Goal: Information Seeking & Learning: Learn about a topic

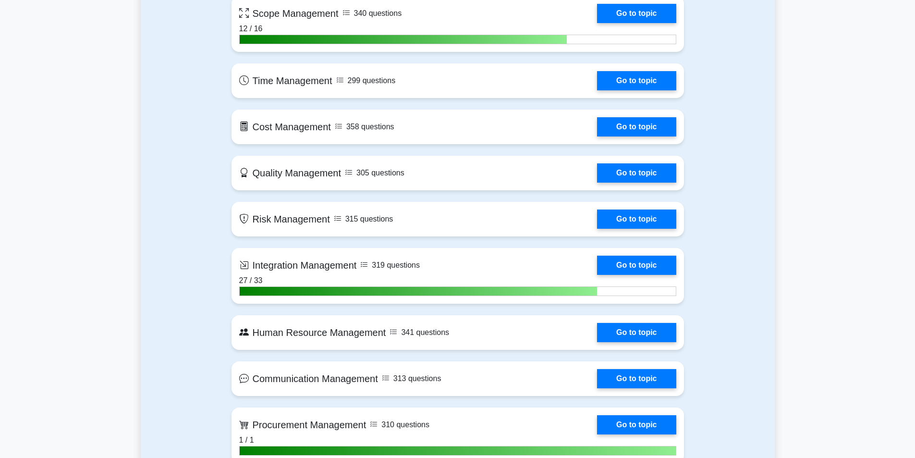
scroll to position [720, 0]
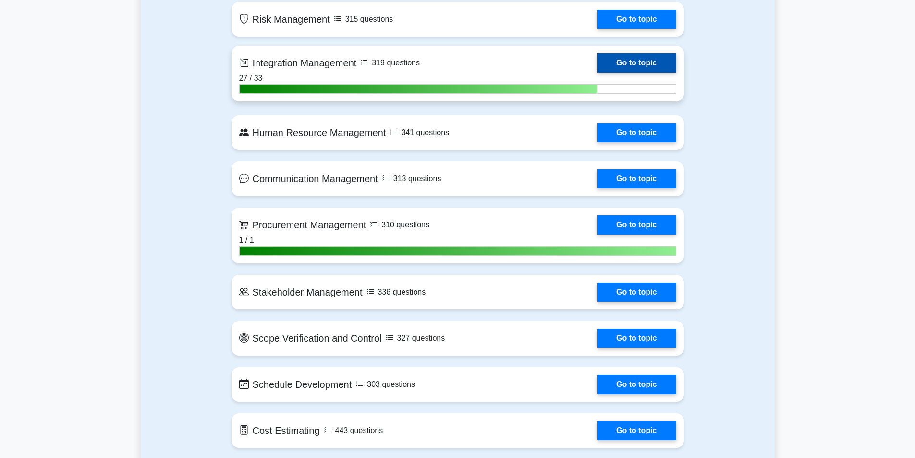
scroll to position [960, 0]
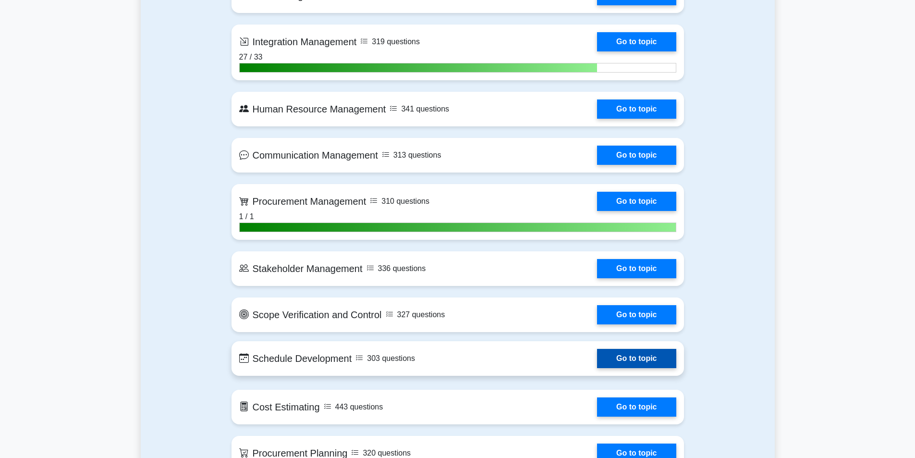
click at [617, 353] on link "Go to topic" at bounding box center [636, 358] width 79 height 19
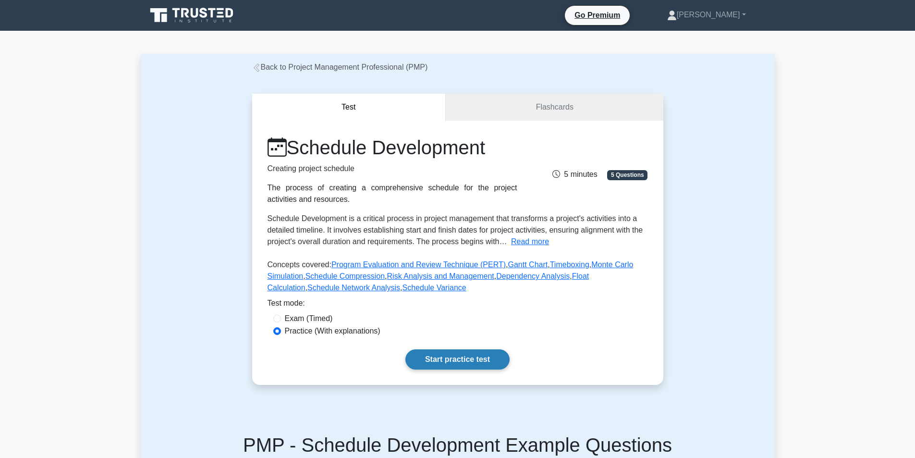
click at [468, 363] on link "Start practice test" at bounding box center [457, 359] width 104 height 20
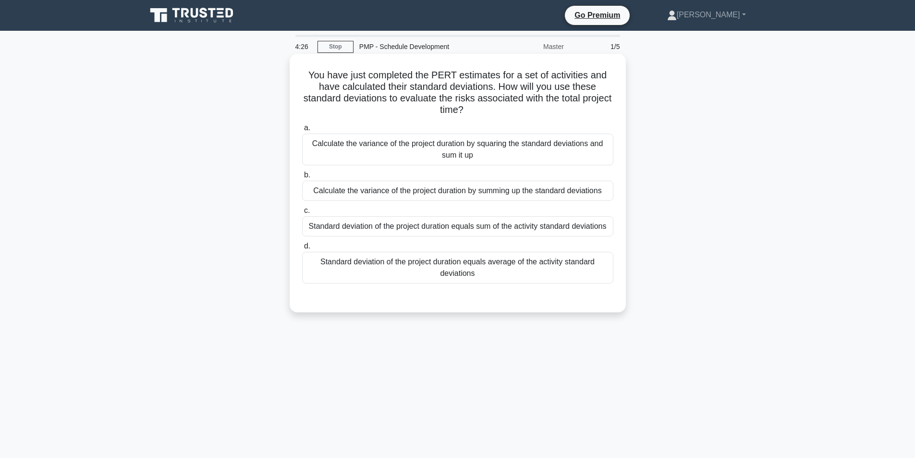
drag, startPoint x: 482, startPoint y: 110, endPoint x: 307, endPoint y: 72, distance: 178.5
click at [307, 72] on h5 "You have just completed the PERT estimates for a set of activities and have cal…" at bounding box center [457, 92] width 313 height 47
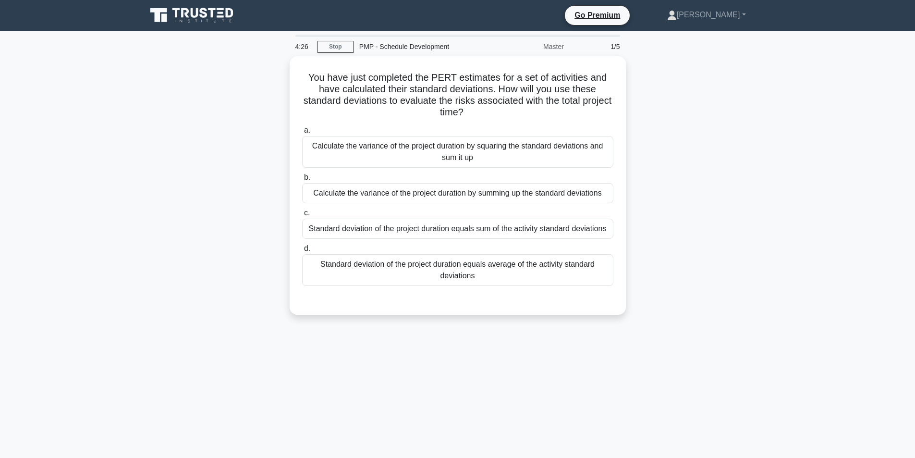
copy h5 "You have just completed the PERT estimates for a set of activities and have cal…"
click at [334, 45] on link "Stop" at bounding box center [335, 47] width 36 height 12
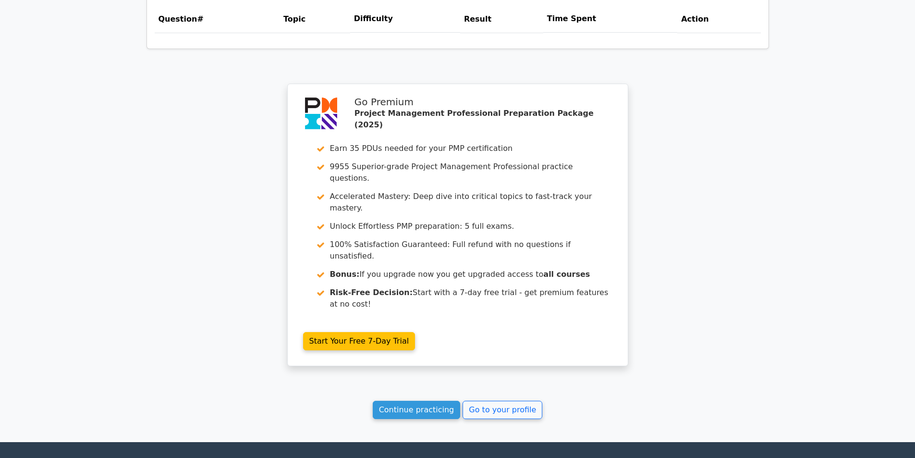
scroll to position [760, 0]
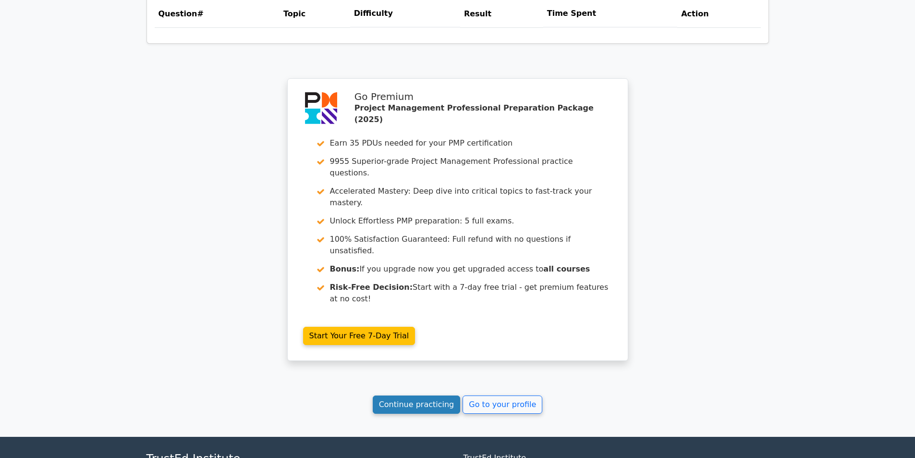
click at [427, 395] on link "Continue practicing" at bounding box center [417, 404] width 88 height 18
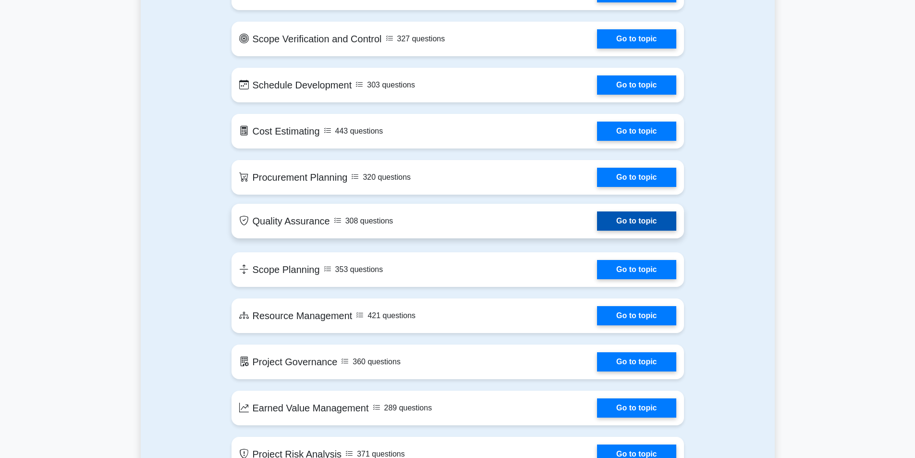
scroll to position [1249, 0]
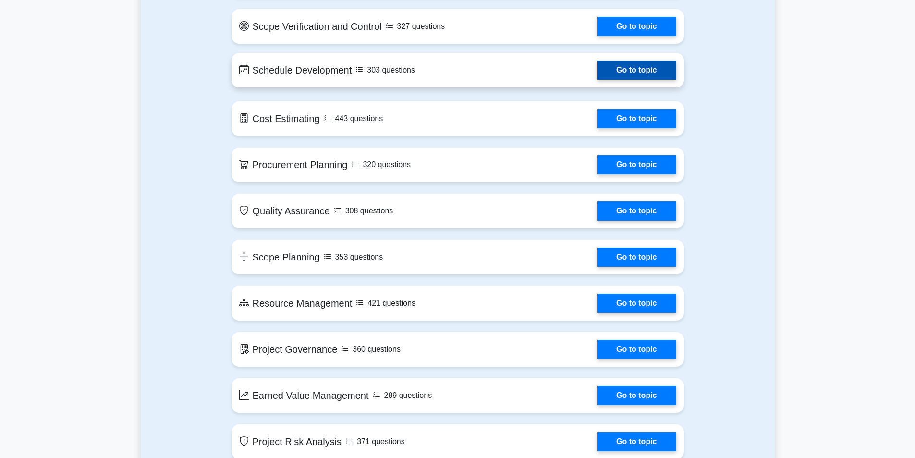
click at [629, 73] on link "Go to topic" at bounding box center [636, 70] width 79 height 19
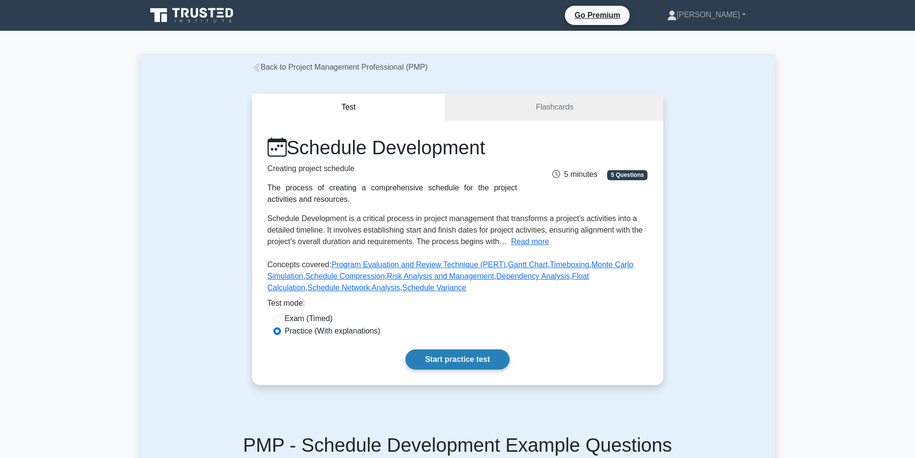
click at [437, 356] on link "Start practice test" at bounding box center [457, 359] width 104 height 20
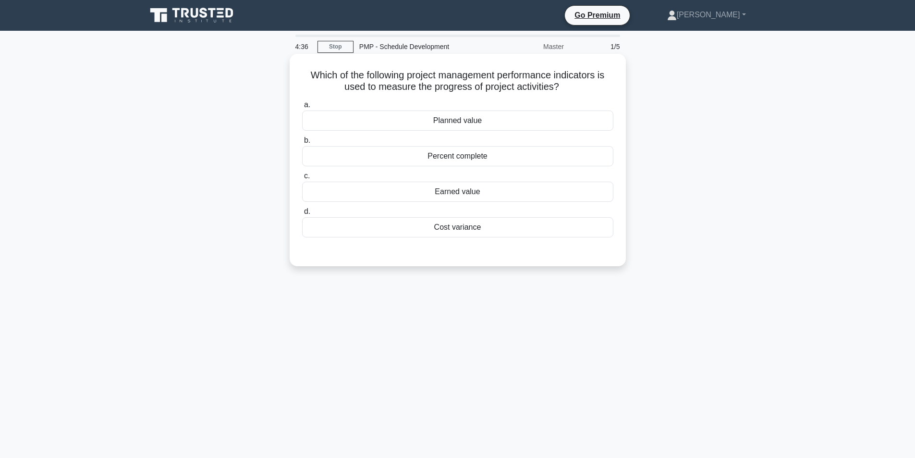
click at [470, 194] on div "Earned value" at bounding box center [457, 192] width 311 height 20
click at [302, 179] on input "c. Earned value" at bounding box center [302, 176] width 0 height 6
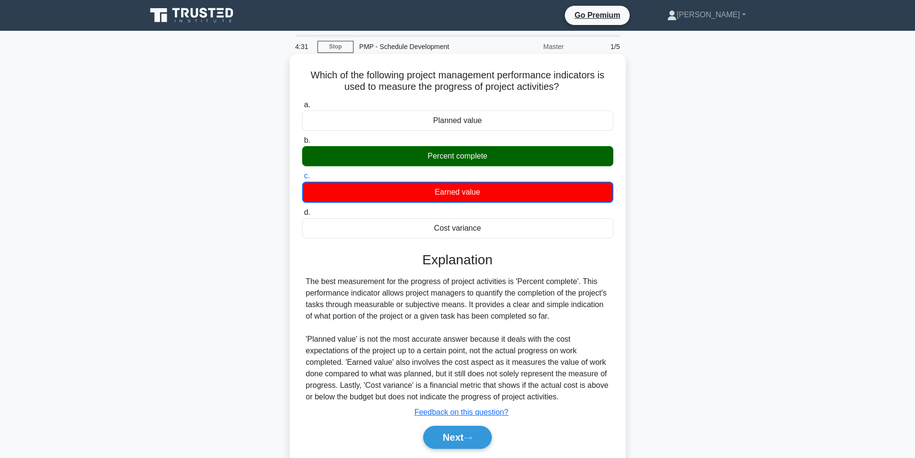
drag, startPoint x: 302, startPoint y: 73, endPoint x: 567, endPoint y: 85, distance: 265.8
click at [567, 85] on h5 "Which of the following project management performance indicators is used to mea…" at bounding box center [457, 81] width 313 height 24
copy h5 "Which of the following project management performance indicators is used to mea…"
click at [579, 251] on div "a. Planned value b. Percent complete c. d." at bounding box center [457, 278] width 313 height 363
drag, startPoint x: 305, startPoint y: 334, endPoint x: 428, endPoint y: 337, distance: 123.0
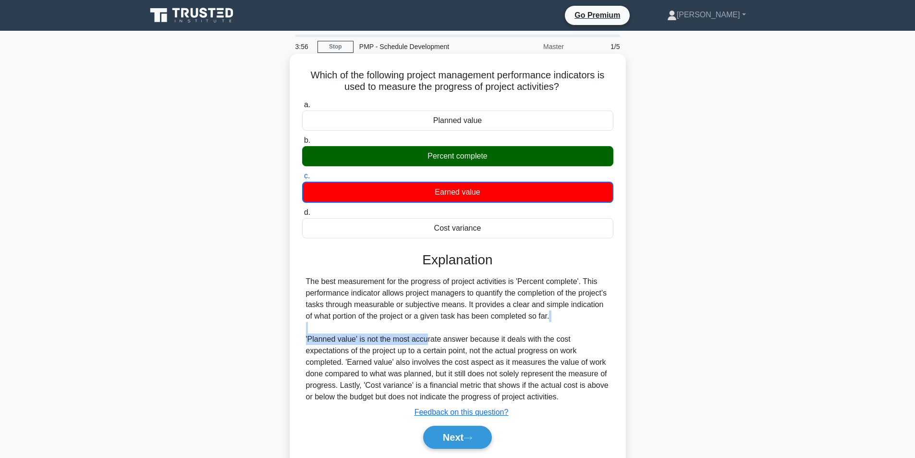
click at [428, 337] on div "The best measurement for the progress of project activities is 'Percent complet…" at bounding box center [457, 339] width 311 height 127
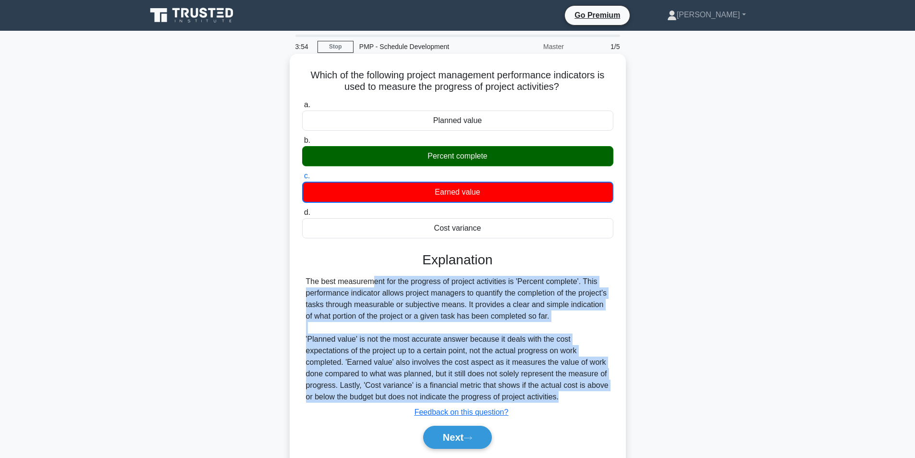
drag, startPoint x: 304, startPoint y: 279, endPoint x: 584, endPoint y: 398, distance: 303.6
click at [584, 398] on div "The best measurement for the progress of project activities is 'Percent complet…" at bounding box center [457, 339] width 311 height 127
copy div "The best measurement for the progress of project activities is 'Percent complet…"
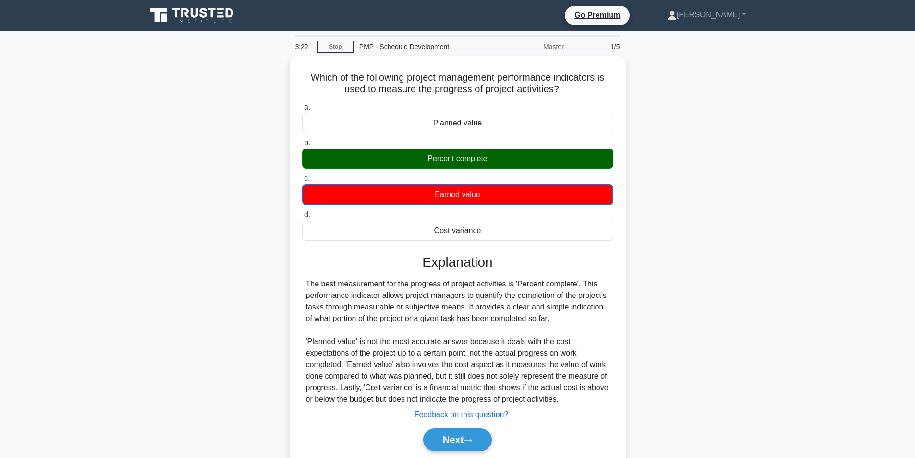
click at [790, 171] on main "3:22 Stop PMP - Schedule Development Master 1/5 Which of the following project …" at bounding box center [457, 275] width 915 height 488
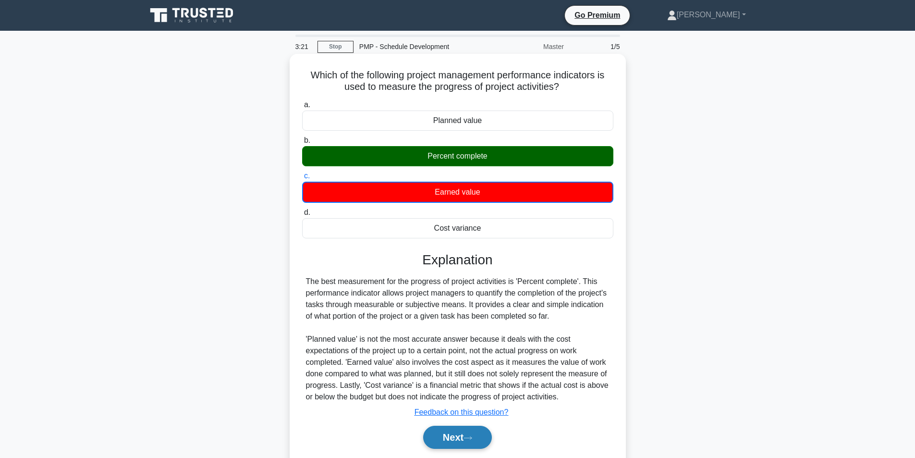
click at [445, 440] on button "Next" at bounding box center [457, 436] width 69 height 23
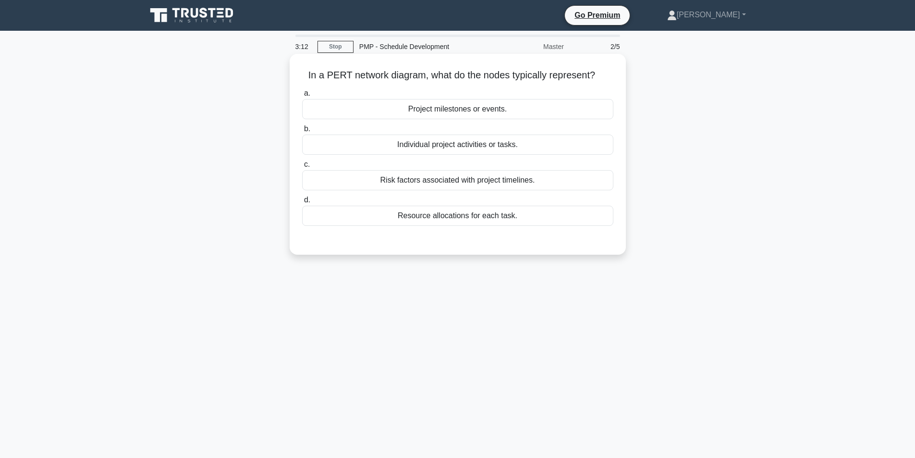
drag, startPoint x: 304, startPoint y: 77, endPoint x: 611, endPoint y: 76, distance: 306.9
click at [611, 76] on h5 "In a PERT network diagram, what do the nodes typically represent? .spinner_0XTQ…" at bounding box center [457, 75] width 313 height 12
copy h5 "In a PERT network diagram, what do the nodes typically represent?"
drag, startPoint x: 396, startPoint y: 215, endPoint x: 820, endPoint y: 215, distance: 424.5
click at [820, 215] on main "2:47 Stop PMP - Schedule Development Master 2/5 In a PERT network diagram, what…" at bounding box center [457, 275] width 915 height 488
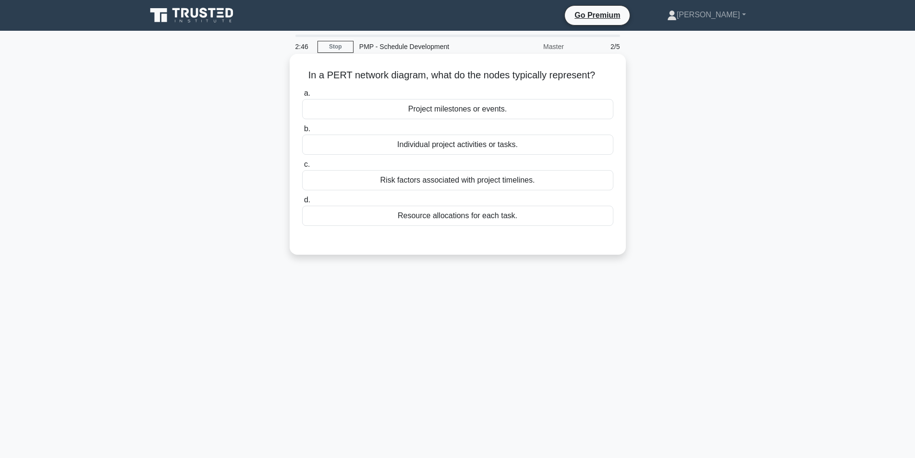
click at [568, 146] on div "Individual project activities or tasks." at bounding box center [457, 144] width 311 height 20
click at [302, 132] on input "b. Individual project activities or tasks." at bounding box center [302, 129] width 0 height 6
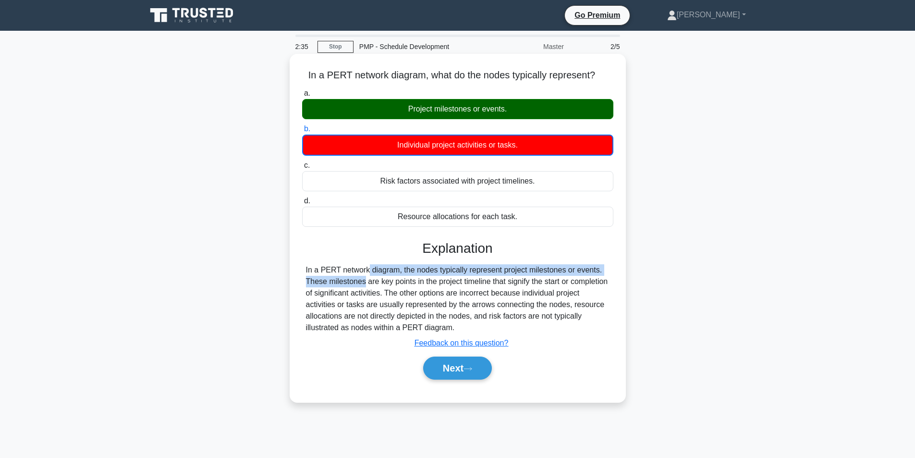
drag, startPoint x: 299, startPoint y: 271, endPoint x: 596, endPoint y: 269, distance: 297.7
click at [596, 269] on div "In a PERT network diagram, what do the nodes typically represent? .spinner_0XTQ…" at bounding box center [457, 228] width 328 height 340
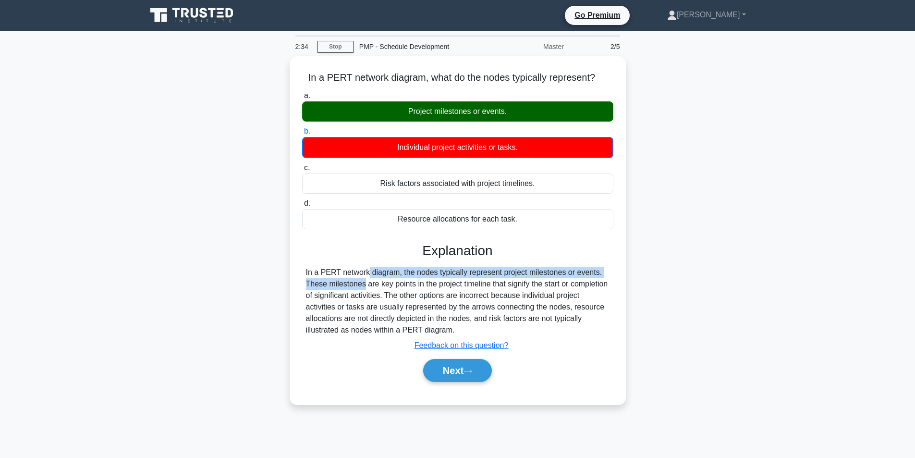
copy div "In a PERT network diagram, the nodes typically represent project milestones or …"
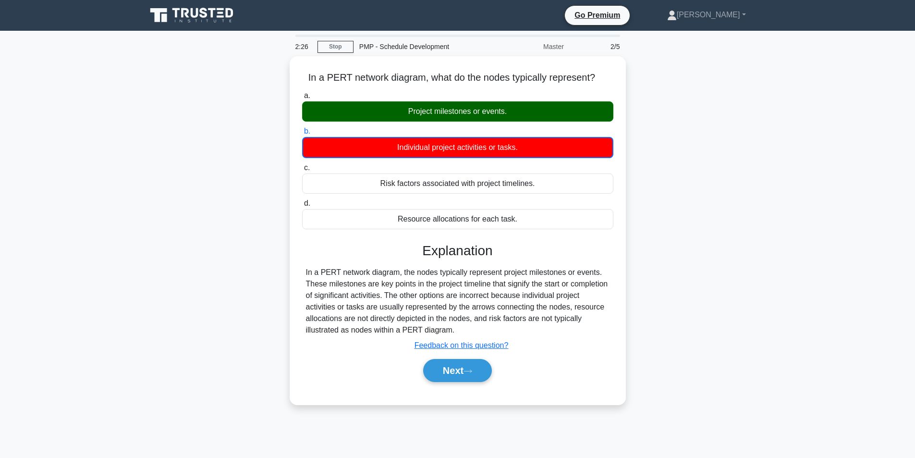
click at [738, 227] on div "In a PERT network diagram, what do the nodes typically represent? .spinner_0XTQ…" at bounding box center [458, 236] width 634 height 360
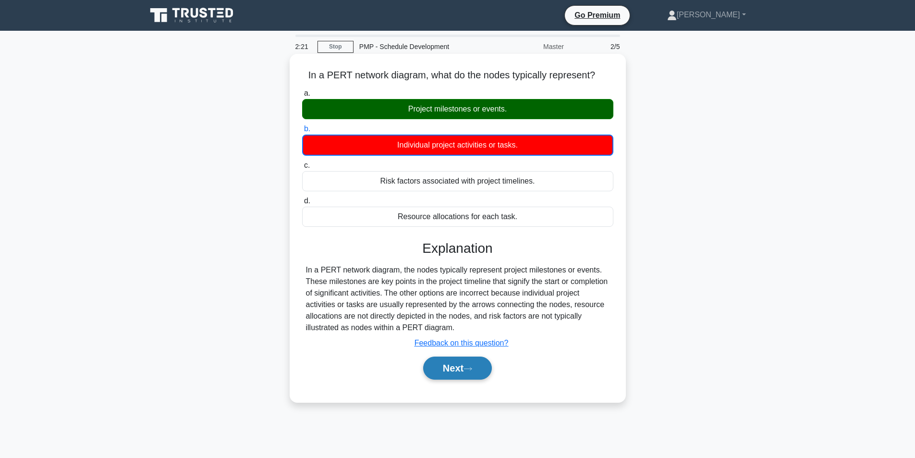
click at [448, 367] on button "Next" at bounding box center [457, 367] width 69 height 23
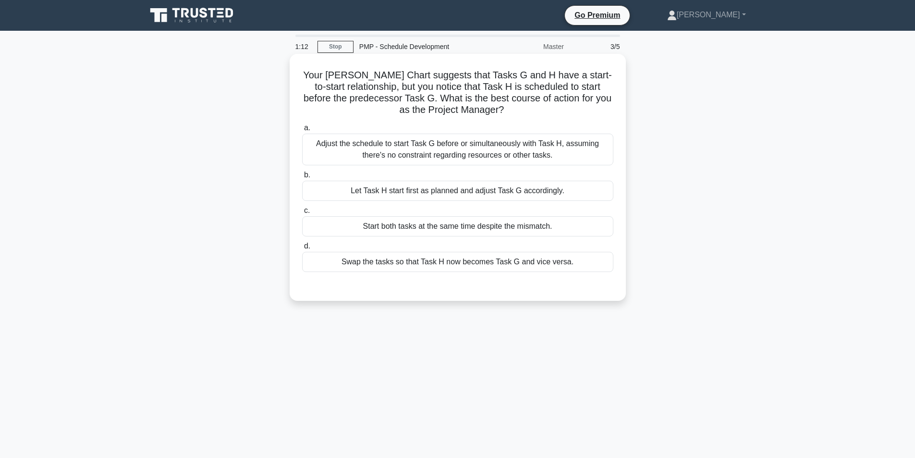
click at [385, 192] on div "Let Task H start first as planned and adjust Task G accordingly." at bounding box center [457, 191] width 311 height 20
click at [302, 178] on input "b. Let Task H start first as planned and adjust Task G accordingly." at bounding box center [302, 175] width 0 height 6
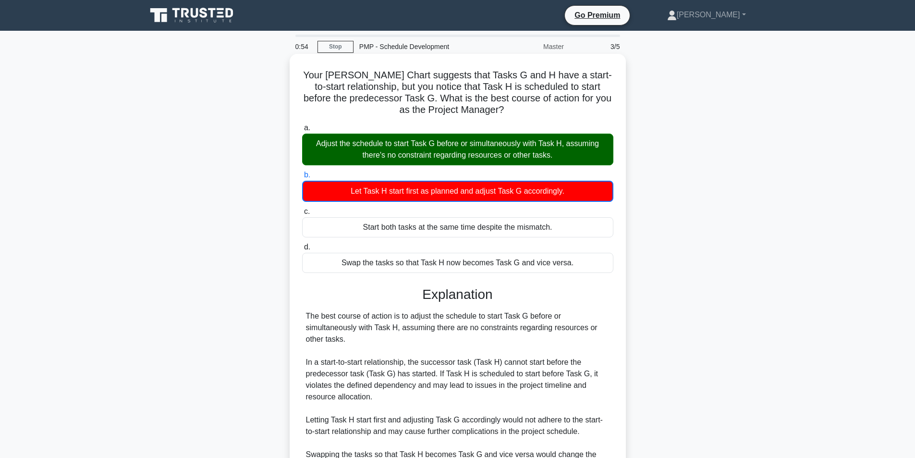
scroll to position [48, 0]
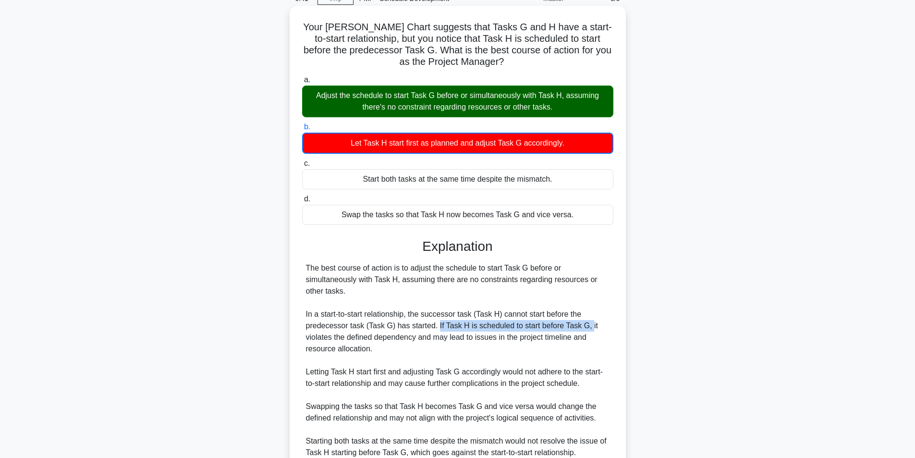
drag, startPoint x: 434, startPoint y: 323, endPoint x: 584, endPoint y: 323, distance: 150.3
click at [584, 323] on div "The best course of action is to adjust the schedule to start Task G before or s…" at bounding box center [458, 360] width 304 height 196
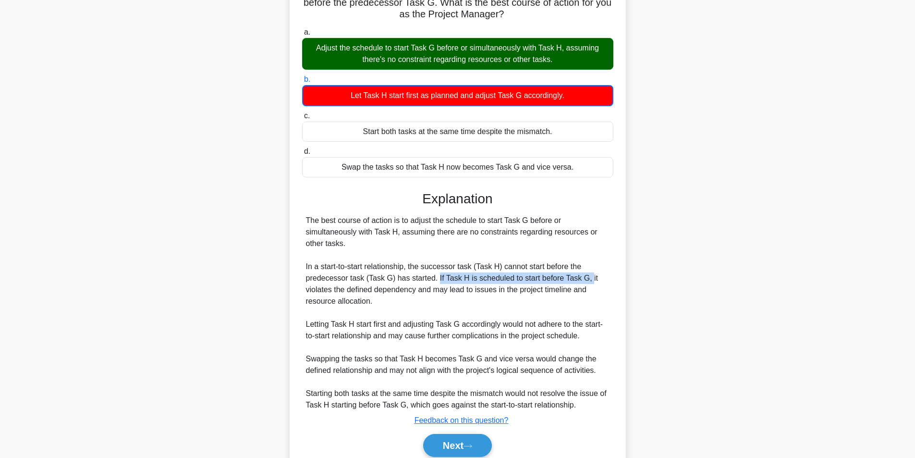
scroll to position [136, 0]
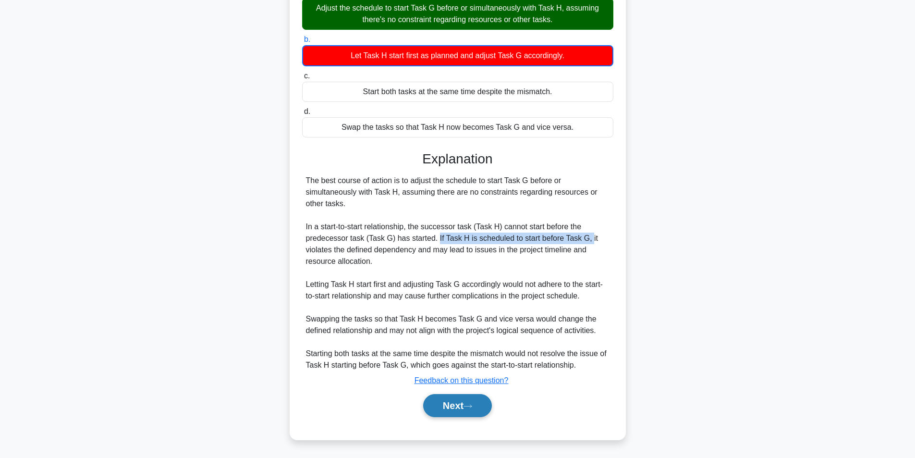
click at [456, 400] on button "Next" at bounding box center [457, 405] width 69 height 23
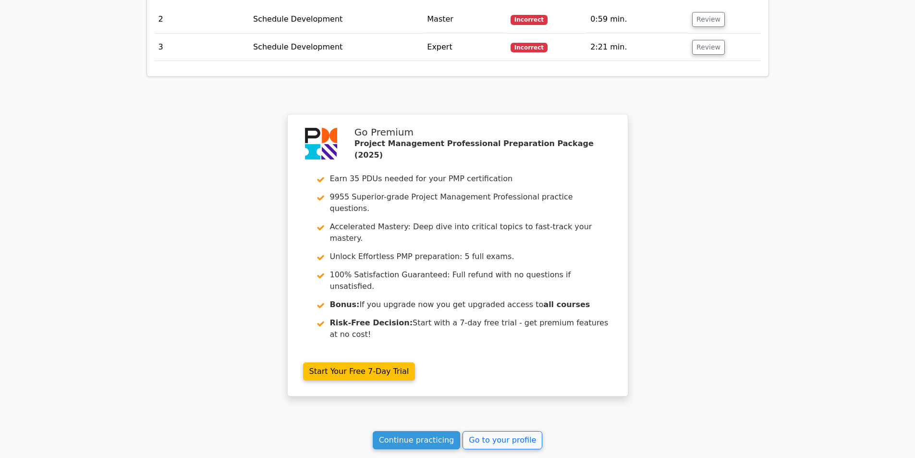
scroll to position [1240, 0]
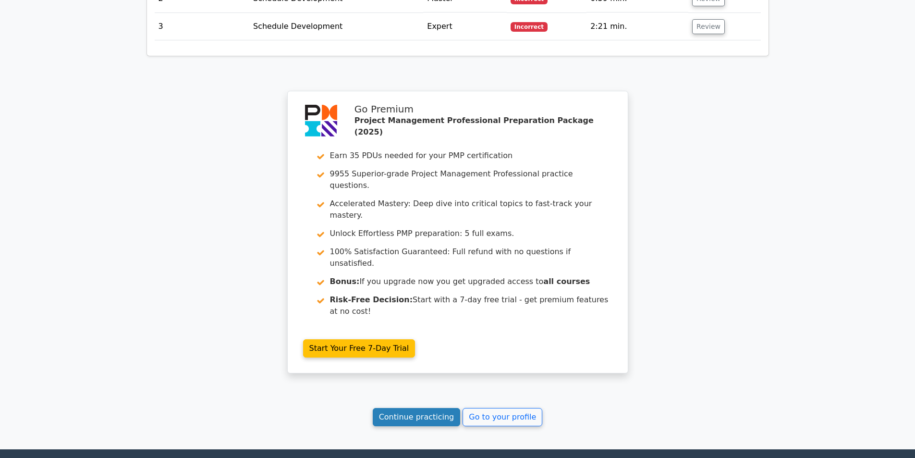
click at [424, 408] on link "Continue practicing" at bounding box center [417, 417] width 88 height 18
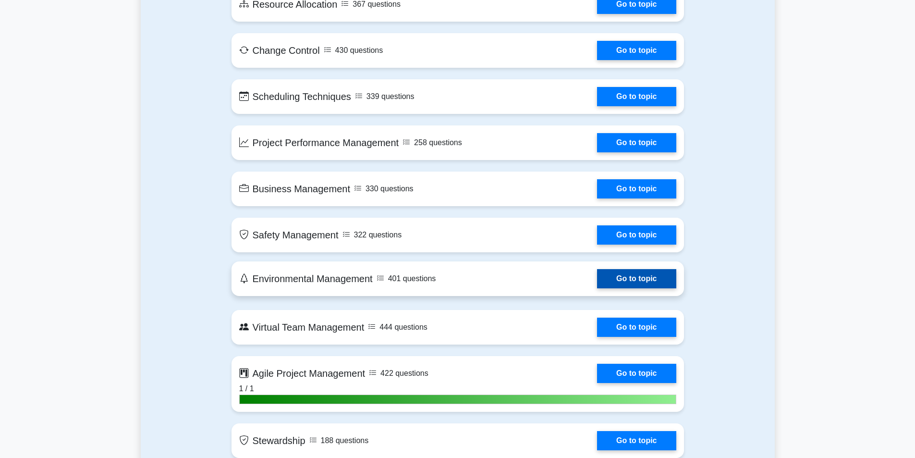
scroll to position [1777, 0]
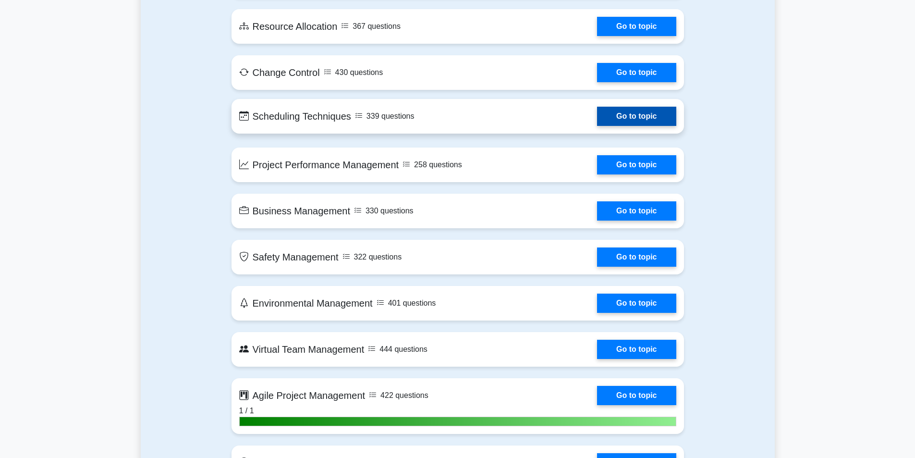
click at [623, 117] on link "Go to topic" at bounding box center [636, 116] width 79 height 19
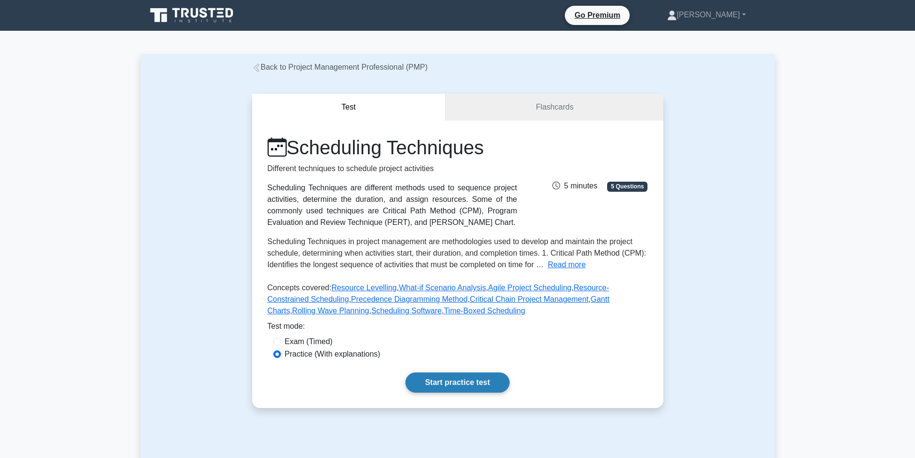
click at [471, 379] on link "Start practice test" at bounding box center [457, 382] width 104 height 20
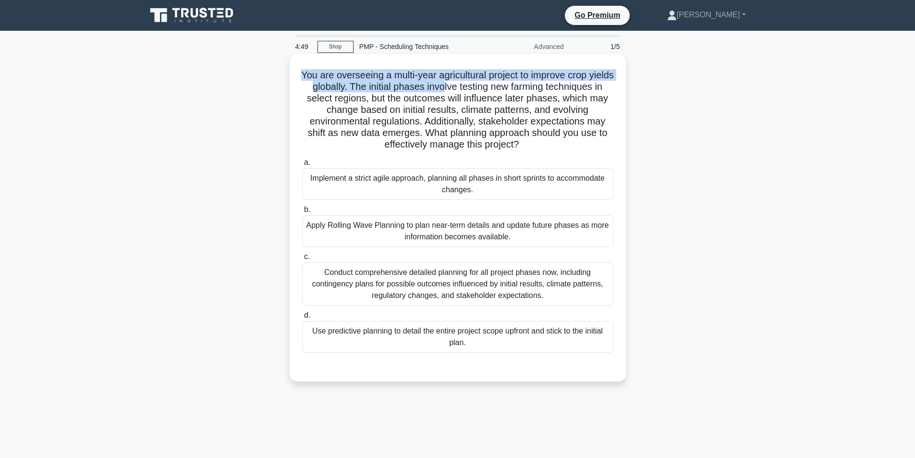
drag, startPoint x: 310, startPoint y: 77, endPoint x: 486, endPoint y: 87, distance: 177.0
click at [486, 87] on h5 "You are overseeing a multi-year agricultural project to improve crop yields glo…" at bounding box center [457, 110] width 313 height 82
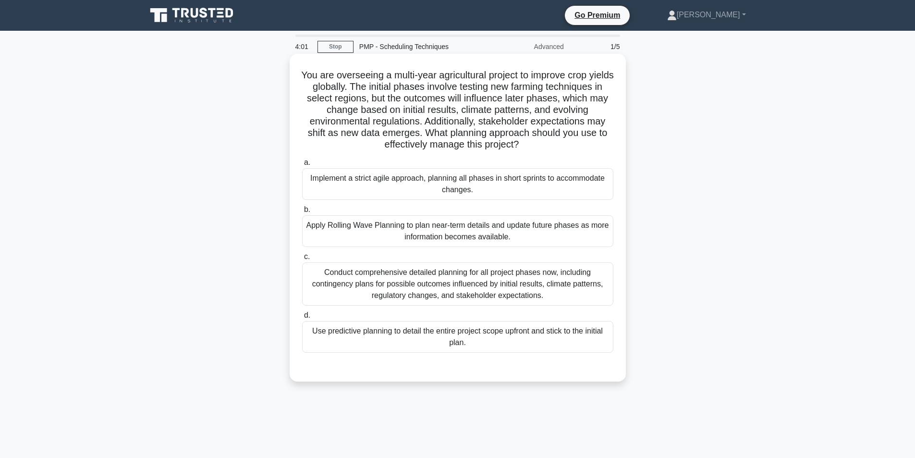
click at [398, 228] on div "Apply Rolling Wave Planning to plan near-term details and update future phases …" at bounding box center [457, 231] width 311 height 32
click at [302, 213] on input "b. Apply Rolling Wave Planning to plan near-term details and update future phas…" at bounding box center [302, 209] width 0 height 6
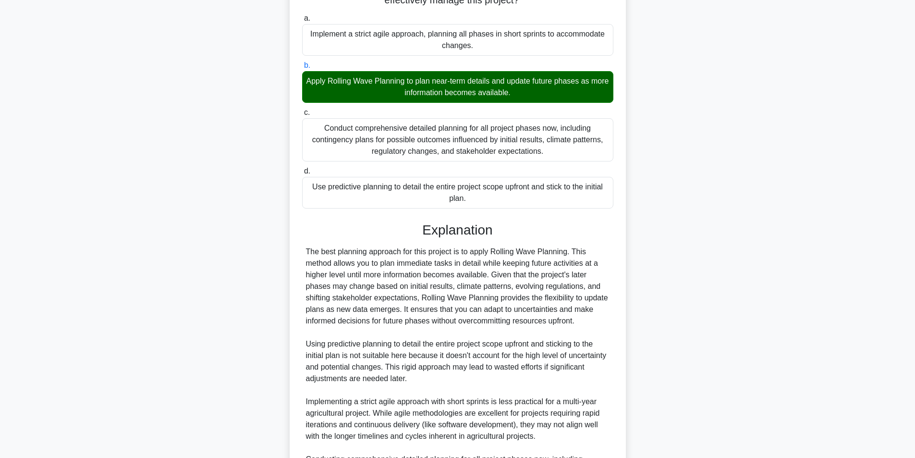
scroll to position [273, 0]
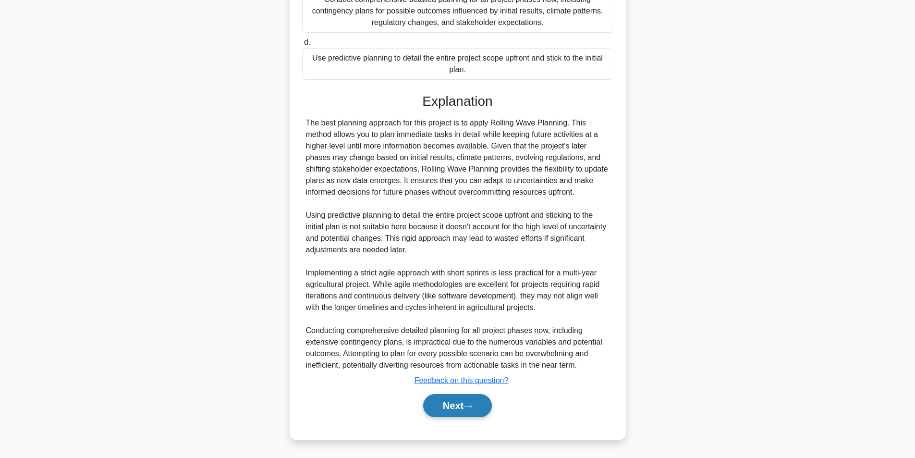
click at [449, 406] on button "Next" at bounding box center [457, 405] width 69 height 23
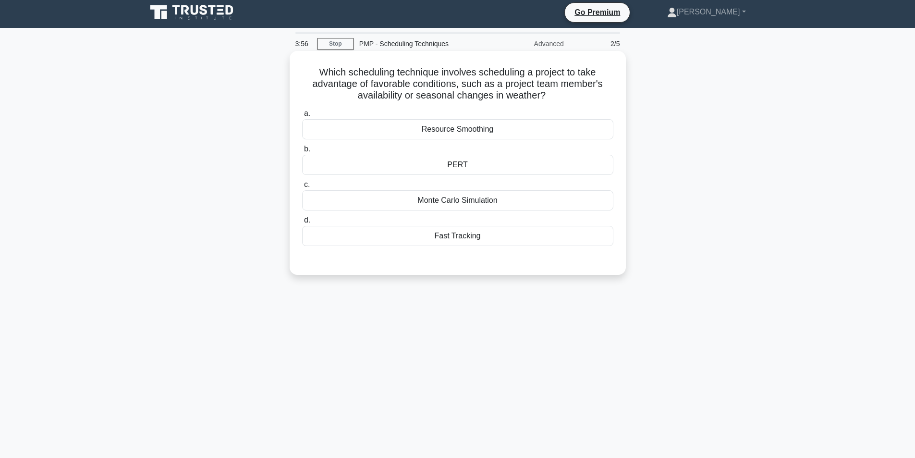
scroll to position [0, 0]
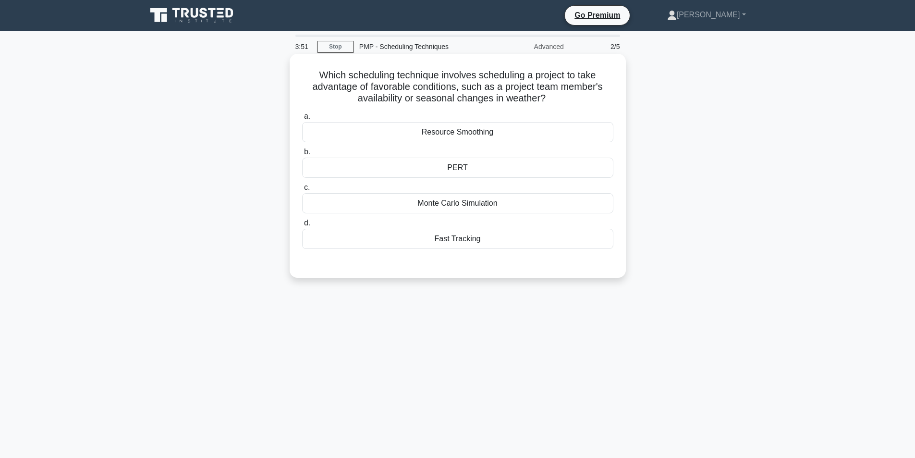
drag, startPoint x: 316, startPoint y: 78, endPoint x: 547, endPoint y: 97, distance: 231.3
click at [547, 97] on h5 "Which scheduling technique involves scheduling a project to take advantage of f…" at bounding box center [457, 87] width 313 height 36
click at [538, 100] on h5 "Which scheduling technique involves scheduling a project to take advantage of f…" at bounding box center [457, 87] width 313 height 36
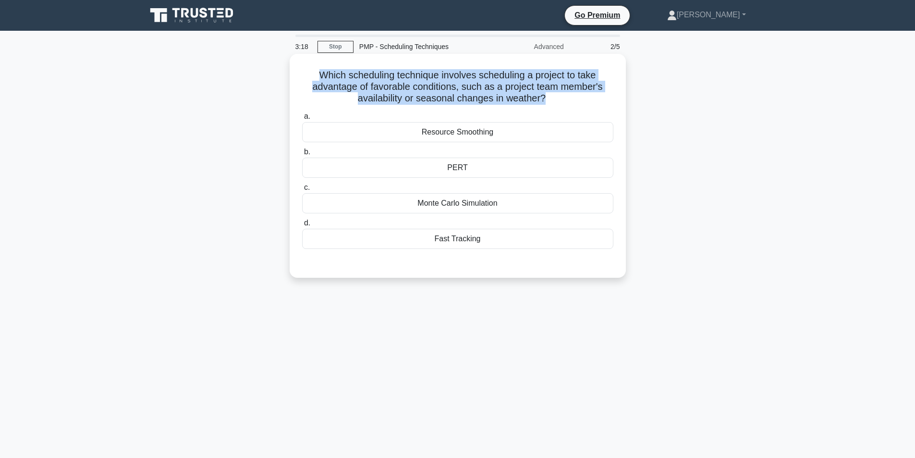
drag, startPoint x: 544, startPoint y: 99, endPoint x: 312, endPoint y: 77, distance: 233.0
click at [312, 77] on h5 "Which scheduling technique involves scheduling a project to take advantage of f…" at bounding box center [457, 87] width 313 height 36
copy h5 "Which scheduling technique involves scheduling a project to take advantage of f…"
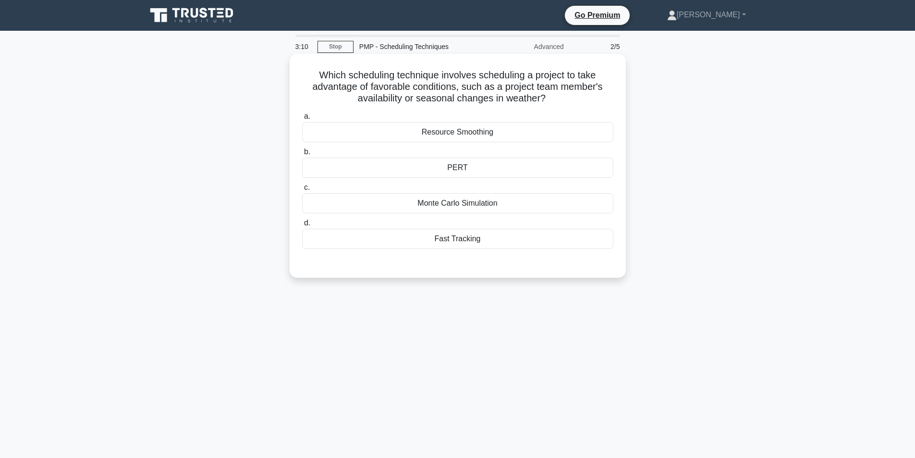
click at [413, 131] on div "Resource Smoothing" at bounding box center [457, 132] width 311 height 20
click at [302, 120] on input "a. Resource Smoothing" at bounding box center [302, 116] width 0 height 6
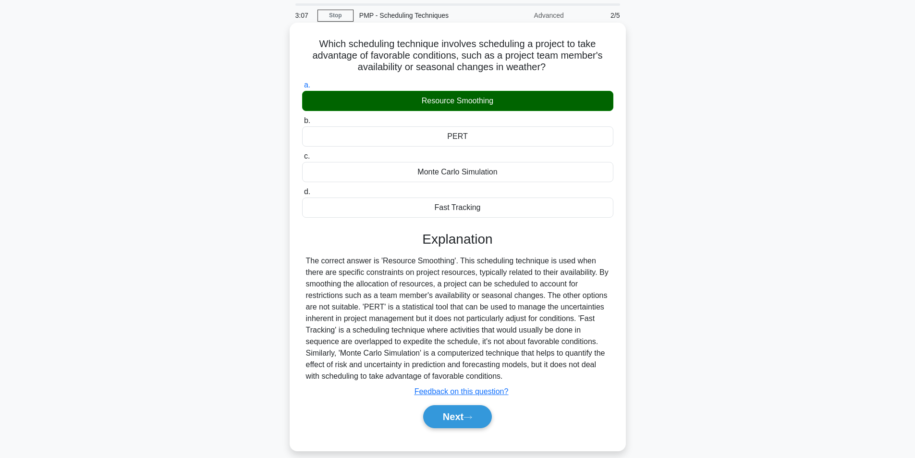
scroll to position [48, 0]
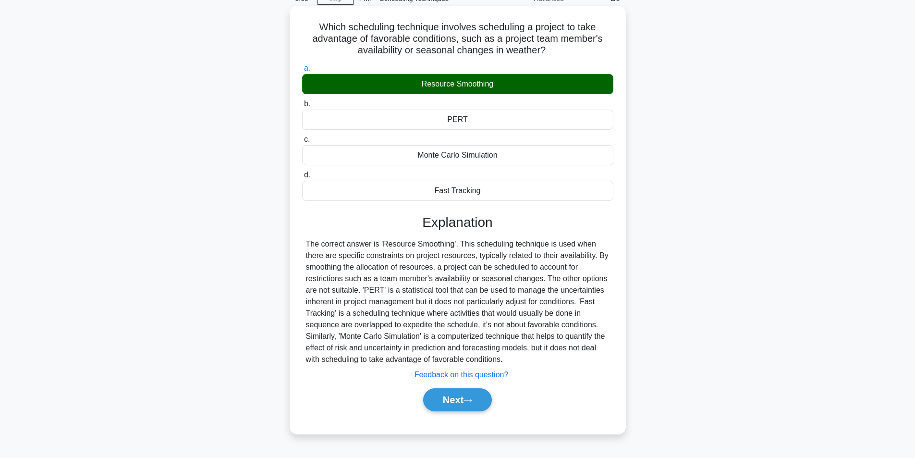
drag, startPoint x: 304, startPoint y: 244, endPoint x: 543, endPoint y: 355, distance: 263.4
click at [543, 355] on div "The correct answer is 'Resource Smoothing'. This scheduling technique is used w…" at bounding box center [457, 301] width 311 height 127
copy div "The correct answer is 'Resource Smoothing'. This scheduling technique is used w…"
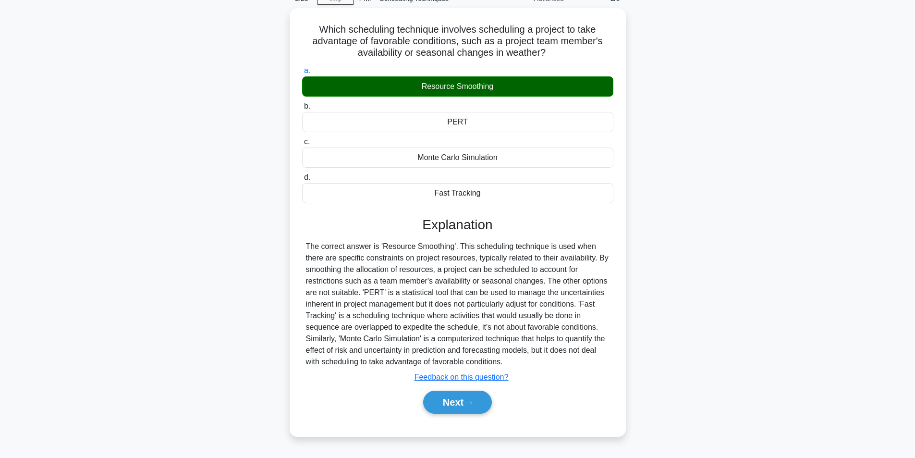
click at [746, 176] on div "Which scheduling technique involves scheduling a project to take advantage of f…" at bounding box center [458, 227] width 634 height 439
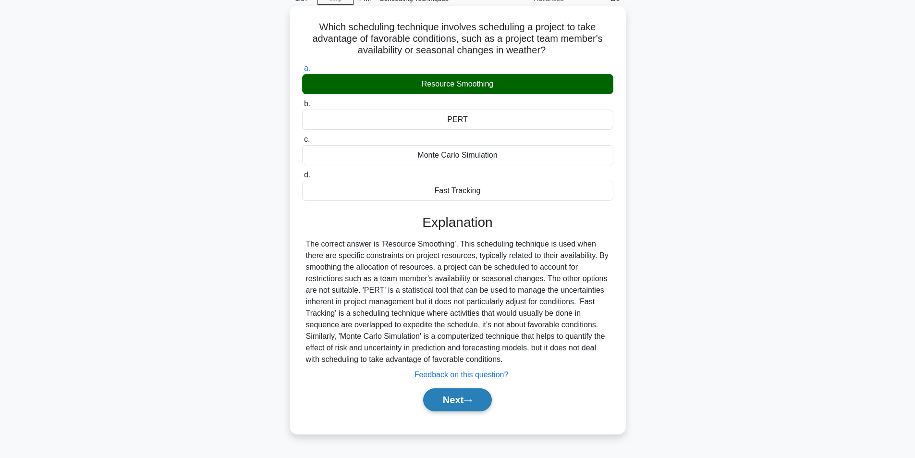
click at [449, 393] on button "Next" at bounding box center [457, 399] width 69 height 23
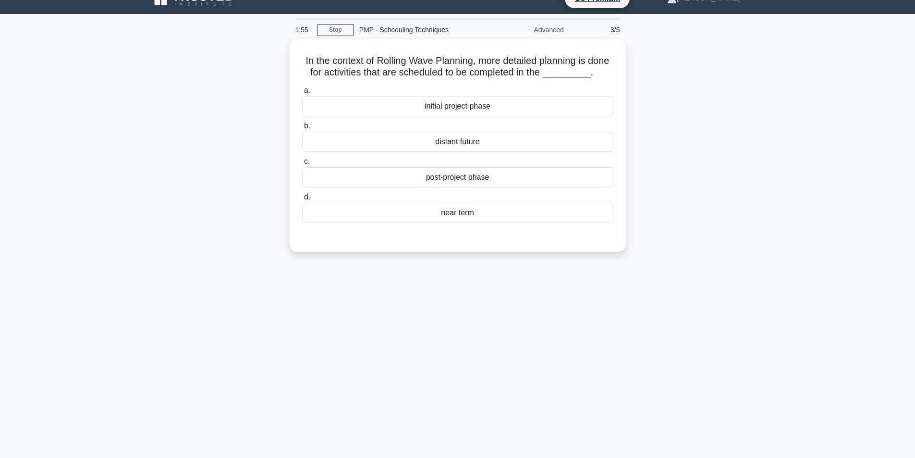
scroll to position [0, 0]
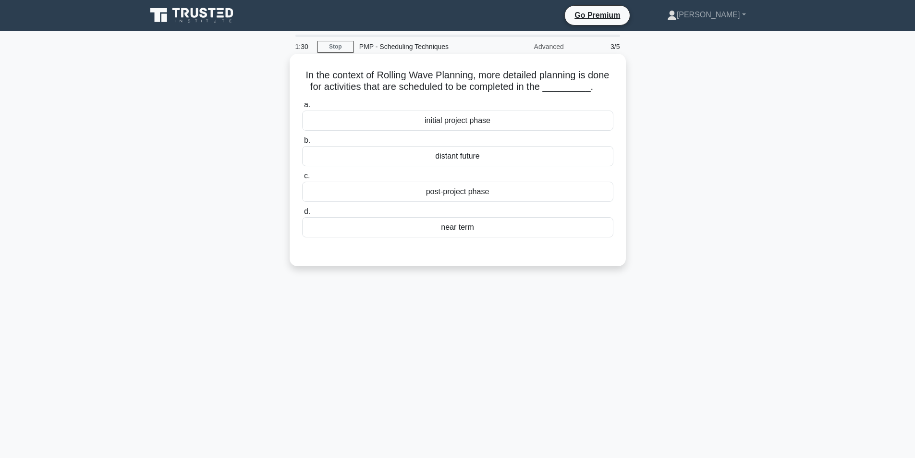
click at [472, 166] on div "distant future" at bounding box center [457, 156] width 311 height 20
click at [302, 144] on input "b. distant future" at bounding box center [302, 140] width 0 height 6
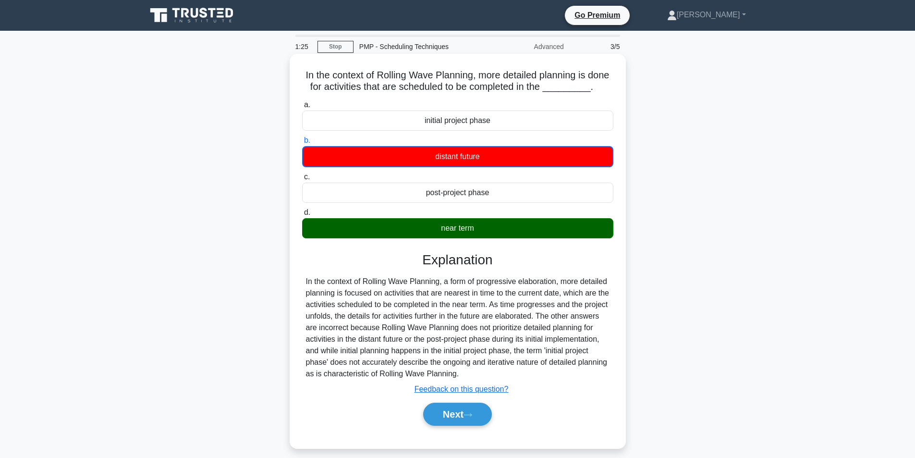
drag, startPoint x: 442, startPoint y: 425, endPoint x: 481, endPoint y: 243, distance: 185.6
click at [482, 244] on div "a. initial project phase b. distant future c. d." at bounding box center [457, 267] width 313 height 340
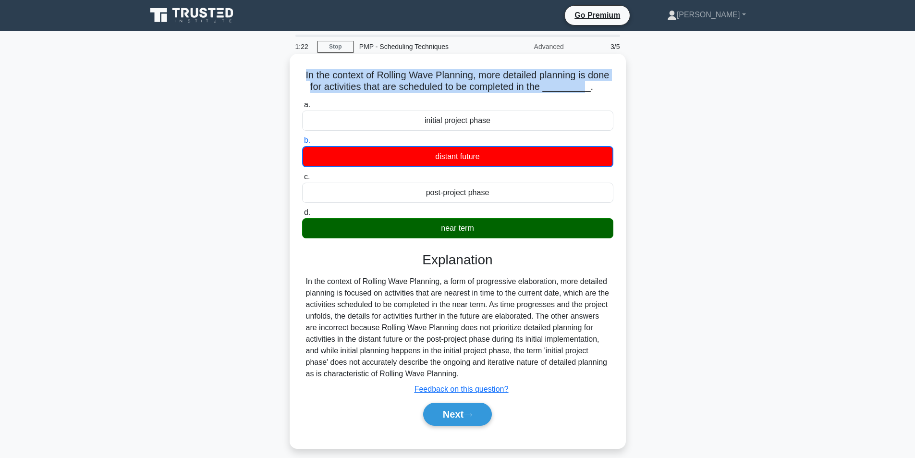
drag, startPoint x: 423, startPoint y: 76, endPoint x: 603, endPoint y: 93, distance: 180.8
click at [603, 93] on h5 "In the context of Rolling Wave Planning, more detailed planning is done for act…" at bounding box center [457, 81] width 313 height 24
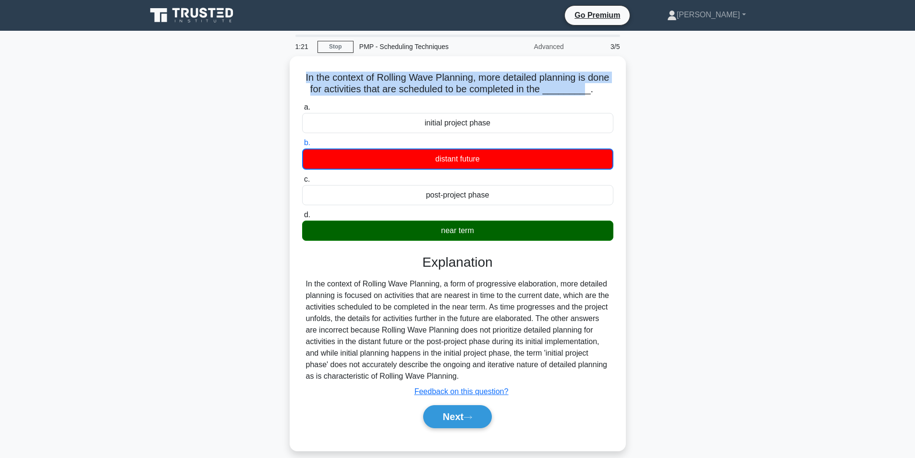
copy h5 "In the context of Rolling Wave Planning, more detailed planning is done for act…"
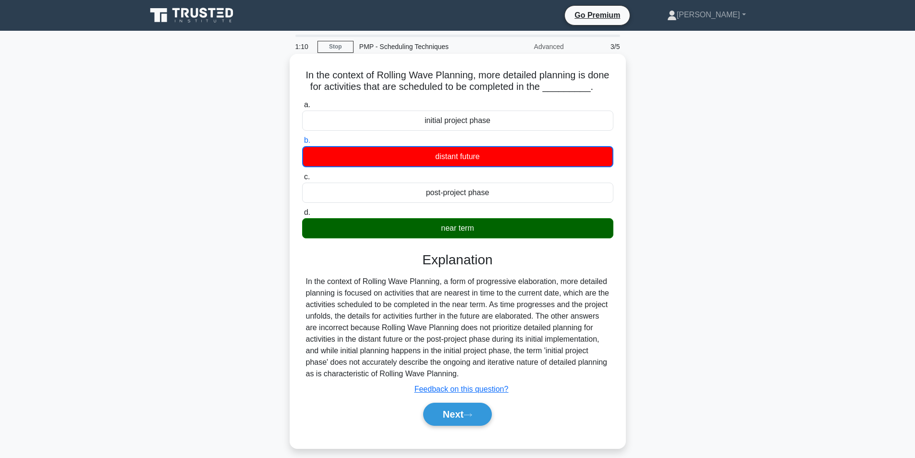
click at [566, 264] on h3 "Explanation" at bounding box center [458, 260] width 300 height 16
drag, startPoint x: 439, startPoint y: 239, endPoint x: 482, endPoint y: 239, distance: 42.3
click at [482, 238] on div "near term" at bounding box center [457, 228] width 311 height 20
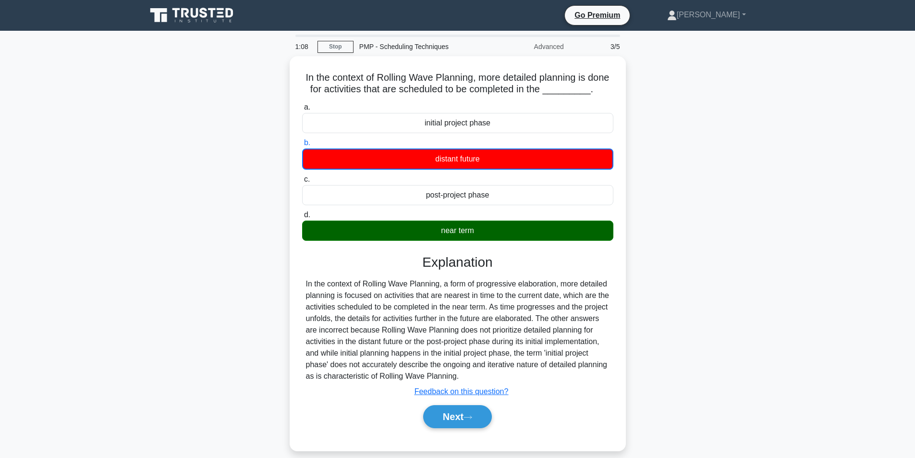
copy div "near term"
click at [683, 167] on div "In the context of Rolling Wave Planning, more detailed planning is done for act…" at bounding box center [458, 259] width 634 height 406
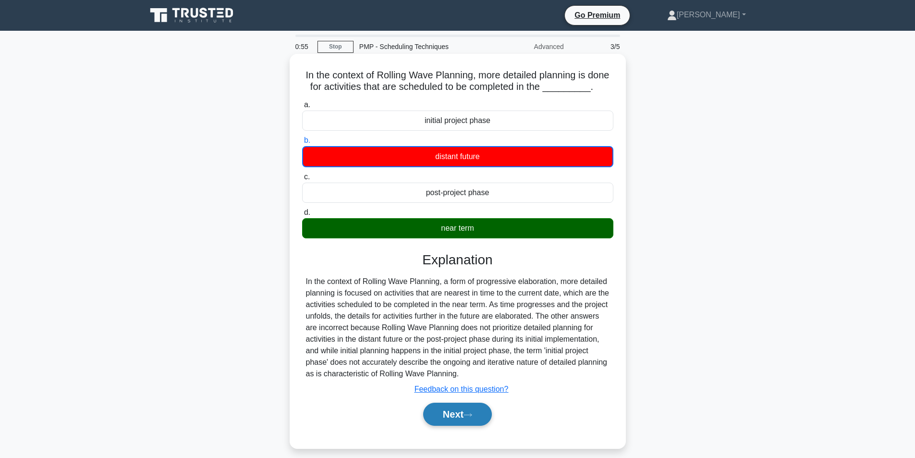
click at [448, 425] on button "Next" at bounding box center [457, 413] width 69 height 23
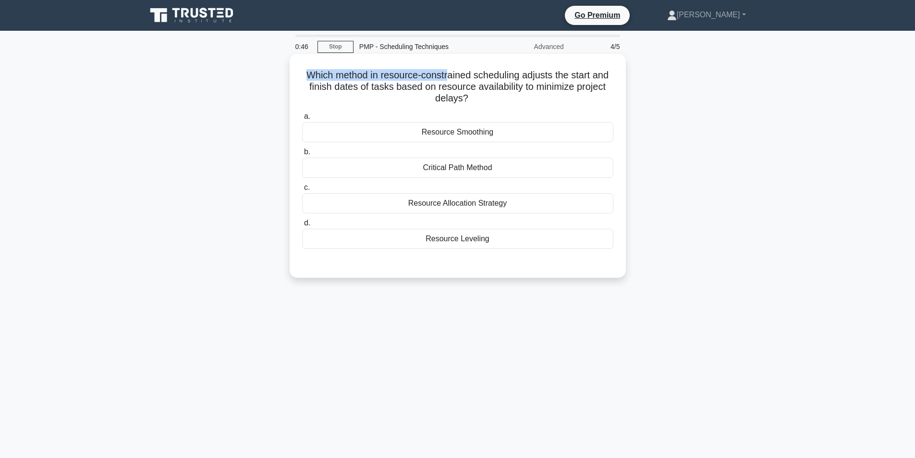
drag, startPoint x: 304, startPoint y: 73, endPoint x: 449, endPoint y: 74, distance: 145.0
click at [449, 74] on h5 "Which method in resource-constrained scheduling adjusts the start and finish da…" at bounding box center [457, 87] width 313 height 36
click at [489, 73] on h5 "Which method in resource-constrained scheduling adjusts the start and finish da…" at bounding box center [457, 87] width 313 height 36
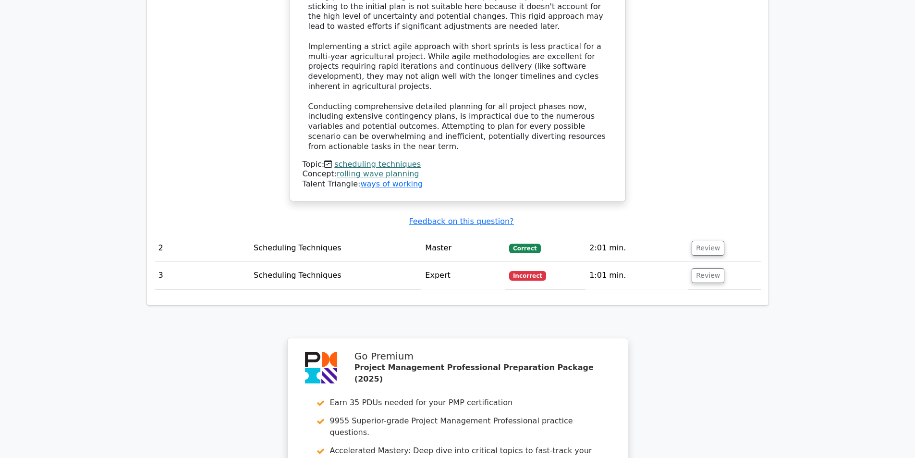
scroll to position [1227, 0]
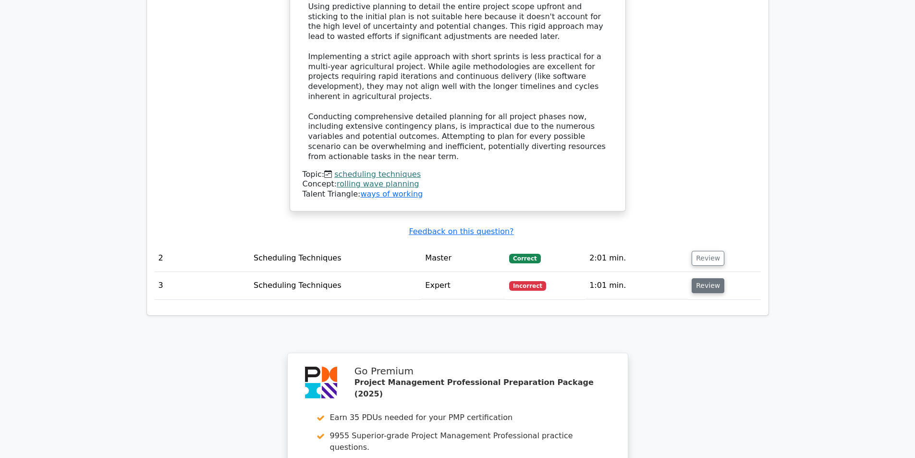
click at [696, 278] on button "Review" at bounding box center [708, 285] width 33 height 15
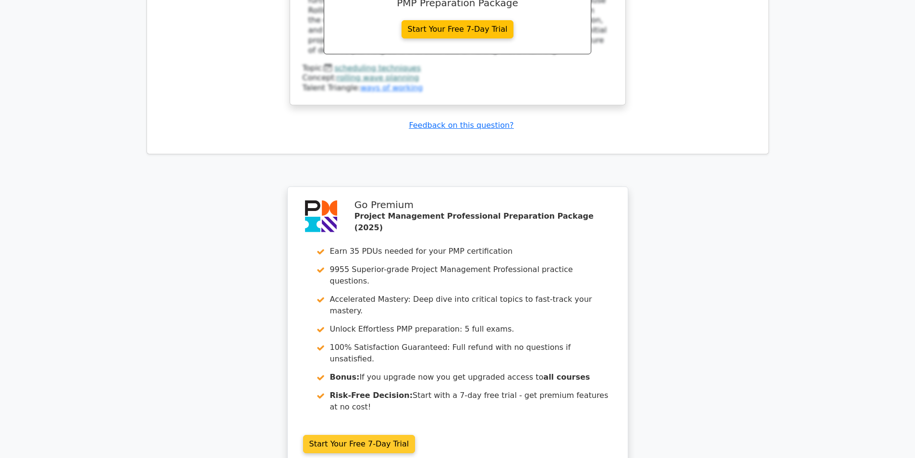
scroll to position [1855, 0]
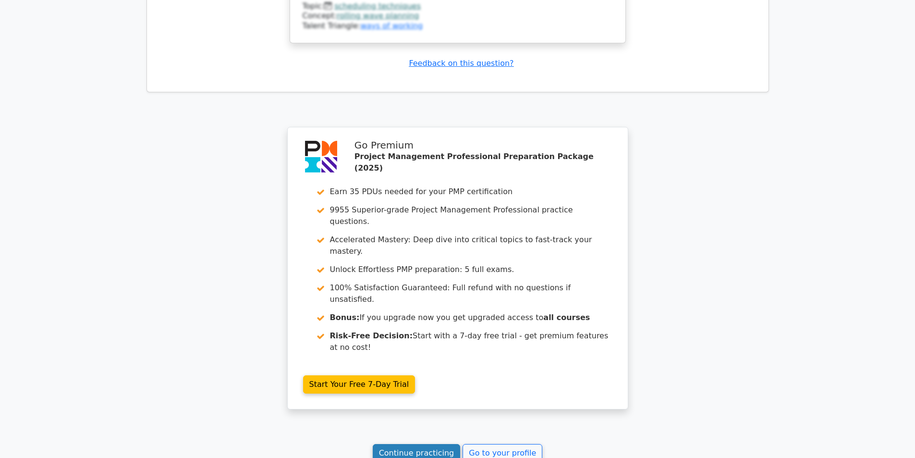
click at [434, 444] on link "Continue practicing" at bounding box center [417, 453] width 88 height 18
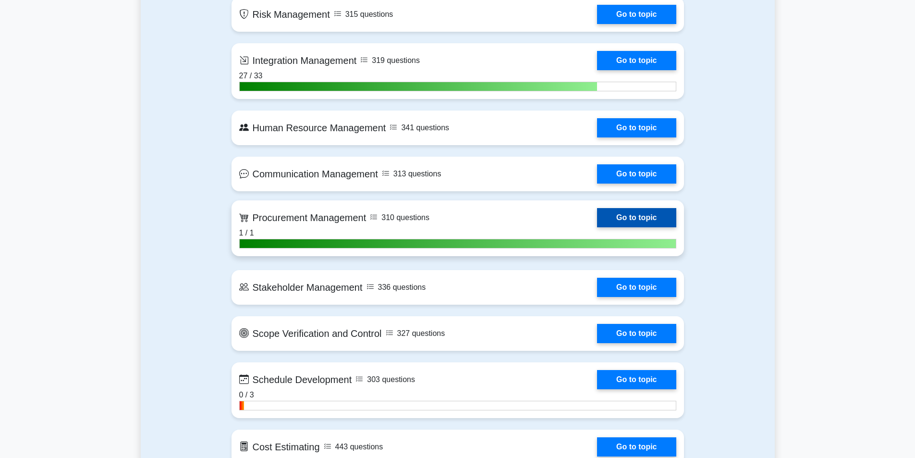
scroll to position [1056, 0]
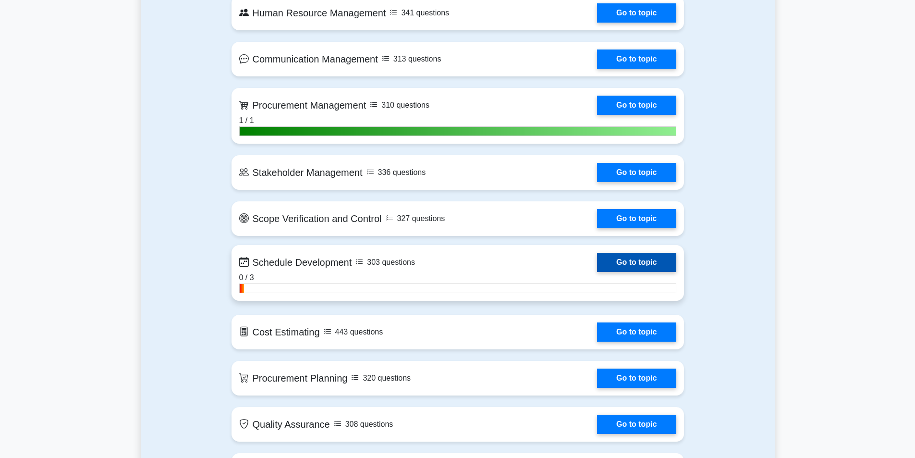
click at [630, 260] on link "Go to topic" at bounding box center [636, 262] width 79 height 19
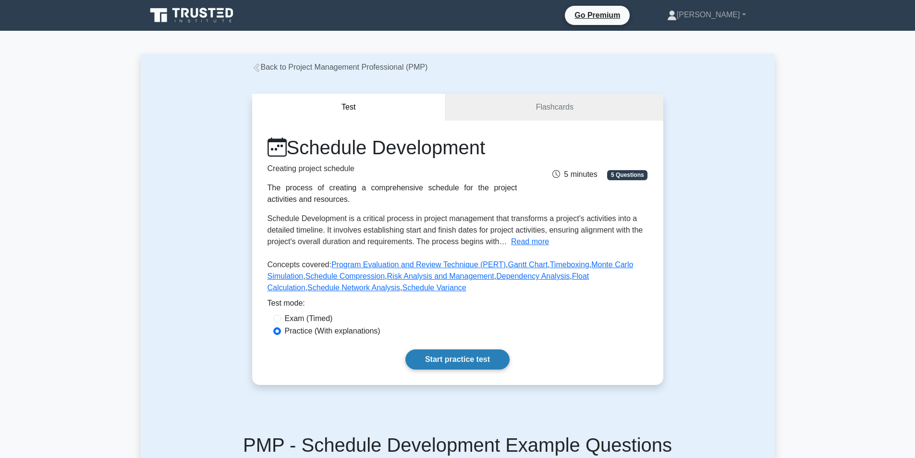
click at [449, 352] on link "Start practice test" at bounding box center [457, 359] width 104 height 20
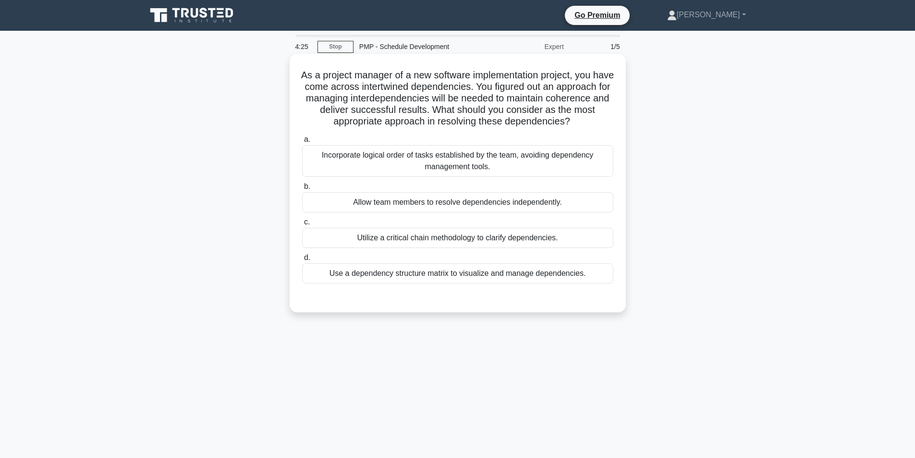
drag, startPoint x: 593, startPoint y: 122, endPoint x: 305, endPoint y: 76, distance: 291.8
click at [305, 76] on h5 "As a project manager of a new software implementation project, you have come ac…" at bounding box center [457, 98] width 313 height 59
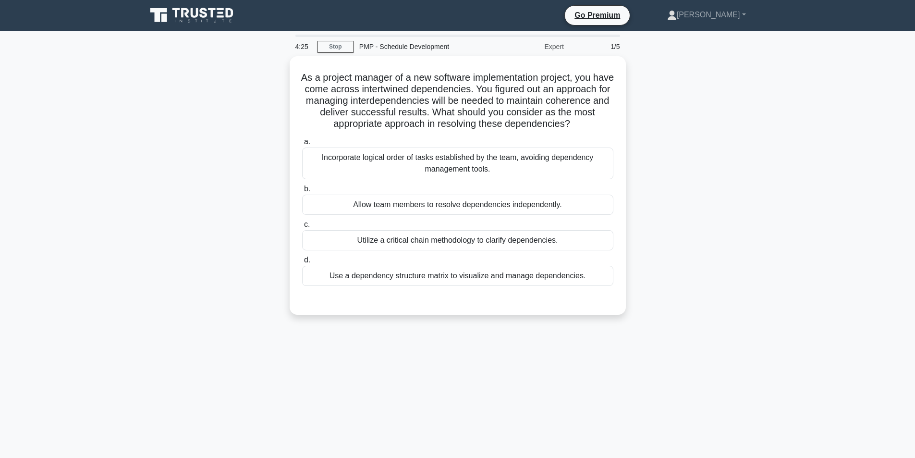
copy h5 "As a project manager of a new software implementation project, you have come ac…"
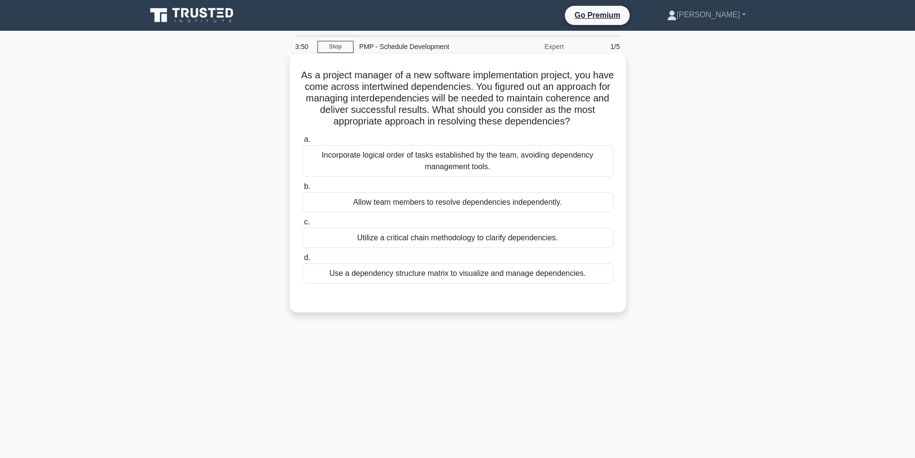
click at [433, 102] on h5 "As a project manager of a new software implementation project, you have come ac…" at bounding box center [457, 98] width 313 height 59
click at [463, 277] on div "Use a dependency structure matrix to visualize and manage dependencies." at bounding box center [457, 273] width 311 height 20
click at [302, 261] on input "d. Use a dependency structure matrix to visualize and manage dependencies." at bounding box center [302, 258] width 0 height 6
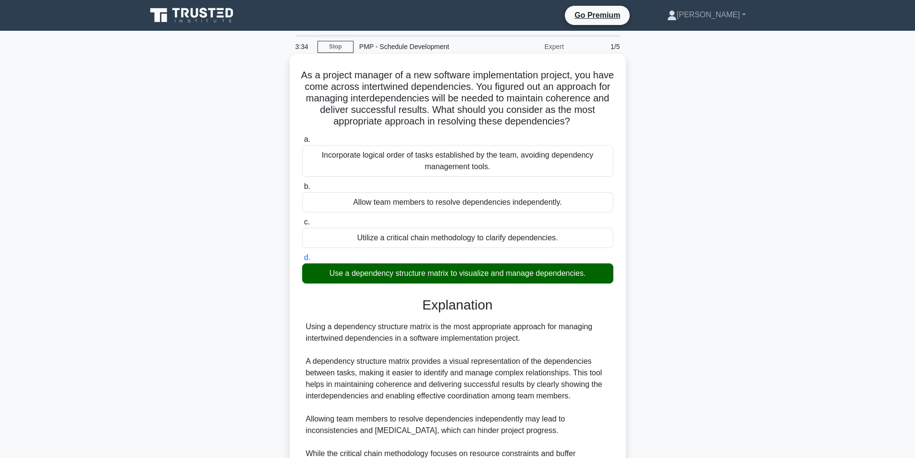
drag, startPoint x: 328, startPoint y: 272, endPoint x: 586, endPoint y: 271, distance: 257.9
click at [586, 271] on div "Use a dependency structure matrix to visualize and manage dependencies." at bounding box center [457, 273] width 311 height 20
copy div "Use a dependency structure matrix to visualize and manage dependencies"
click at [583, 108] on h5 "As a project manager of a new software implementation project, you have come ac…" at bounding box center [457, 98] width 313 height 59
drag, startPoint x: 363, startPoint y: 98, endPoint x: 494, endPoint y: 96, distance: 130.6
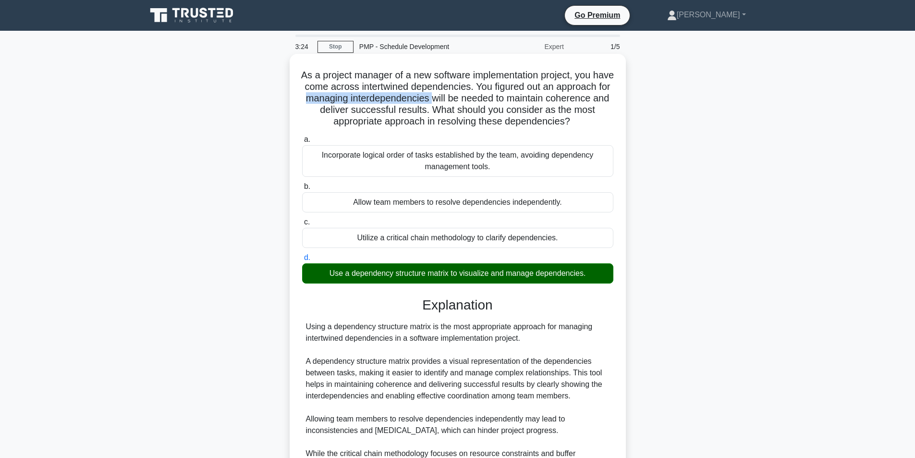
click at [494, 96] on h5 "As a project manager of a new software implementation project, you have come ac…" at bounding box center [457, 98] width 313 height 59
copy h5 "managing interdependencies"
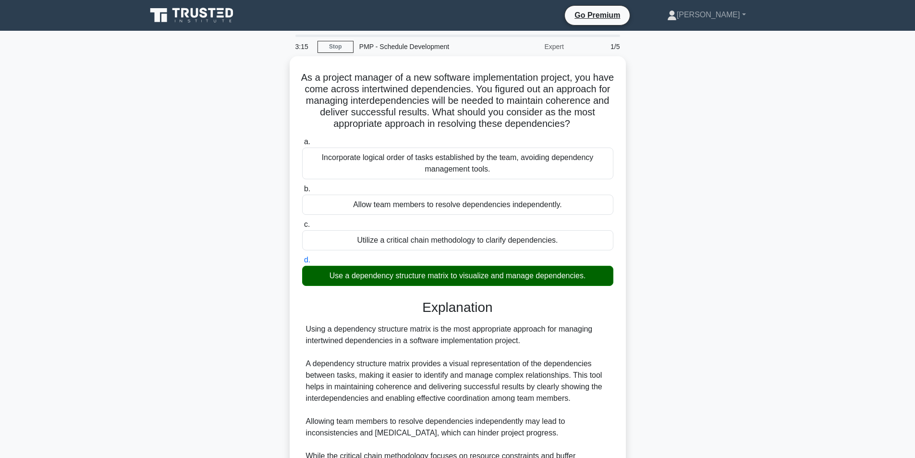
click at [681, 164] on div "As a project manager of a new software implementation project, you have come ac…" at bounding box center [458, 333] width 634 height 555
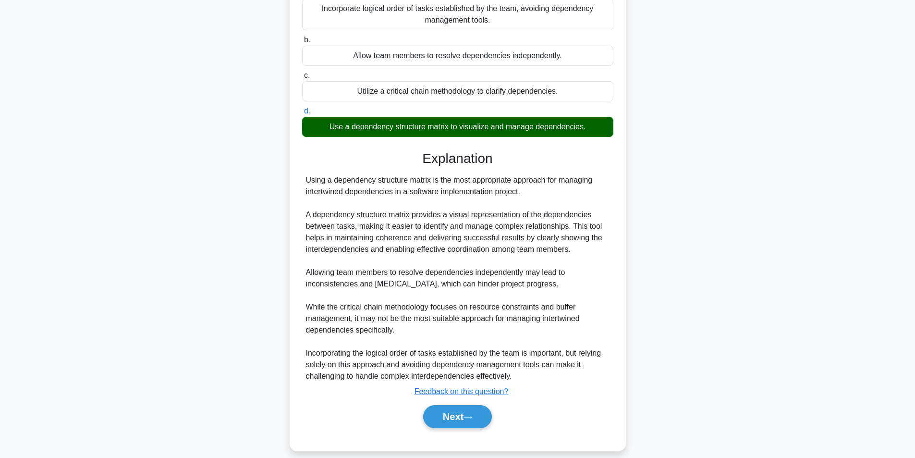
scroll to position [158, 0]
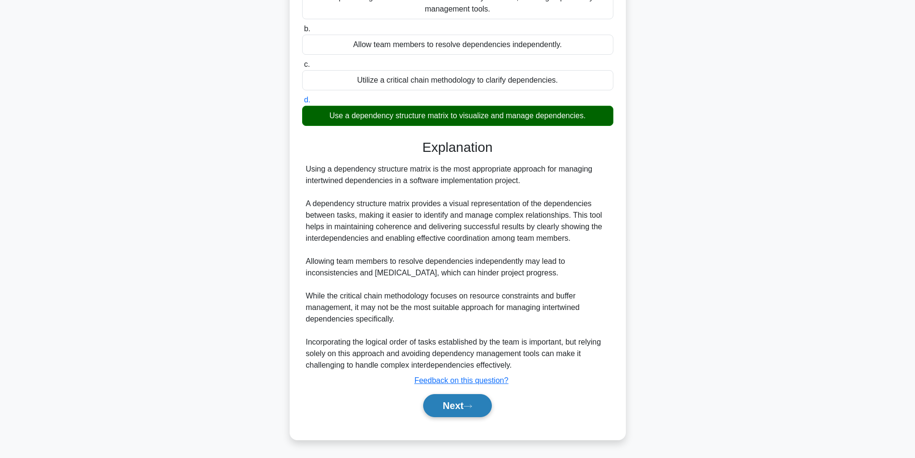
click at [469, 404] on icon at bounding box center [467, 405] width 9 height 5
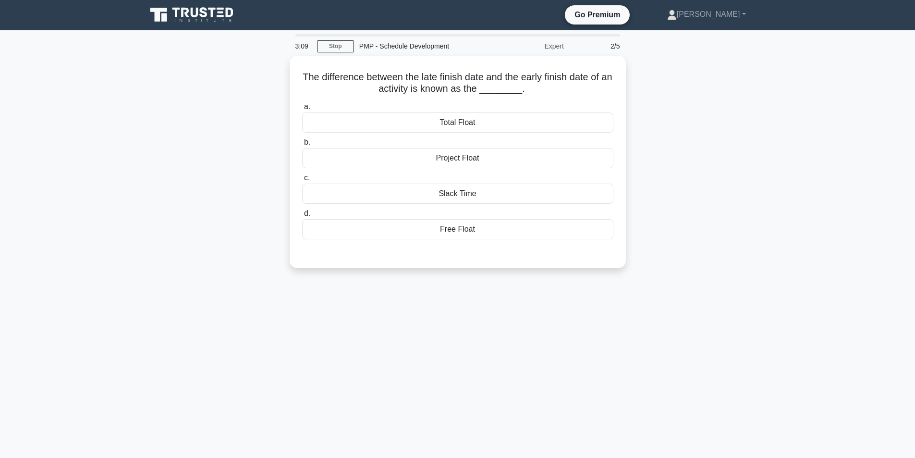
scroll to position [0, 0]
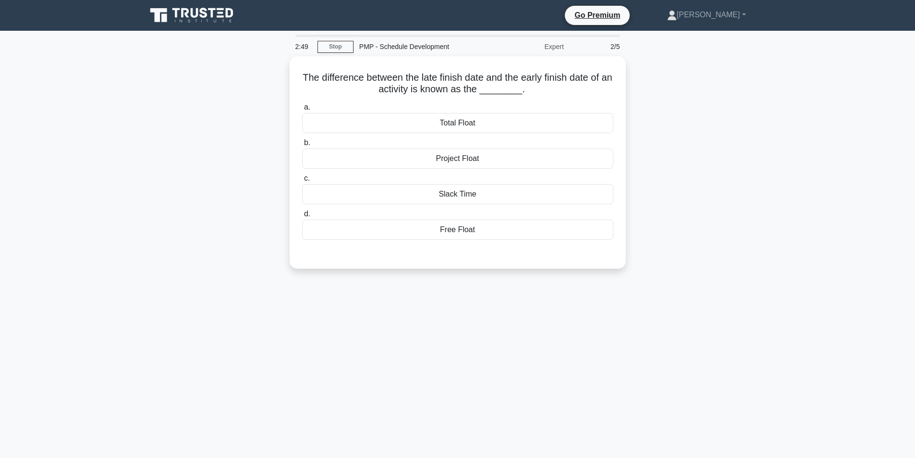
click at [228, 96] on div "The difference between the late finish date and the early finish date of an act…" at bounding box center [458, 168] width 634 height 224
click at [464, 121] on div "Total Float" at bounding box center [457, 120] width 311 height 20
click at [302, 108] on input "a. Total Float" at bounding box center [302, 105] width 0 height 6
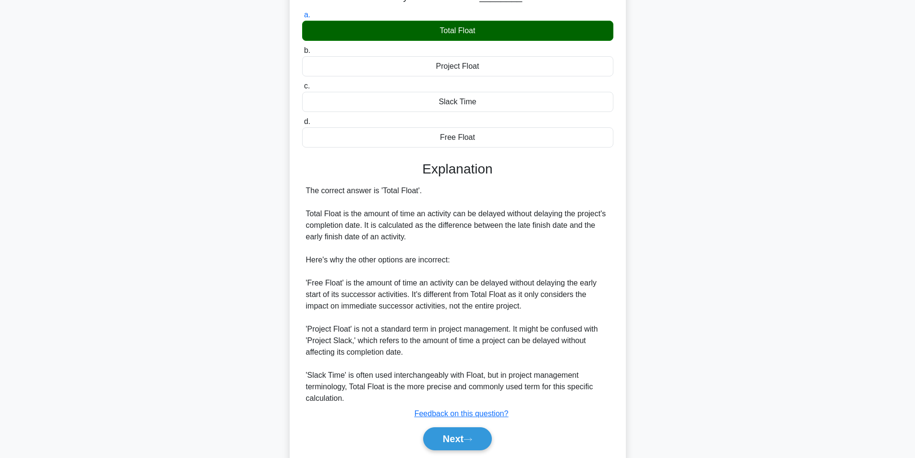
scroll to position [123, 0]
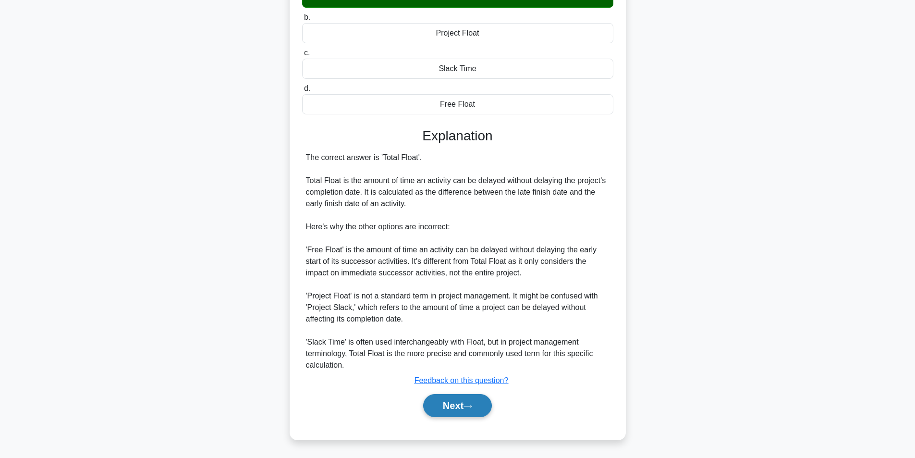
click at [450, 404] on button "Next" at bounding box center [457, 405] width 69 height 23
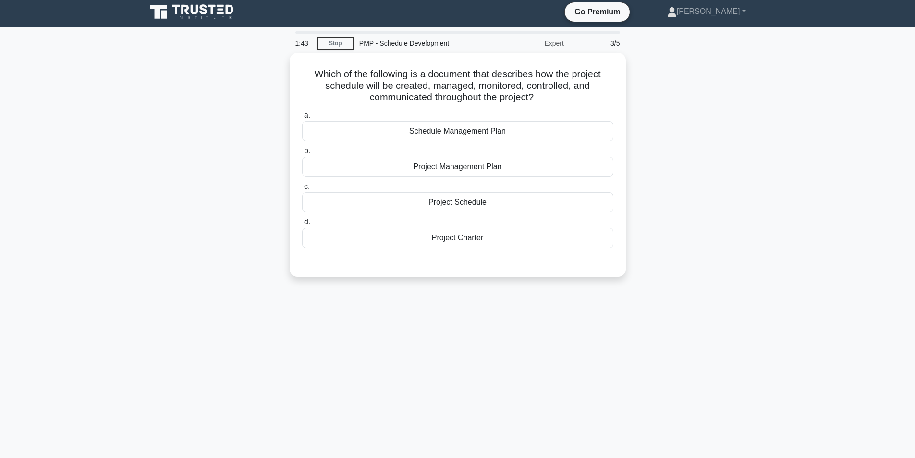
scroll to position [0, 0]
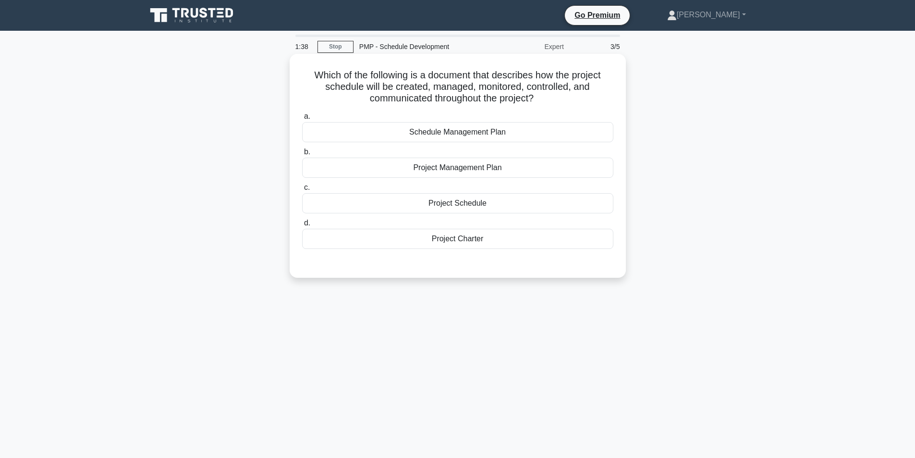
click at [449, 133] on div "Schedule Management Plan" at bounding box center [457, 132] width 311 height 20
click at [302, 120] on input "a. Schedule Management Plan" at bounding box center [302, 116] width 0 height 6
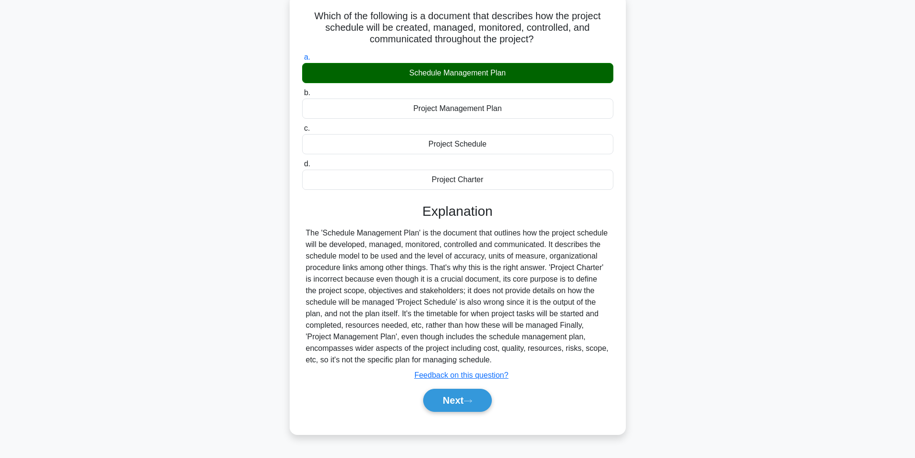
scroll to position [61, 0]
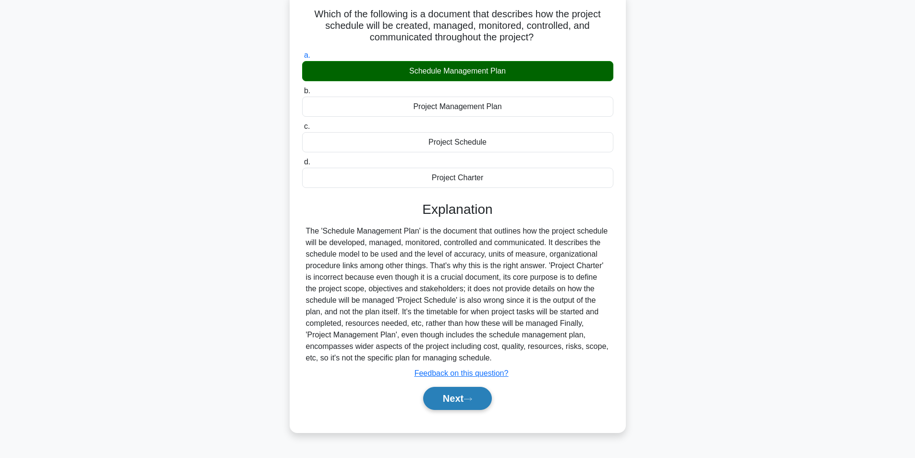
click at [463, 394] on button "Next" at bounding box center [457, 398] width 69 height 23
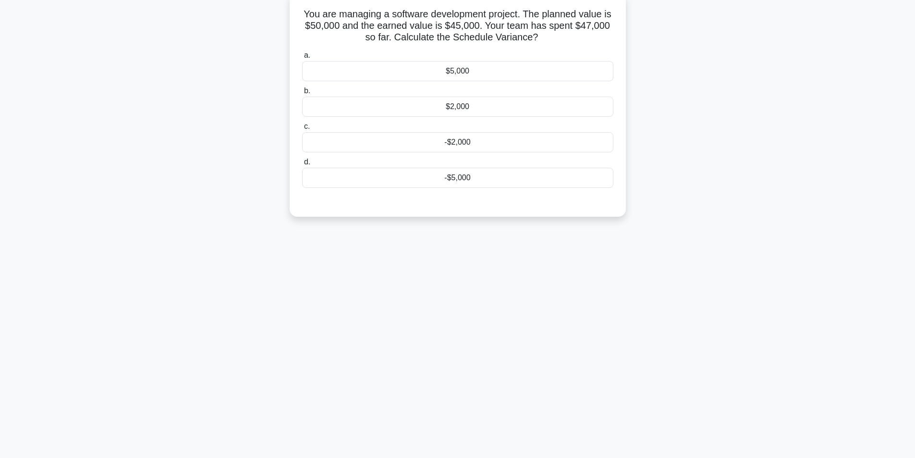
scroll to position [13, 0]
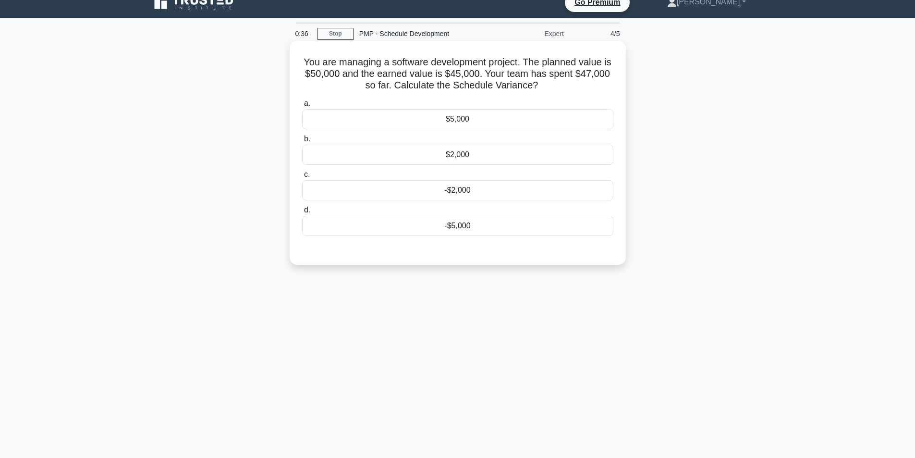
click at [448, 218] on div "-$5,000" at bounding box center [457, 226] width 311 height 20
click at [302, 213] on input "d. -$5,000" at bounding box center [302, 210] width 0 height 6
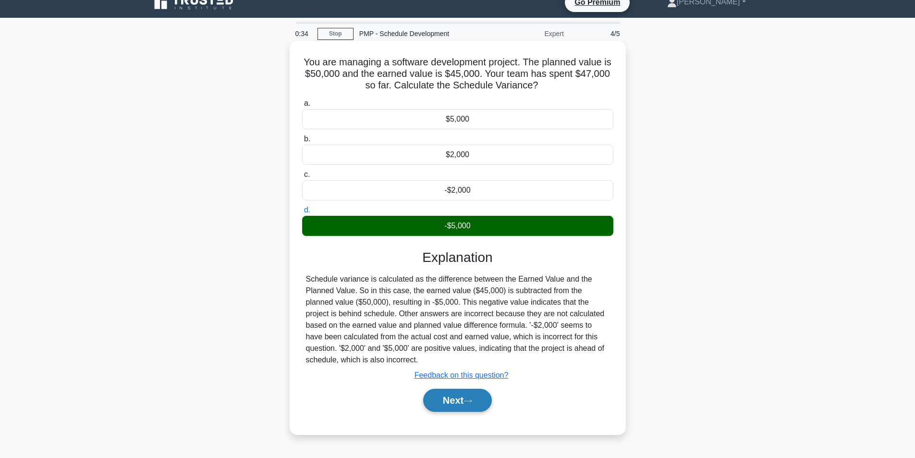
click at [447, 398] on button "Next" at bounding box center [457, 399] width 69 height 23
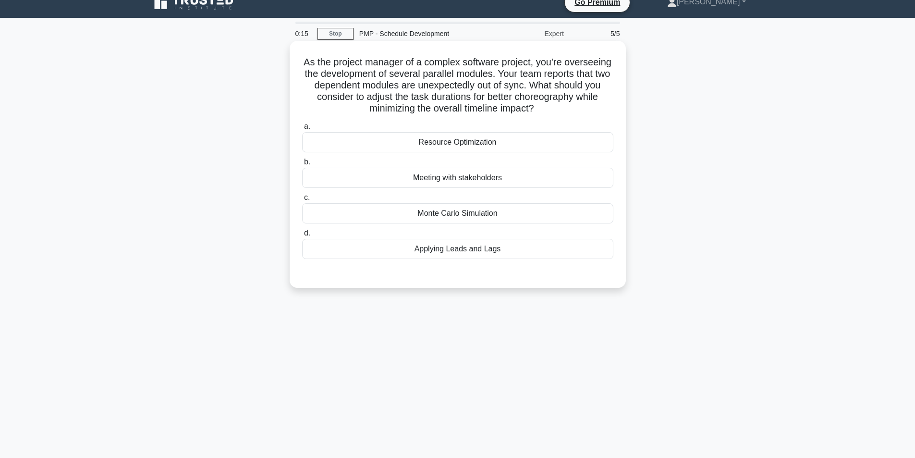
drag, startPoint x: 432, startPoint y: 84, endPoint x: 524, endPoint y: 251, distance: 190.9
click at [524, 251] on div "As the project manager of a complex software project, you're overseeing the dev…" at bounding box center [457, 164] width 328 height 239
copy div "As the project manager of a complex software project, you're overseeing the dev…"
click at [596, 113] on h5 "As the project manager of a complex software project, you're overseeing the dev…" at bounding box center [457, 85] width 313 height 59
click at [462, 251] on div "Applying Leads and Lags" at bounding box center [457, 249] width 311 height 20
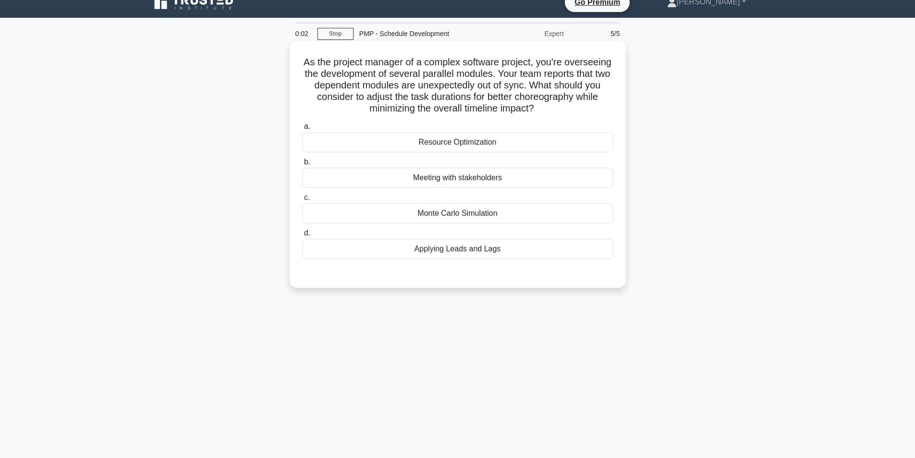
click at [302, 236] on input "d. Applying Leads and Lags" at bounding box center [302, 233] width 0 height 6
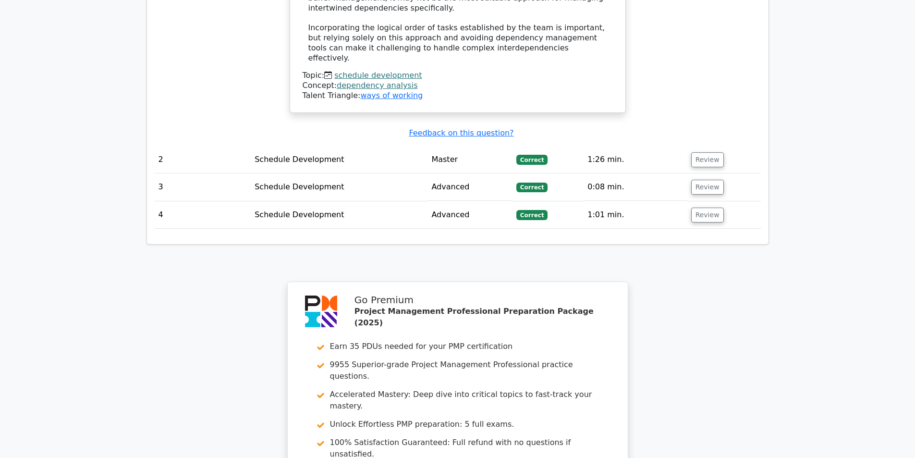
scroll to position [1297, 0]
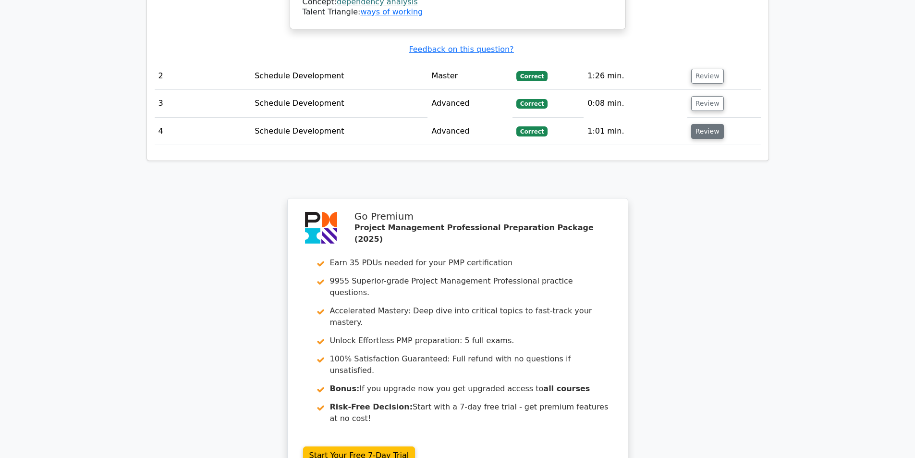
click at [700, 124] on button "Review" at bounding box center [707, 131] width 33 height 15
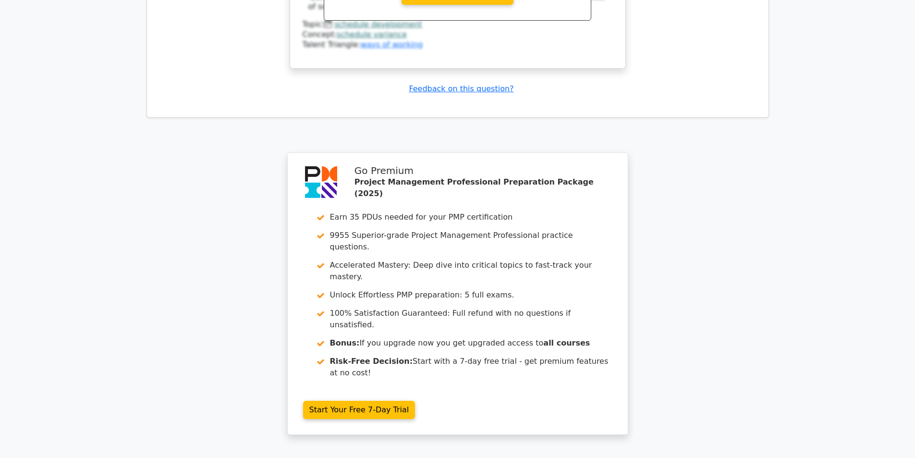
scroll to position [1791, 0]
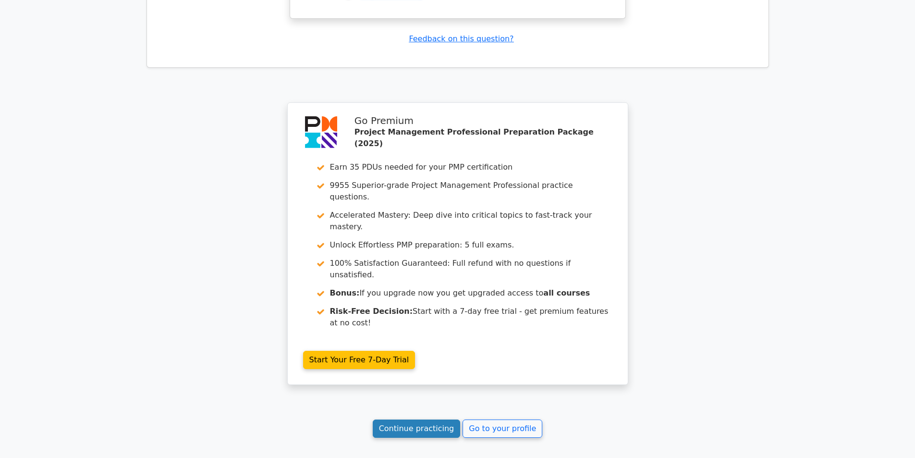
click at [406, 419] on link "Continue practicing" at bounding box center [417, 428] width 88 height 18
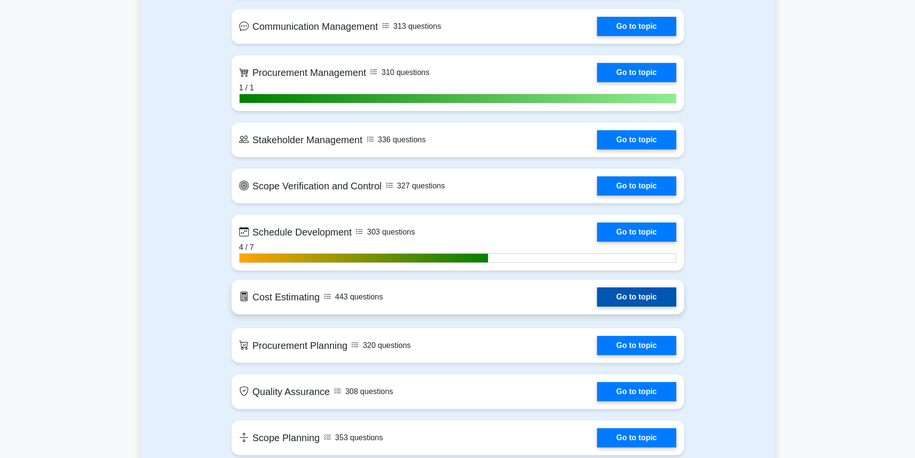
scroll to position [1105, 0]
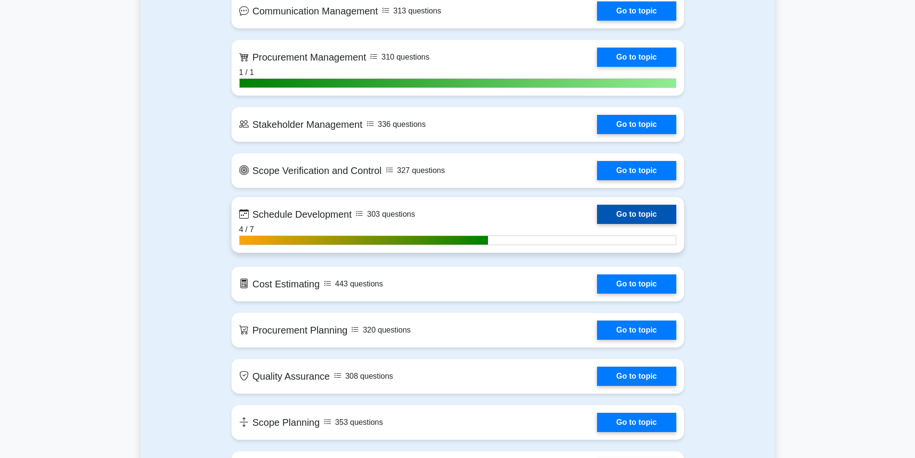
click at [628, 214] on link "Go to topic" at bounding box center [636, 214] width 79 height 19
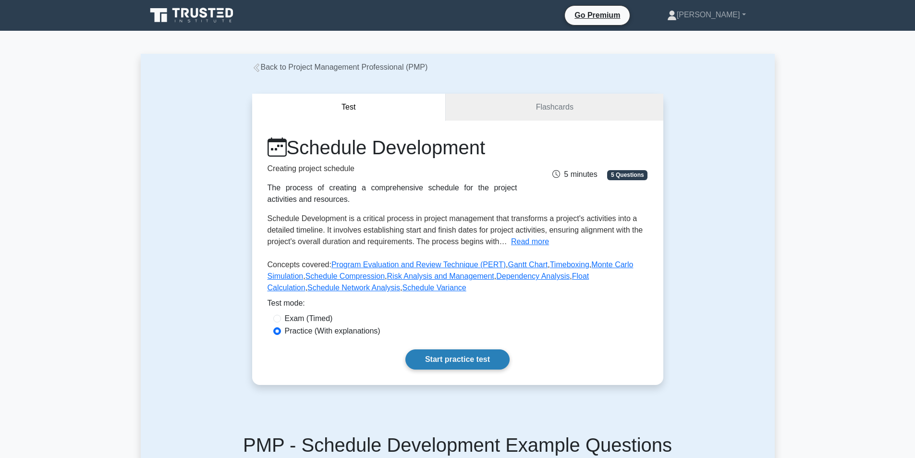
click at [431, 353] on link "Start practice test" at bounding box center [457, 359] width 104 height 20
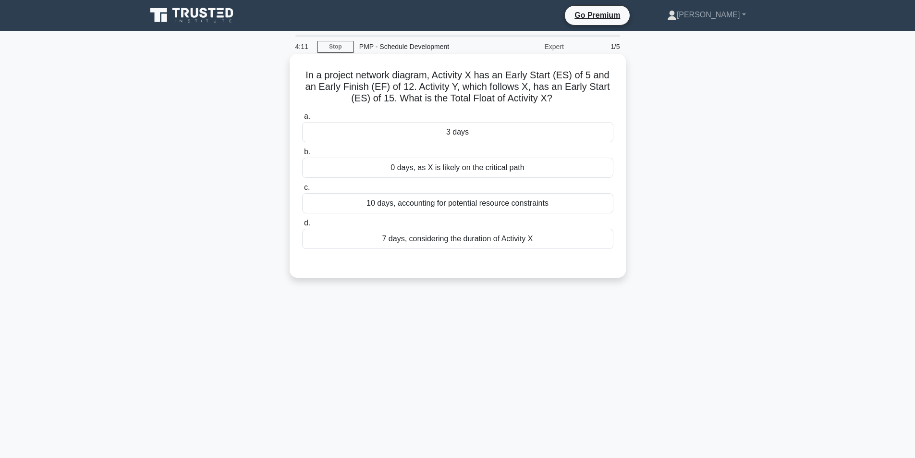
click at [563, 109] on div "In a project network diagram, Activity X has an Early Start (ES) of 5 and an Ea…" at bounding box center [457, 166] width 328 height 216
click at [479, 128] on div "3 days" at bounding box center [457, 132] width 311 height 20
click at [302, 120] on input "a. 3 days" at bounding box center [302, 116] width 0 height 6
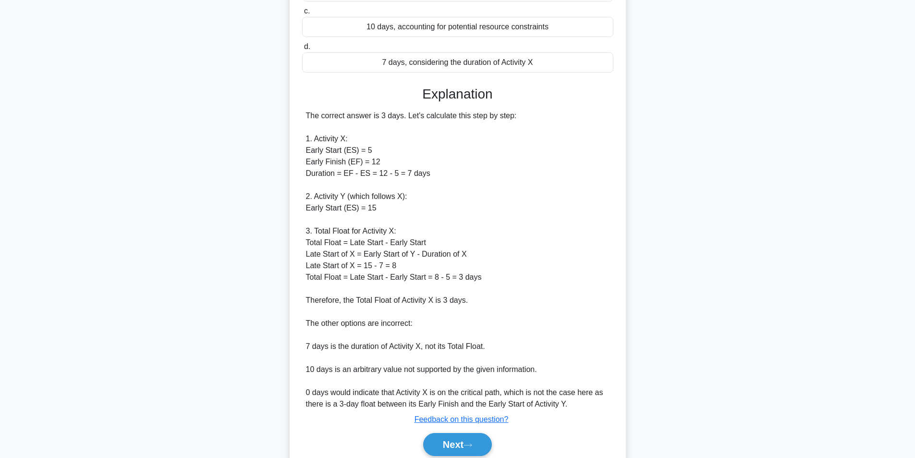
scroll to position [216, 0]
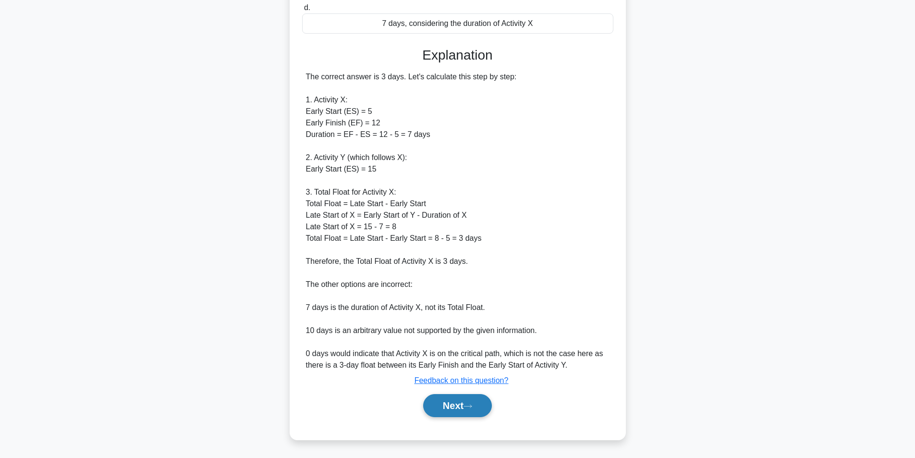
click at [465, 407] on button "Next" at bounding box center [457, 405] width 69 height 23
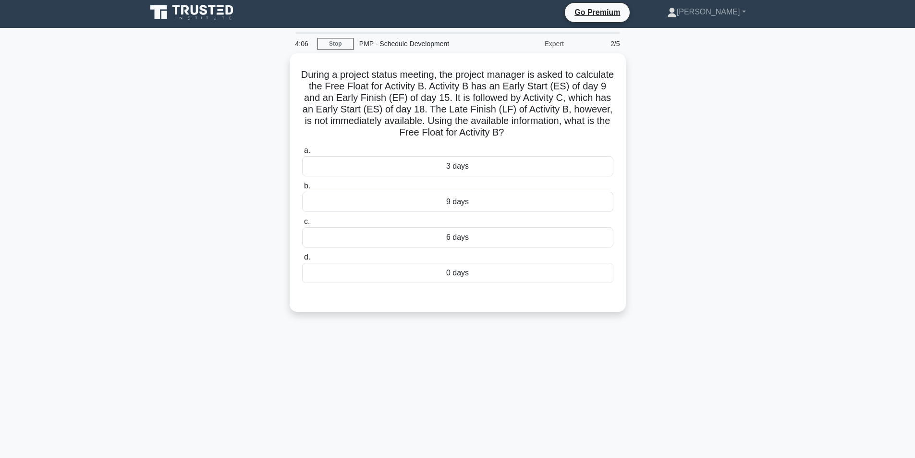
scroll to position [0, 0]
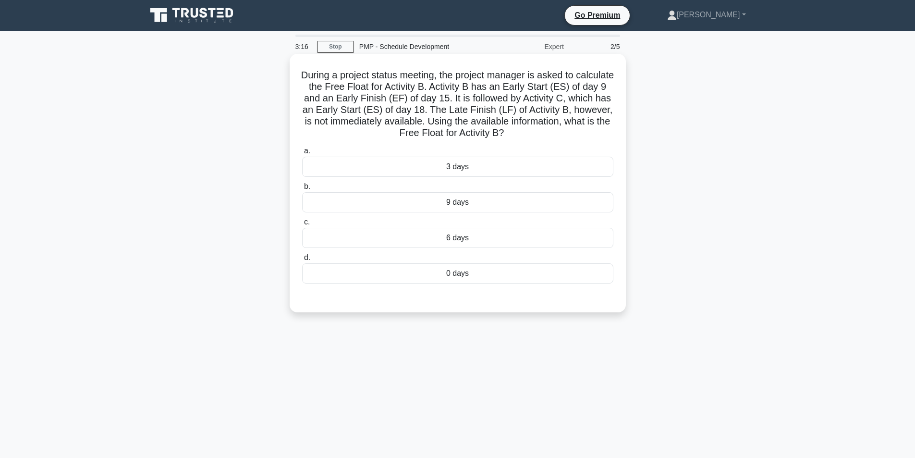
click at [467, 163] on div "3 days" at bounding box center [457, 167] width 311 height 20
click at [302, 154] on input "a. 3 days" at bounding box center [302, 151] width 0 height 6
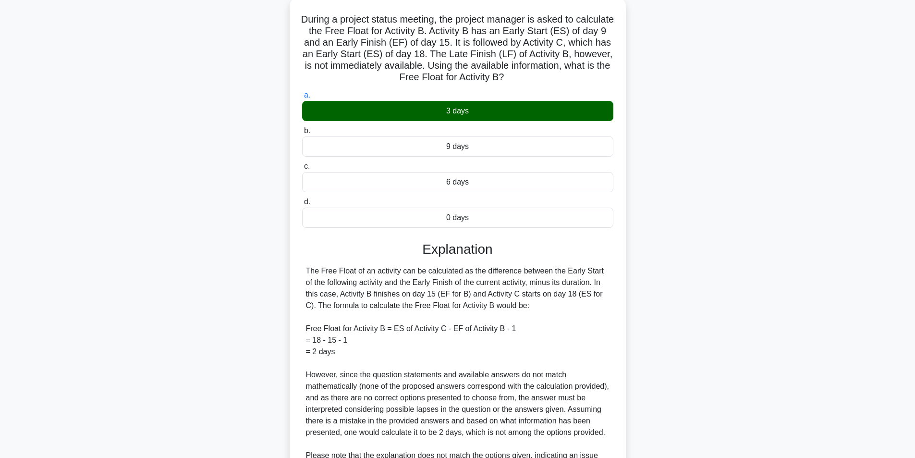
scroll to position [170, 0]
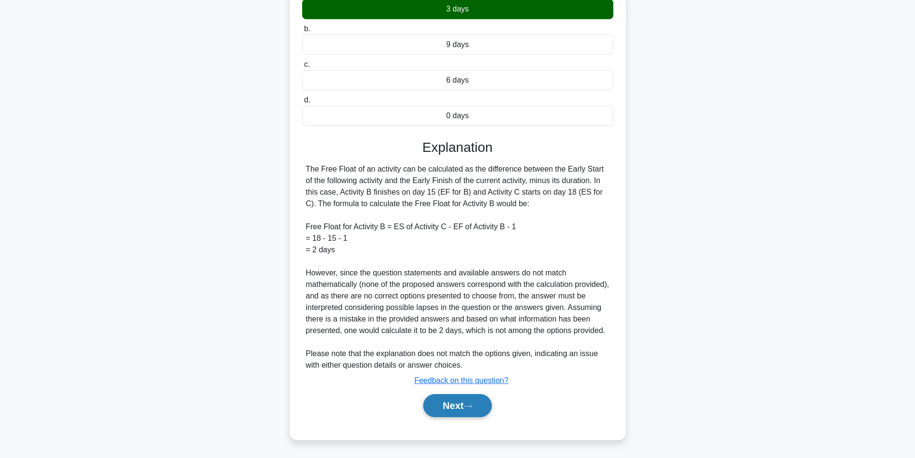
click at [469, 405] on icon at bounding box center [467, 405] width 9 height 5
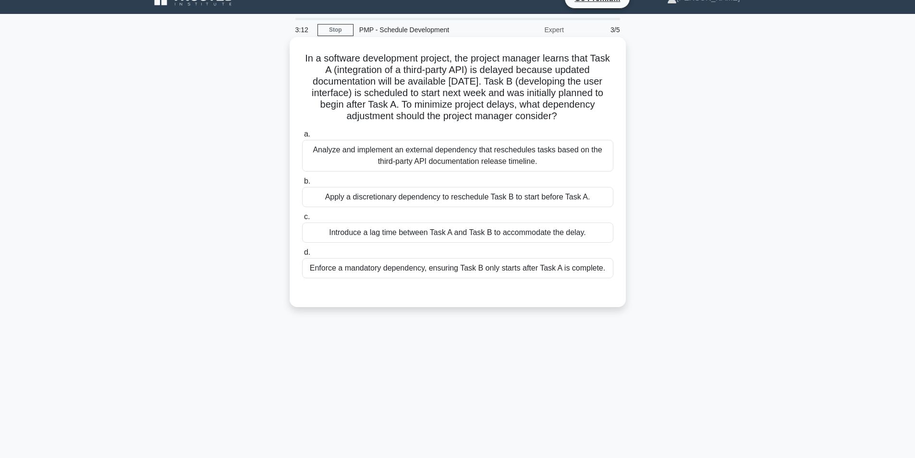
scroll to position [0, 0]
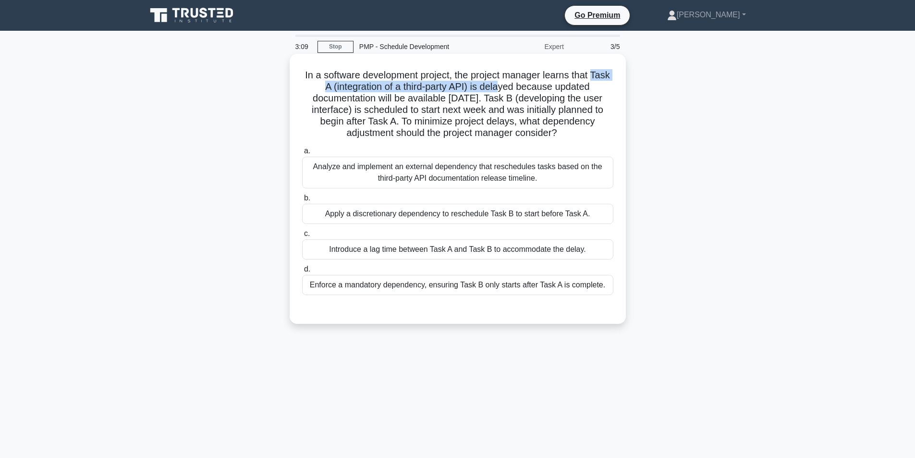
drag, startPoint x: 312, startPoint y: 86, endPoint x: 512, endPoint y: 86, distance: 200.7
click at [512, 86] on h5 "In a software development project, the project manager learns that Task A (inte…" at bounding box center [457, 104] width 313 height 70
click at [523, 105] on h5 "In a software development project, the project manager learns that Task A (inte…" at bounding box center [457, 104] width 313 height 70
drag, startPoint x: 306, startPoint y: 89, endPoint x: 339, endPoint y: 89, distance: 32.7
click at [339, 89] on h5 "In a software development project, the project manager learns that Task A (inte…" at bounding box center [457, 104] width 313 height 70
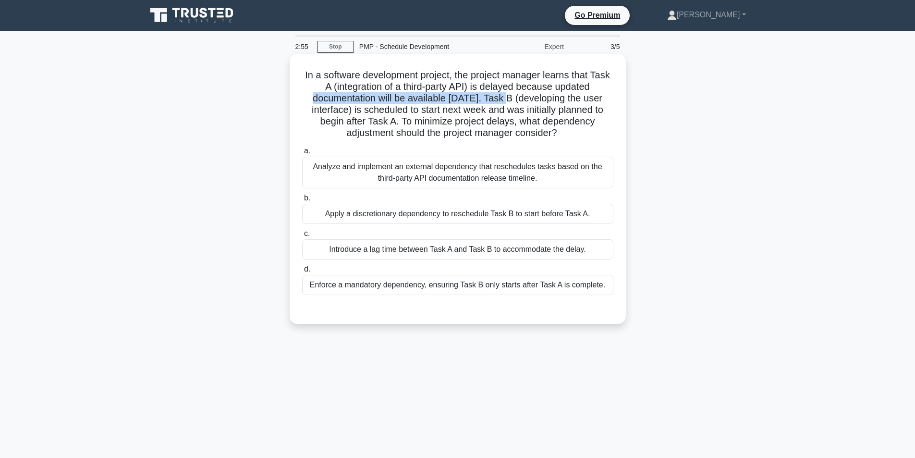
drag, startPoint x: 306, startPoint y: 98, endPoint x: 508, endPoint y: 97, distance: 201.7
click at [508, 97] on h5 "In a software development project, the project manager learns that Task A (inte…" at bounding box center [457, 104] width 313 height 70
click at [514, 100] on h5 "In a software development project, the project manager learns that Task A (inte…" at bounding box center [457, 104] width 313 height 70
drag, startPoint x: 378, startPoint y: 112, endPoint x: 499, endPoint y: 112, distance: 121.0
click at [499, 112] on h5 "In a software development project, the project manager learns that Task A (inte…" at bounding box center [457, 104] width 313 height 70
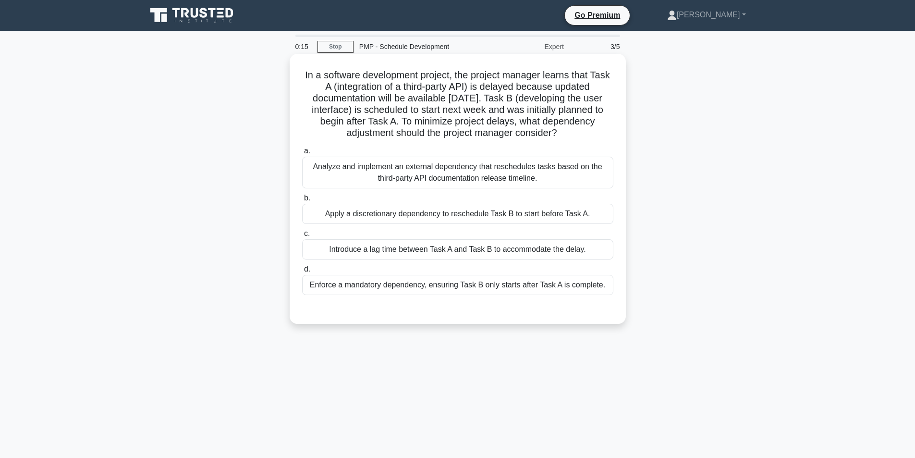
click at [555, 210] on div "Apply a discretionary dependency to reschedule Task B to start before Task A." at bounding box center [457, 214] width 311 height 20
click at [302, 201] on input "b. Apply a discretionary dependency to reschedule Task B to start before Task A." at bounding box center [302, 198] width 0 height 6
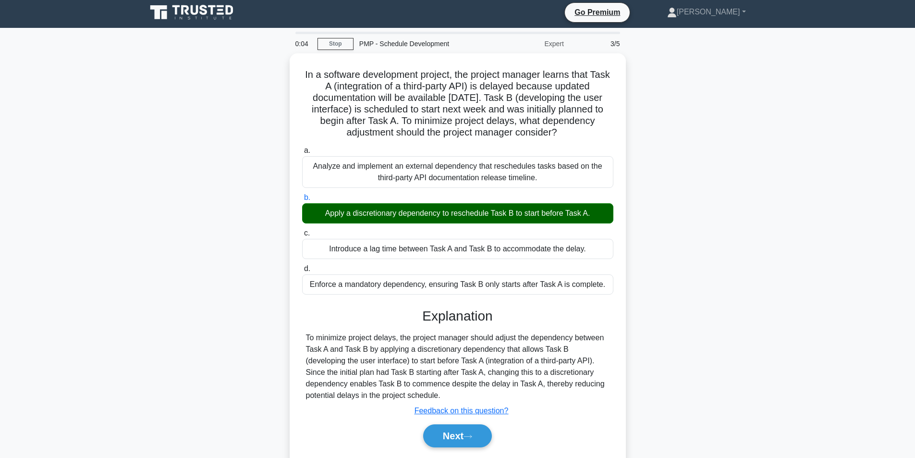
scroll to position [48, 0]
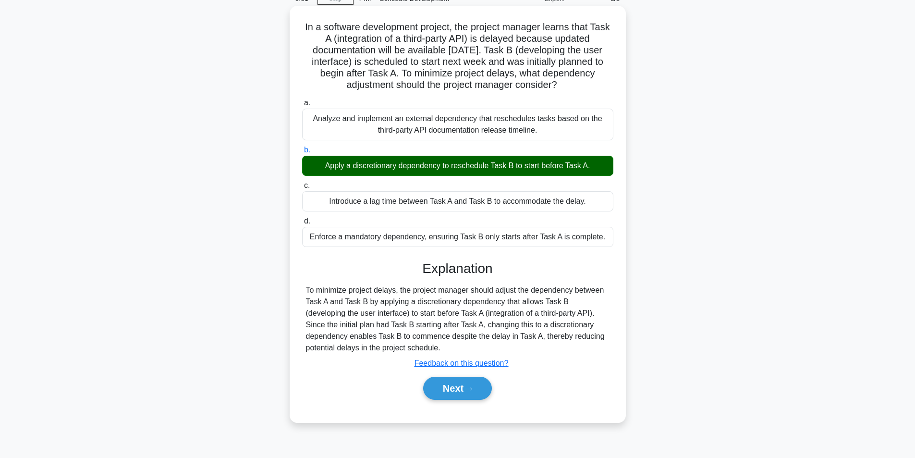
drag, startPoint x: 390, startPoint y: 350, endPoint x: 302, endPoint y: 296, distance: 103.4
click at [302, 296] on div "To minimize project delays, the project manager should adjust the dependency be…" at bounding box center [457, 318] width 311 height 69
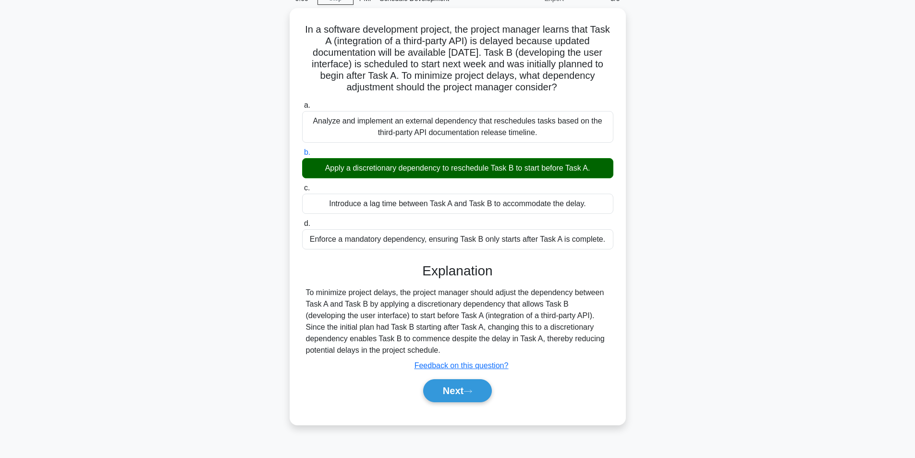
copy div "To minimize project delays, the project manager should adjust the dependency be…"
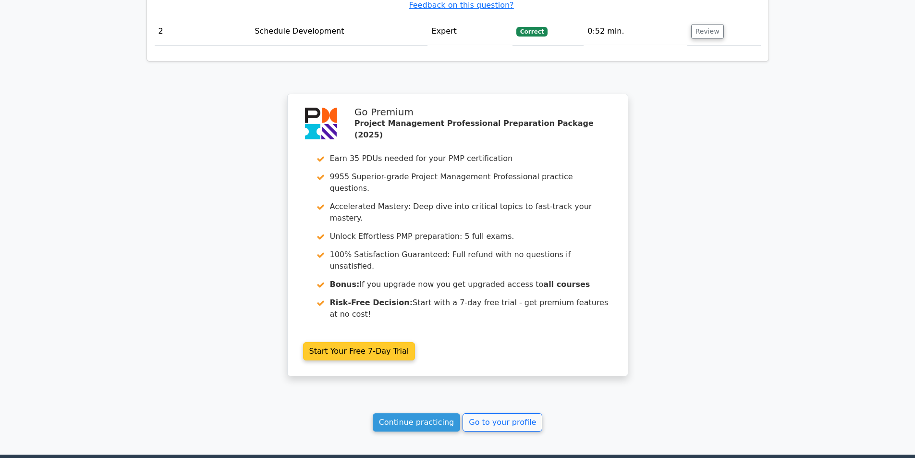
scroll to position [1384, 0]
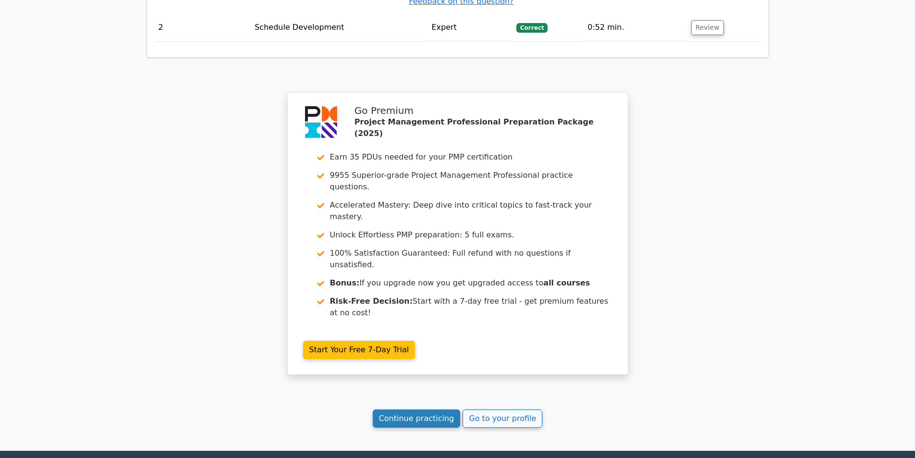
click at [426, 409] on link "Continue practicing" at bounding box center [417, 418] width 88 height 18
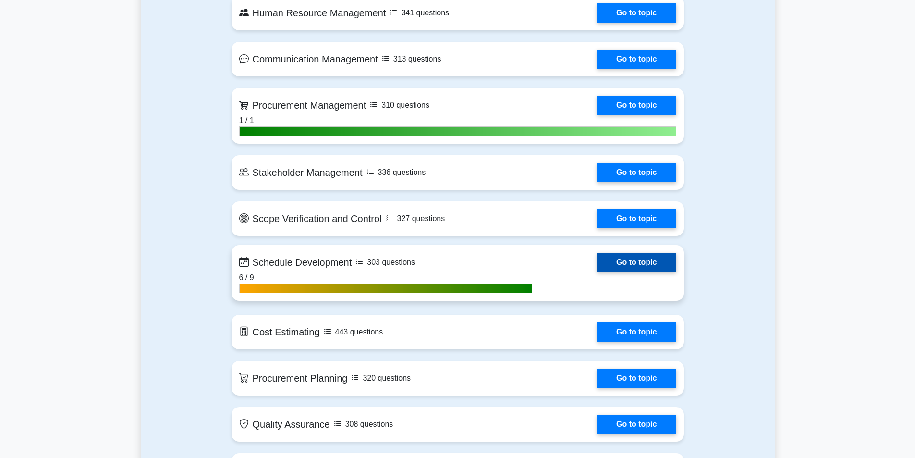
scroll to position [1105, 0]
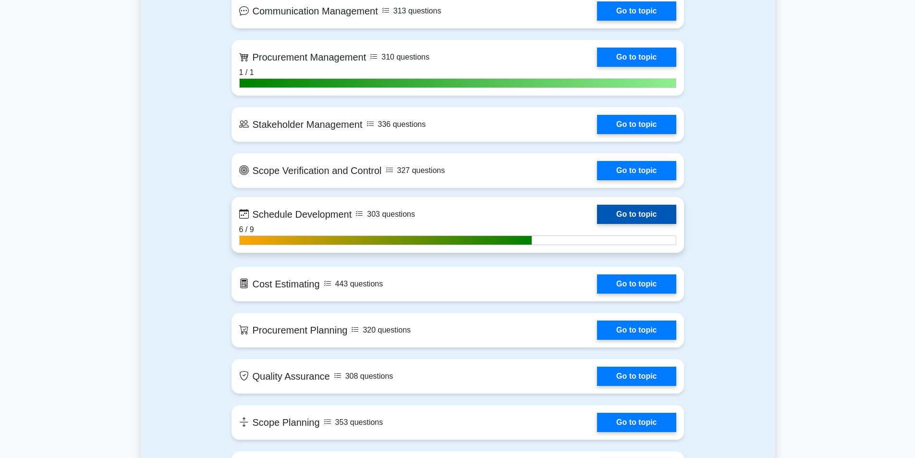
click at [622, 214] on link "Go to topic" at bounding box center [636, 214] width 79 height 19
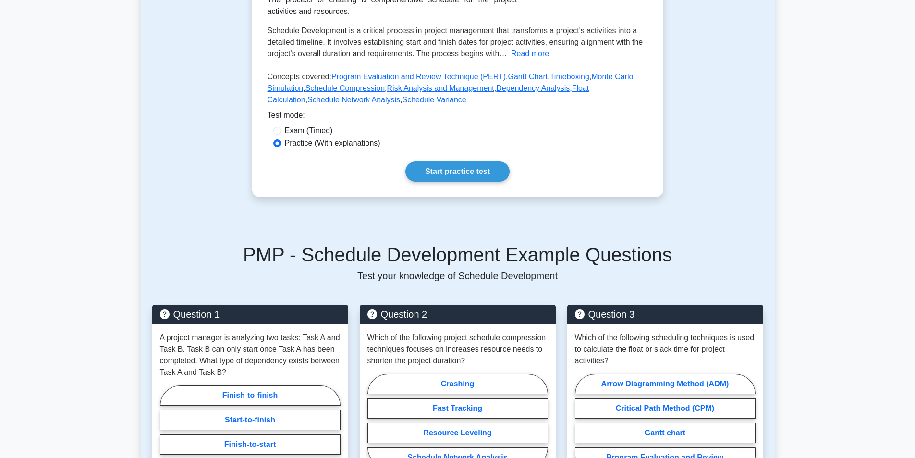
scroll to position [192, 0]
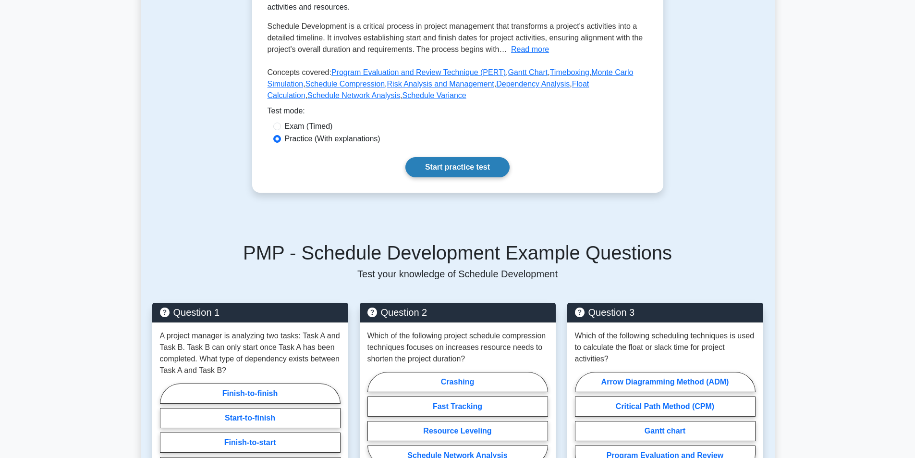
click at [439, 164] on link "Start practice test" at bounding box center [457, 167] width 104 height 20
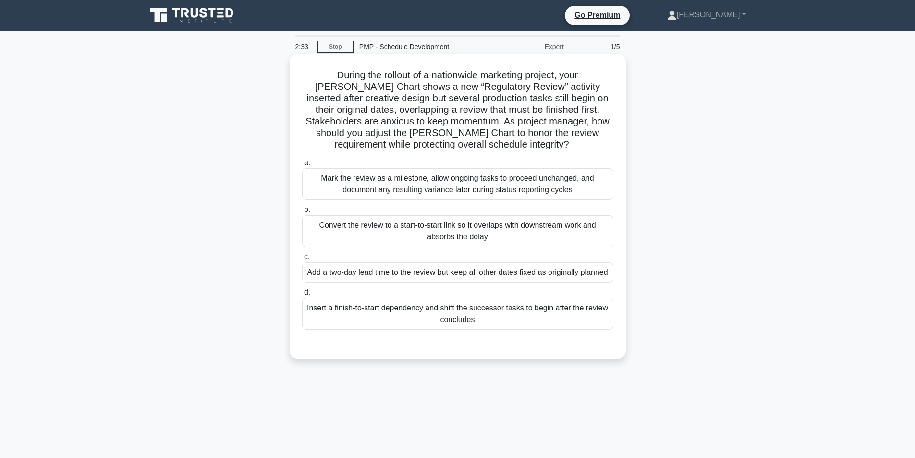
click at [491, 234] on div "Convert the review to a start-to-start link so it overlaps with downstream work…" at bounding box center [457, 231] width 311 height 32
click at [302, 213] on input "b. Convert the review to a start-to-start link so it overlaps with downstream w…" at bounding box center [302, 209] width 0 height 6
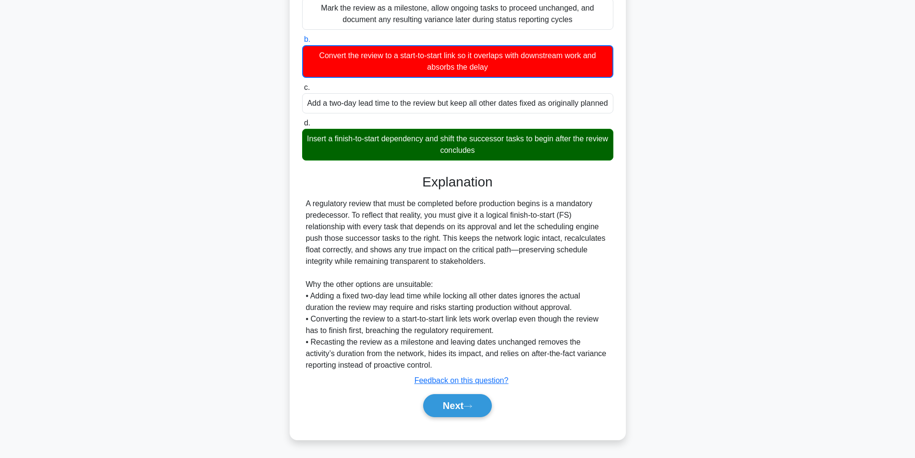
scroll to position [182, 0]
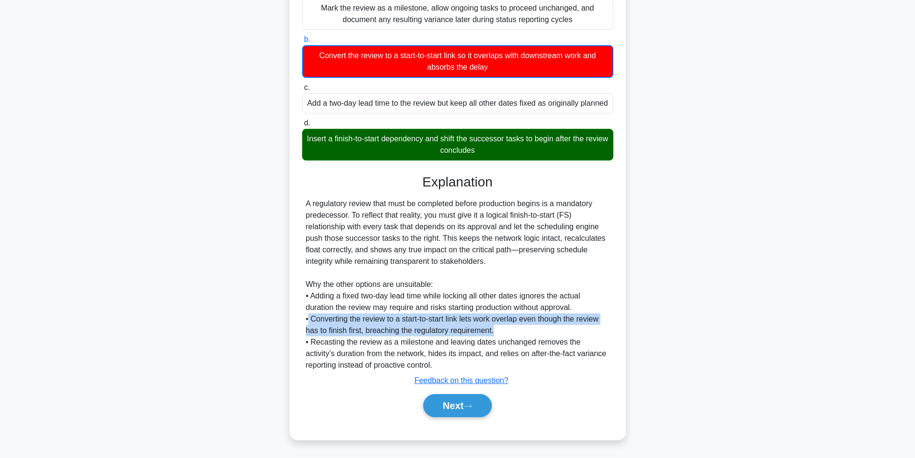
drag, startPoint x: 310, startPoint y: 321, endPoint x: 502, endPoint y: 333, distance: 192.9
click at [502, 333] on div "A regulatory review that must be completed before production begins is a mandat…" at bounding box center [458, 284] width 304 height 173
click at [508, 327] on div "A regulatory review that must be completed before production begins is a mandat…" at bounding box center [458, 284] width 304 height 173
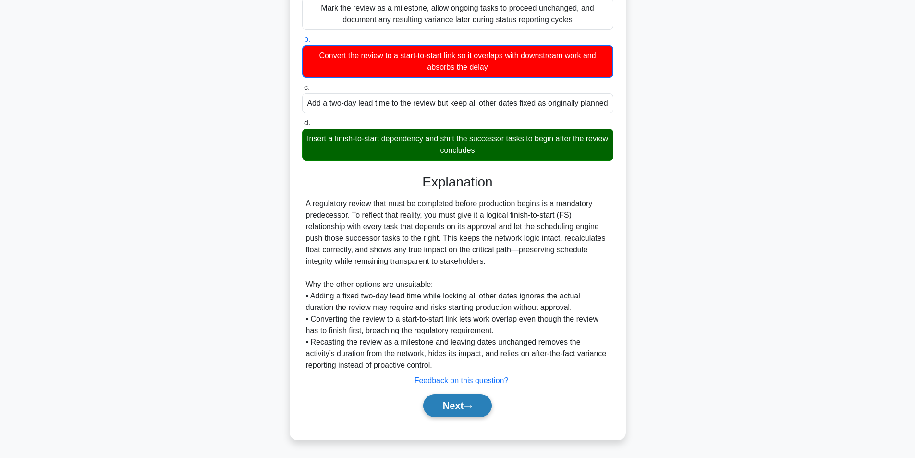
click at [448, 399] on button "Next" at bounding box center [457, 405] width 69 height 23
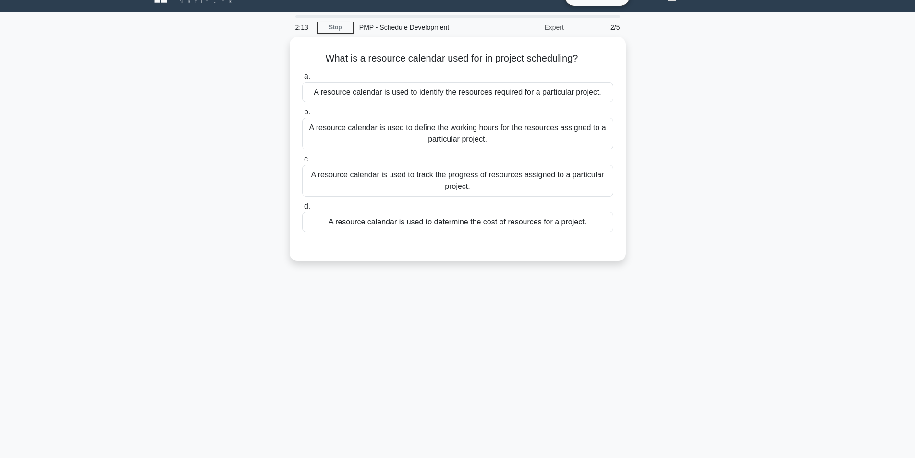
scroll to position [48, 0]
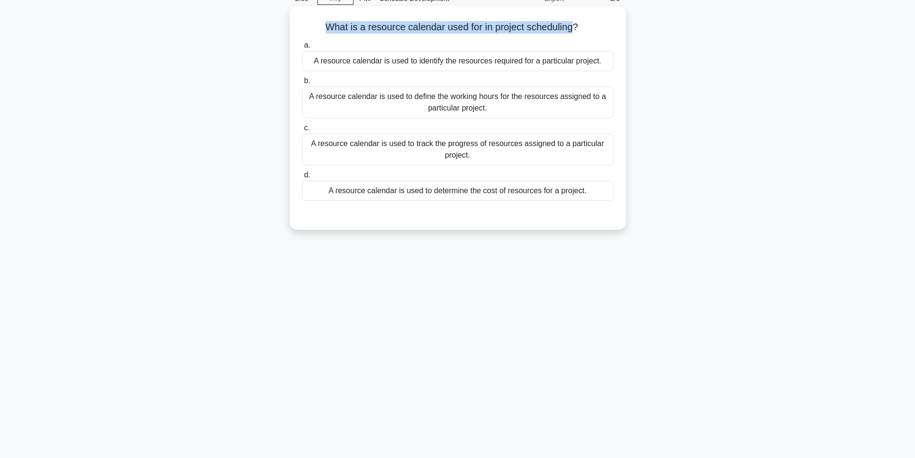
drag, startPoint x: 321, startPoint y: 26, endPoint x: 575, endPoint y: 33, distance: 254.1
click at [575, 33] on h5 "What is a resource calendar used for in project scheduling? .spinner_0XTQ{trans…" at bounding box center [457, 27] width 313 height 12
click at [571, 32] on h5 "What is a resource calendar used for in project scheduling? .spinner_0XTQ{trans…" at bounding box center [457, 27] width 313 height 12
drag, startPoint x: 320, startPoint y: 26, endPoint x: 578, endPoint y: 29, distance: 257.4
click at [578, 29] on h5 "What is a resource calendar used for in project scheduling? .spinner_0XTQ{trans…" at bounding box center [457, 27] width 313 height 12
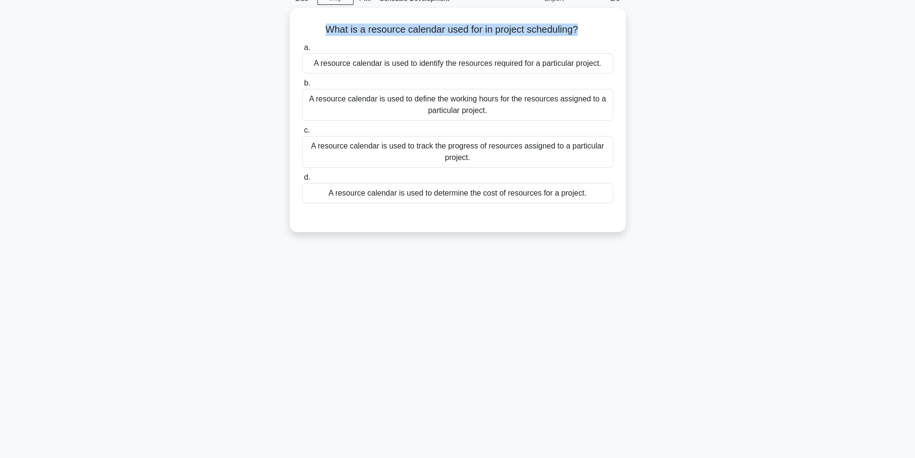
copy h5 "What is a resource calendar used for in project scheduling?"
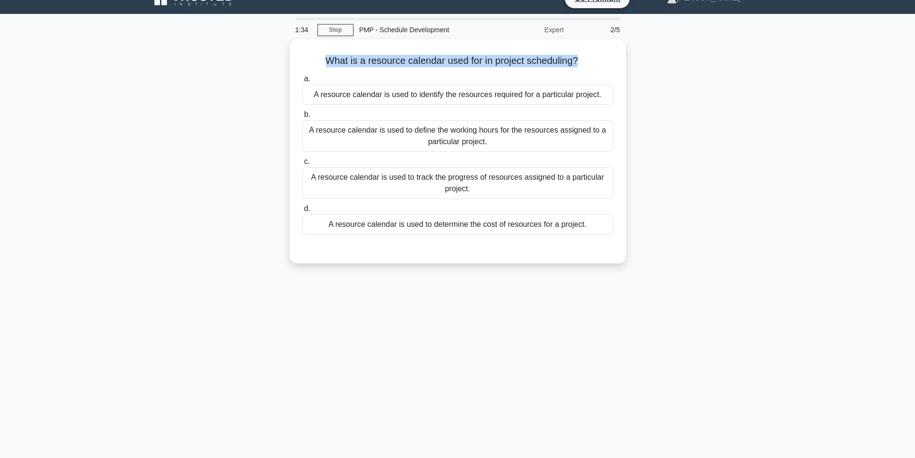
scroll to position [0, 0]
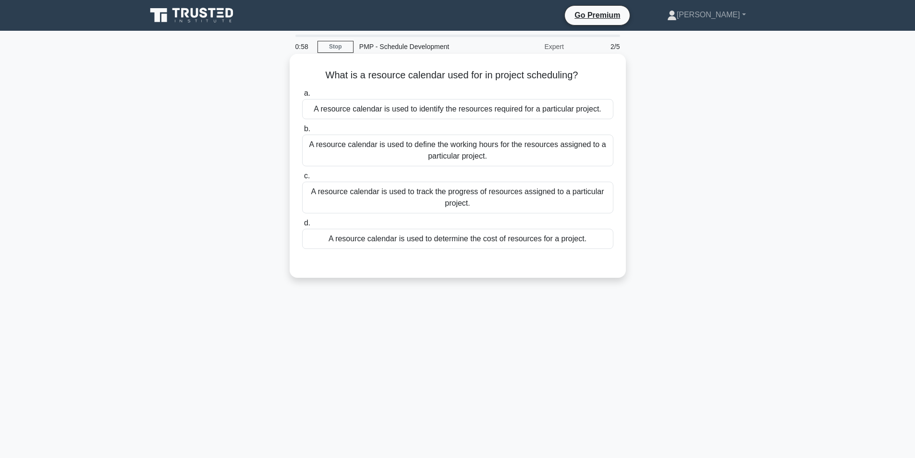
click at [442, 114] on div "A resource calendar is used to identify the resources required for a particular…" at bounding box center [457, 109] width 311 height 20
click at [302, 97] on input "a. A resource calendar is used to identify the resources required for a particu…" at bounding box center [302, 93] width 0 height 6
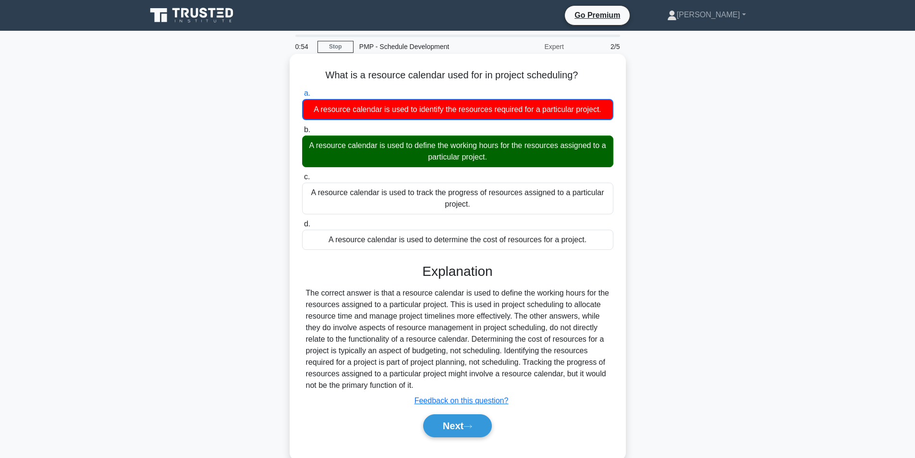
drag, startPoint x: 304, startPoint y: 145, endPoint x: 525, endPoint y: 156, distance: 220.7
click at [525, 156] on div "A resource calendar is used to define the working hours for the resources assig…" at bounding box center [457, 151] width 311 height 32
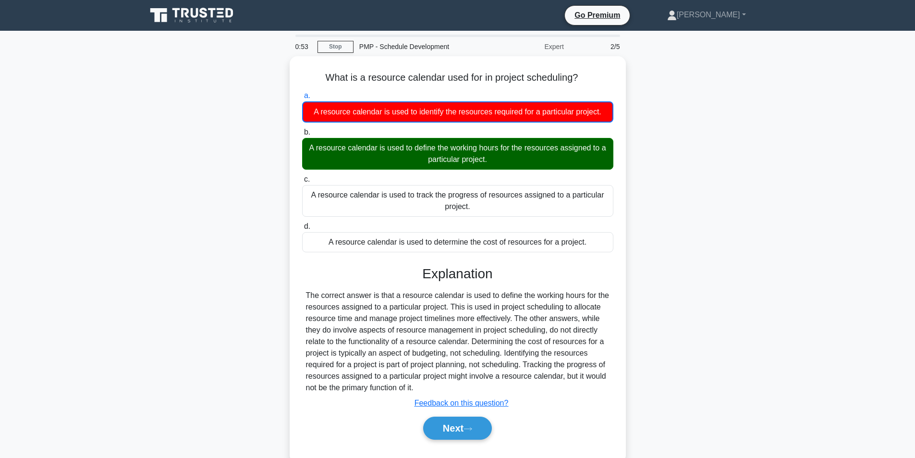
copy div "A resource calendar is used to define the working hours for the resources assig…"
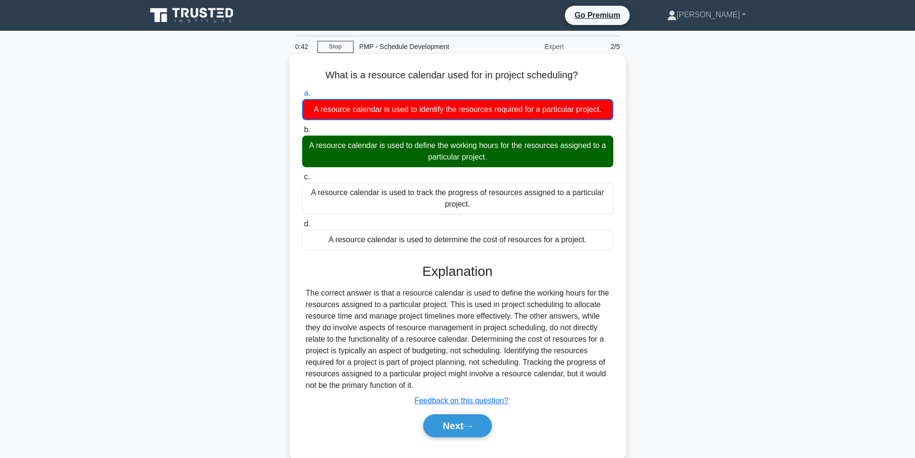
click at [367, 86] on div "a. A resource calendar is used to identify the resources required for a particu…" at bounding box center [457, 168] width 323 height 166
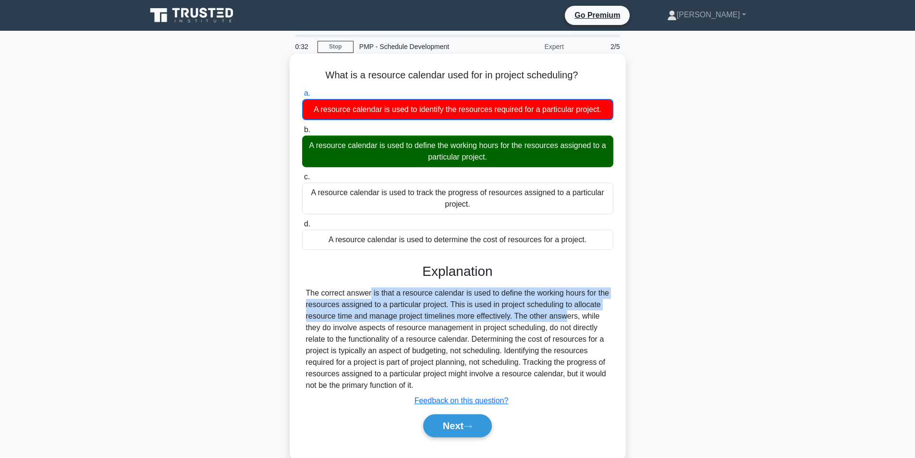
drag, startPoint x: 308, startPoint y: 295, endPoint x: 509, endPoint y: 319, distance: 201.7
click at [509, 319] on div "The correct answer is that a resource calendar is used to define the working ho…" at bounding box center [458, 339] width 304 height 104
click at [459, 428] on button "Next" at bounding box center [457, 425] width 69 height 23
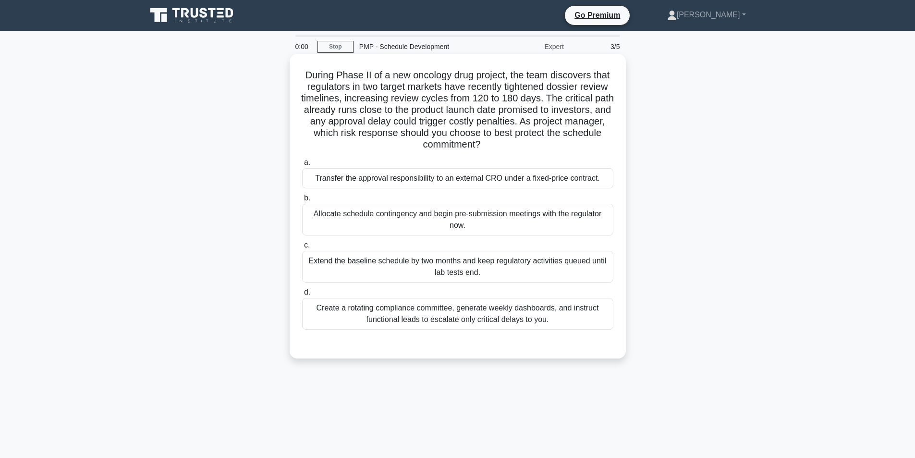
click at [445, 243] on label "c. Extend the baseline schedule by two months and keep regulatory activities qu…" at bounding box center [457, 260] width 311 height 43
click at [302, 243] on input "c. Extend the baseline schedule by two months and keep regulatory activities qu…" at bounding box center [302, 245] width 0 height 6
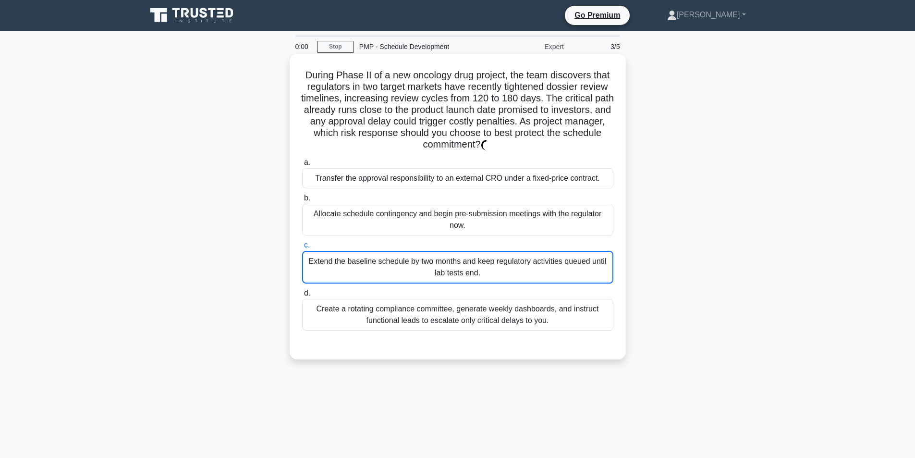
click at [440, 259] on div "Extend the baseline schedule by two months and keep regulatory activities queue…" at bounding box center [457, 267] width 311 height 33
click at [302, 248] on input "c. Extend the baseline schedule by two months and keep regulatory activities qu…" at bounding box center [302, 245] width 0 height 6
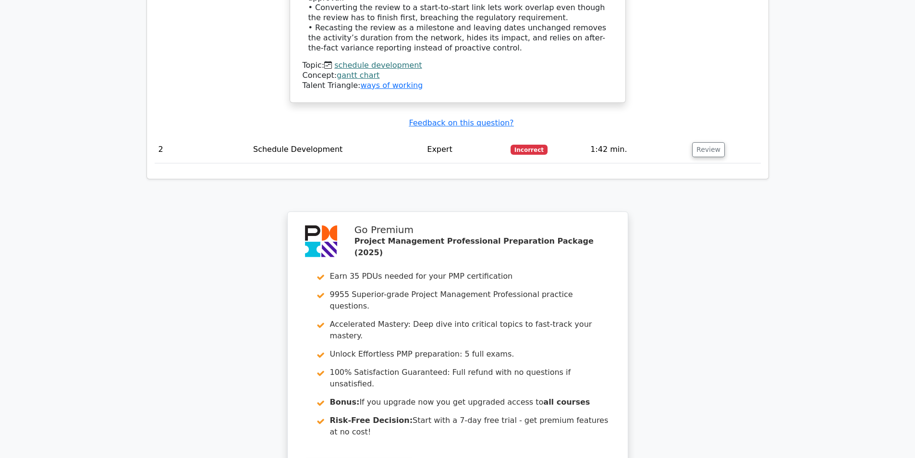
scroll to position [1105, 0]
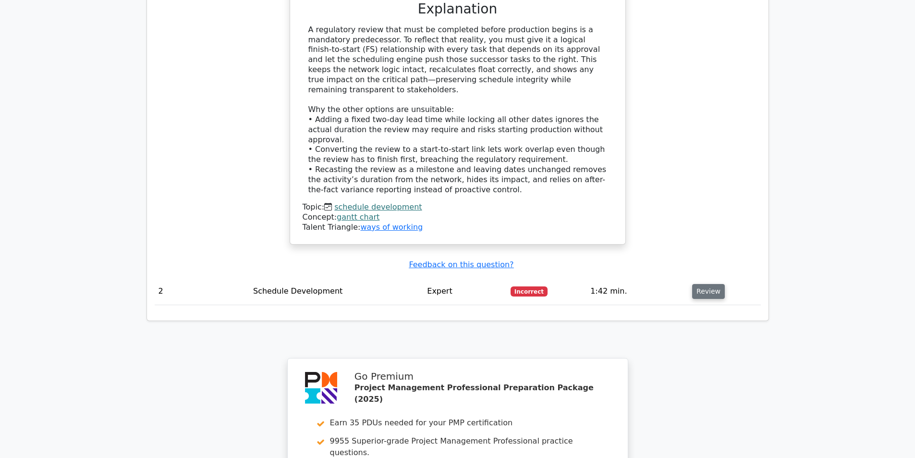
click at [697, 284] on button "Review" at bounding box center [708, 291] width 33 height 15
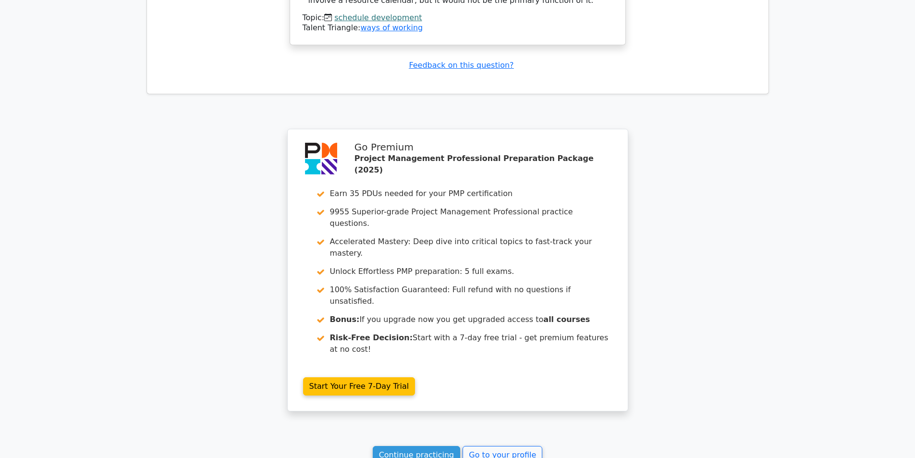
scroll to position [1739, 0]
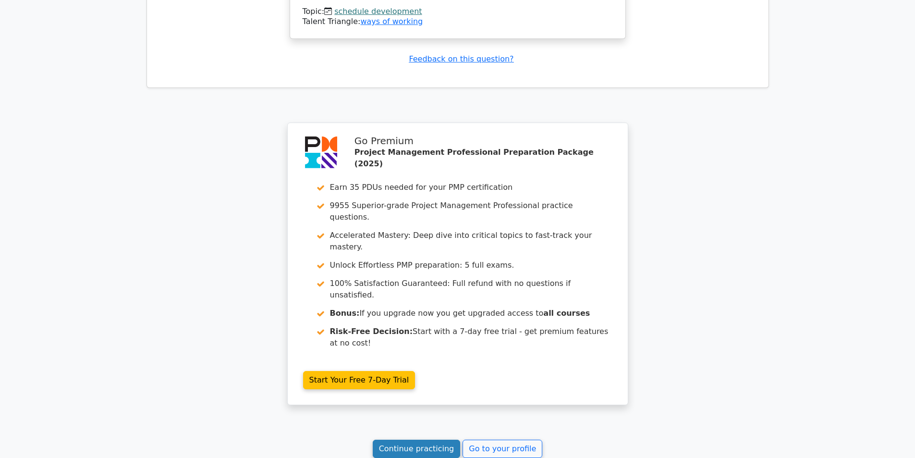
click at [432, 439] on link "Continue practicing" at bounding box center [417, 448] width 88 height 18
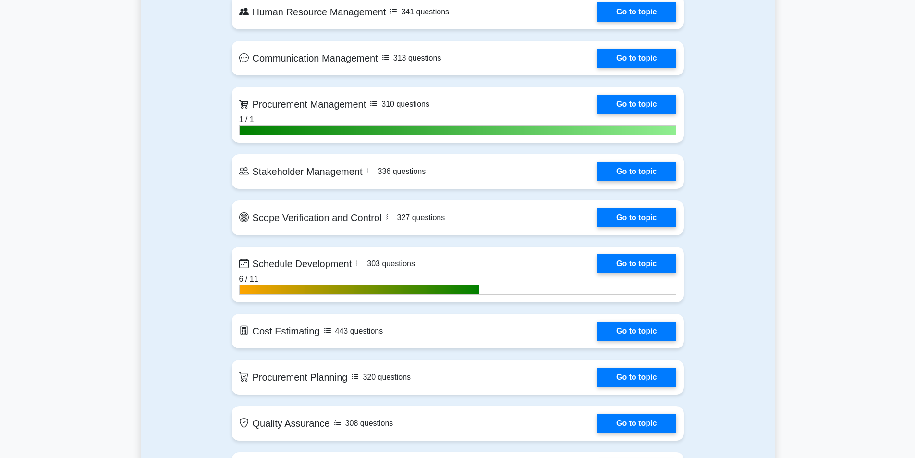
scroll to position [1153, 0]
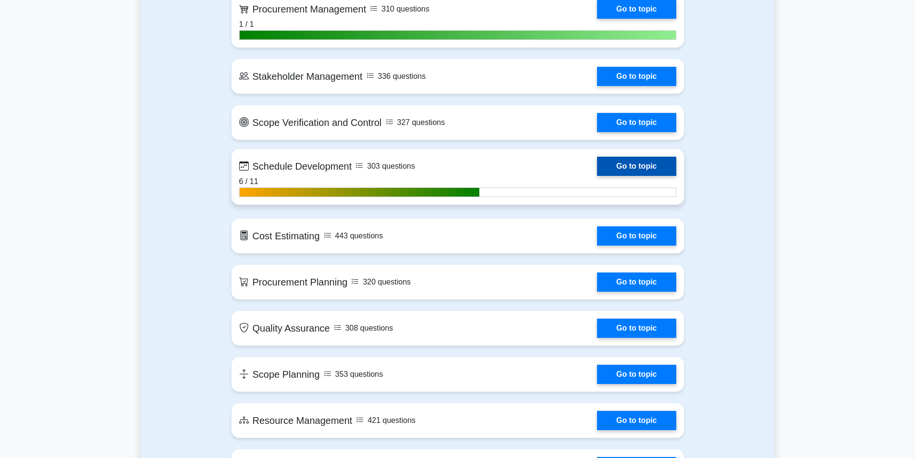
click at [627, 168] on link "Go to topic" at bounding box center [636, 166] width 79 height 19
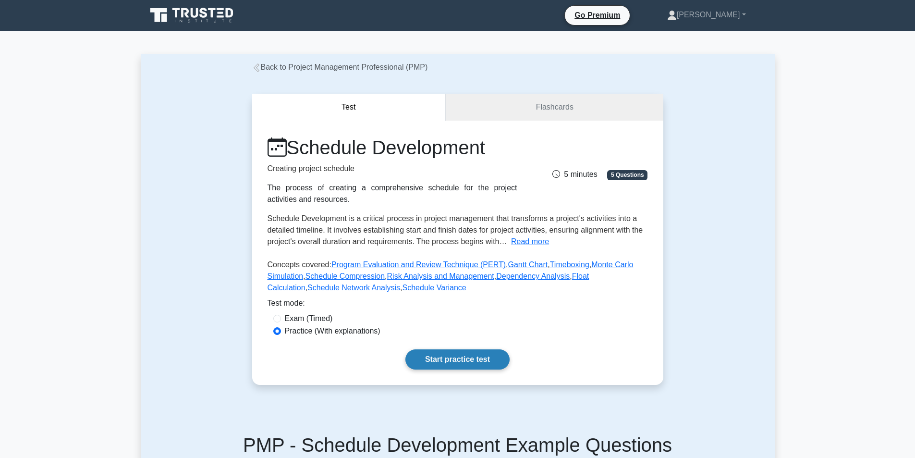
click at [473, 362] on link "Start practice test" at bounding box center [457, 359] width 104 height 20
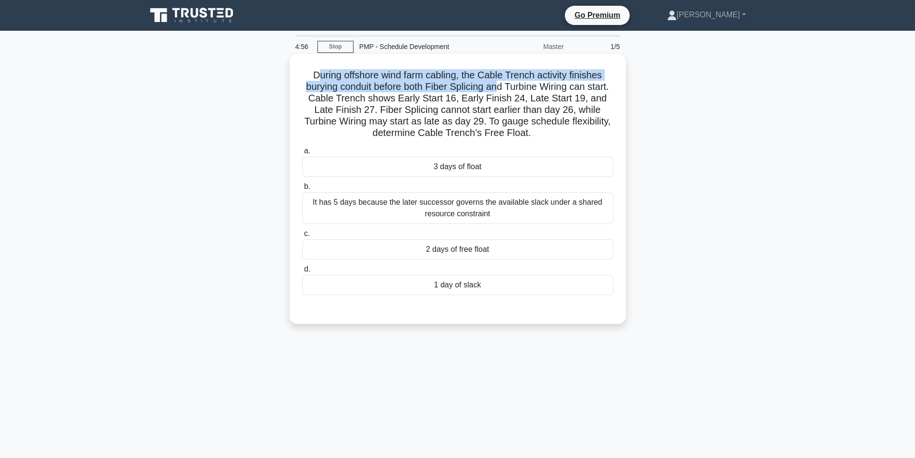
drag, startPoint x: 314, startPoint y: 73, endPoint x: 514, endPoint y: 85, distance: 200.6
click at [514, 85] on h5 "During offshore wind farm cabling, the Cable Trench activity finishes burying c…" at bounding box center [457, 104] width 313 height 70
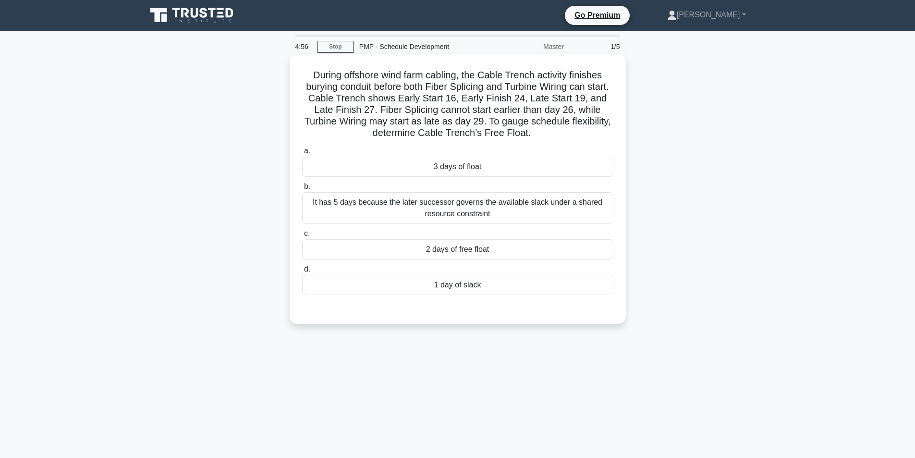
click at [519, 98] on h5 "During offshore wind farm cabling, the Cable Trench activity finishes burying c…" at bounding box center [457, 104] width 313 height 70
drag, startPoint x: 459, startPoint y: 97, endPoint x: 539, endPoint y: 97, distance: 80.2
click at [539, 97] on h5 "During offshore wind farm cabling, the Cable Trench activity finishes burying c…" at bounding box center [457, 104] width 313 height 70
click at [467, 100] on h5 "During offshore wind farm cabling, the Cable Trench activity finishes burying c…" at bounding box center [457, 104] width 313 height 70
click at [471, 97] on h5 "During offshore wind farm cabling, the Cable Trench activity finishes burying c…" at bounding box center [457, 104] width 313 height 70
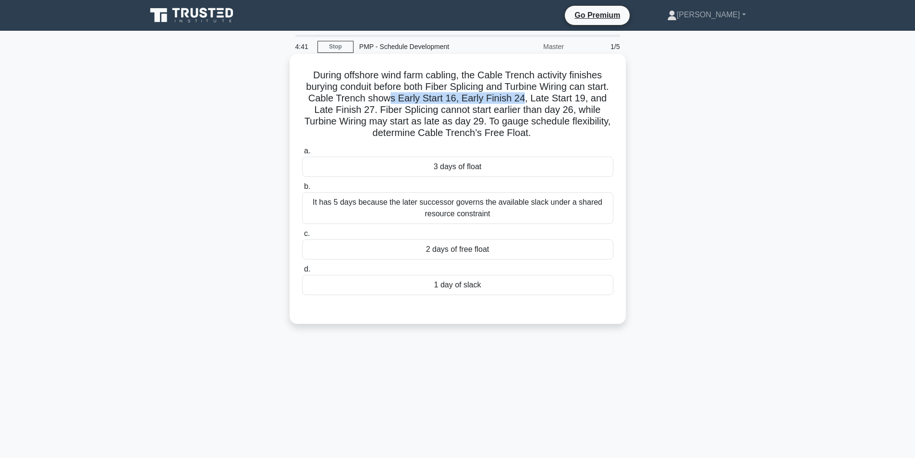
drag, startPoint x: 414, startPoint y: 97, endPoint x: 545, endPoint y: 101, distance: 130.2
click at [545, 101] on h5 "During offshore wind farm cabling, the Cable Trench activity finishes burying c…" at bounding box center [457, 104] width 313 height 70
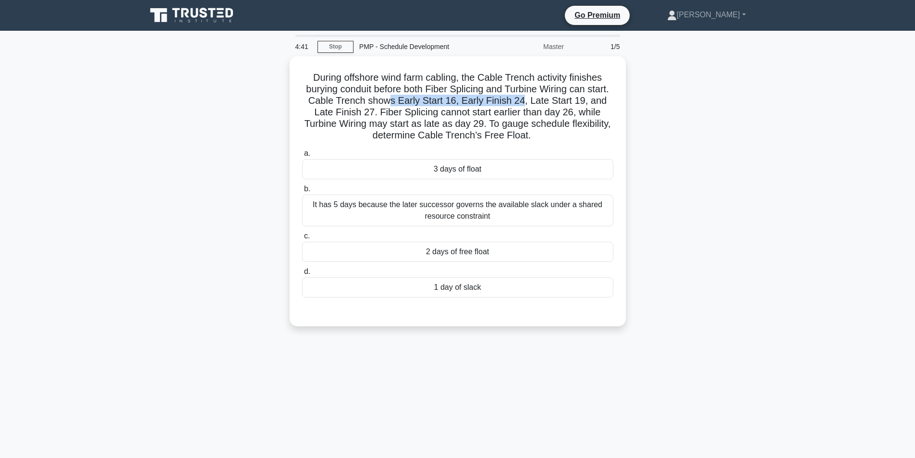
copy h5 "s Early Start 16, Early Finish 24"
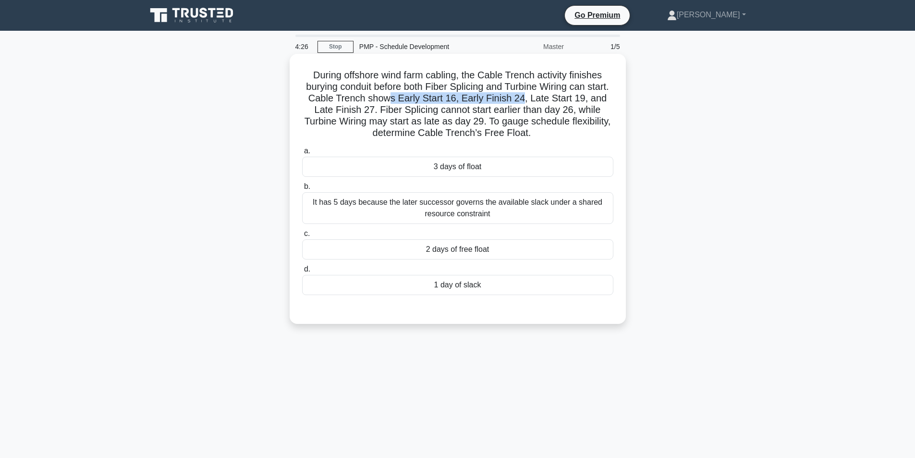
click at [427, 104] on h5 "During offshore wind farm cabling, the Cable Trench activity finishes burying c…" at bounding box center [457, 104] width 313 height 70
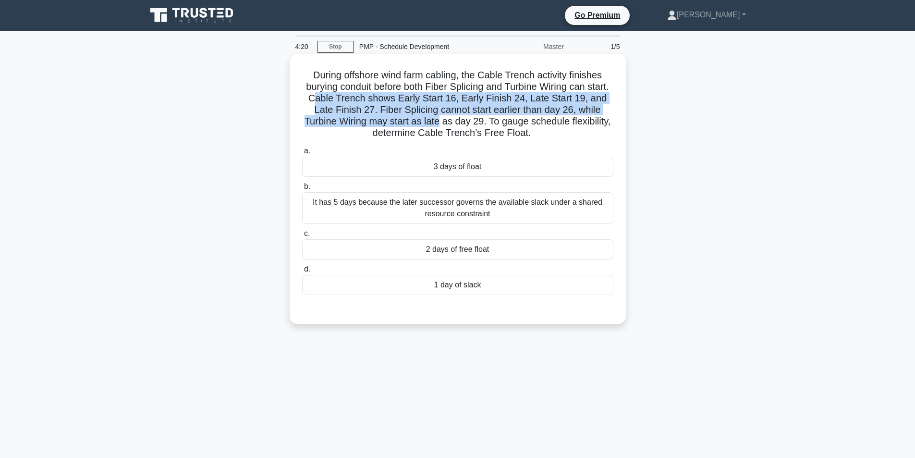
drag, startPoint x: 339, startPoint y: 96, endPoint x: 439, endPoint y: 122, distance: 103.4
click at [439, 122] on h5 "During offshore wind farm cabling, the Cable Trench activity finishes burying c…" at bounding box center [457, 104] width 313 height 70
click at [381, 111] on h5 "During offshore wind farm cabling, the Cable Trench activity finishes burying c…" at bounding box center [457, 104] width 313 height 70
drag, startPoint x: 331, startPoint y: 97, endPoint x: 491, endPoint y: 121, distance: 161.9
click at [491, 121] on h5 "During offshore wind farm cabling, the Cable Trench activity finishes burying c…" at bounding box center [457, 104] width 313 height 70
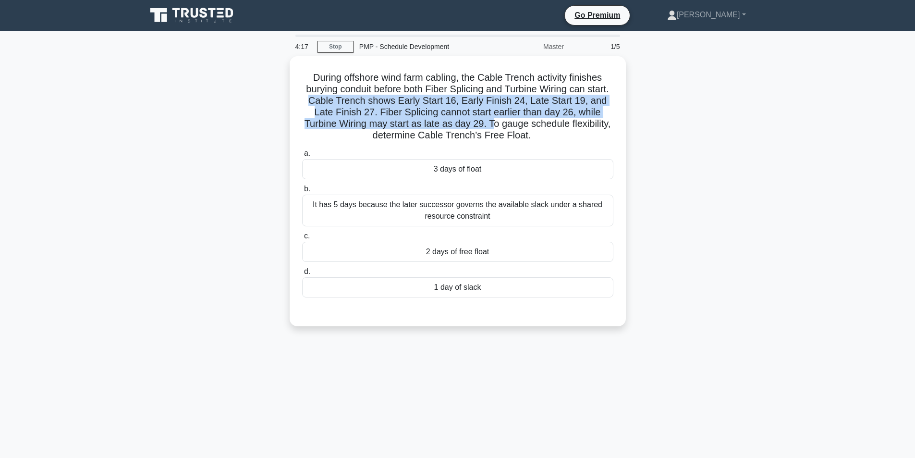
copy h5 "Cable Trench shows Early Start 16, Early Finish 24, Late Start 19, and Late Fin…"
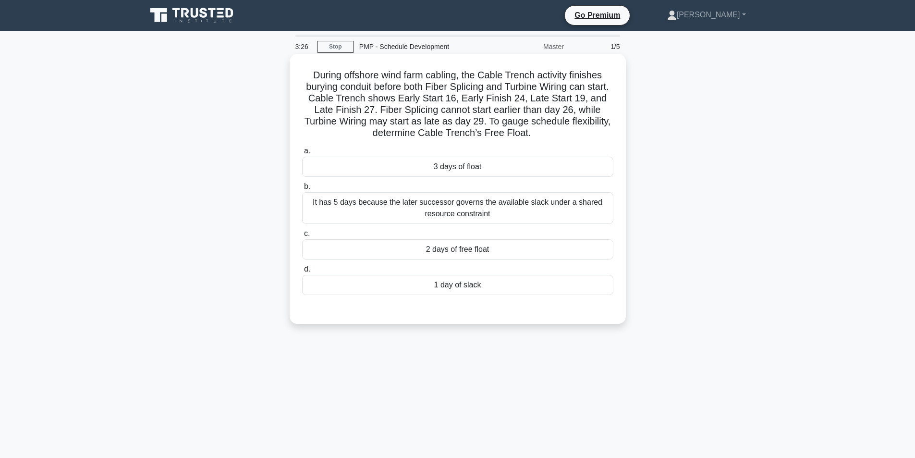
click at [446, 250] on div "2 days of free float" at bounding box center [457, 249] width 311 height 20
click at [302, 237] on input "c. 2 days of free float" at bounding box center [302, 234] width 0 height 6
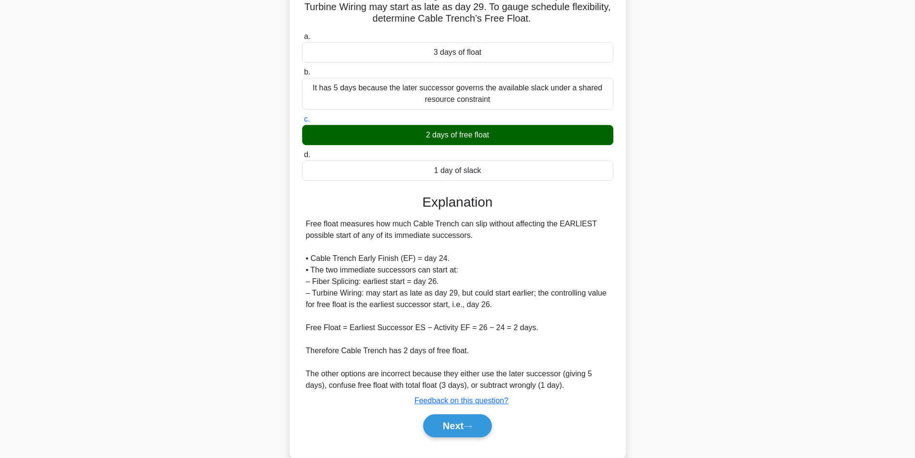
scroll to position [135, 0]
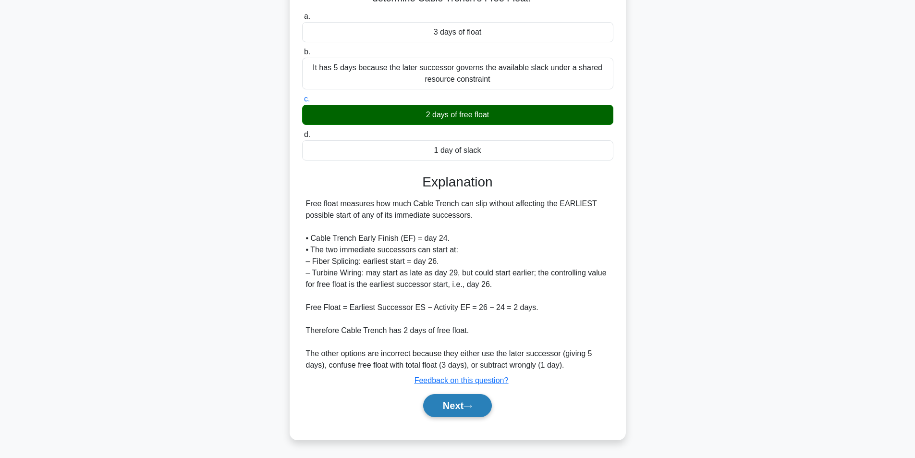
click at [450, 407] on button "Next" at bounding box center [457, 405] width 69 height 23
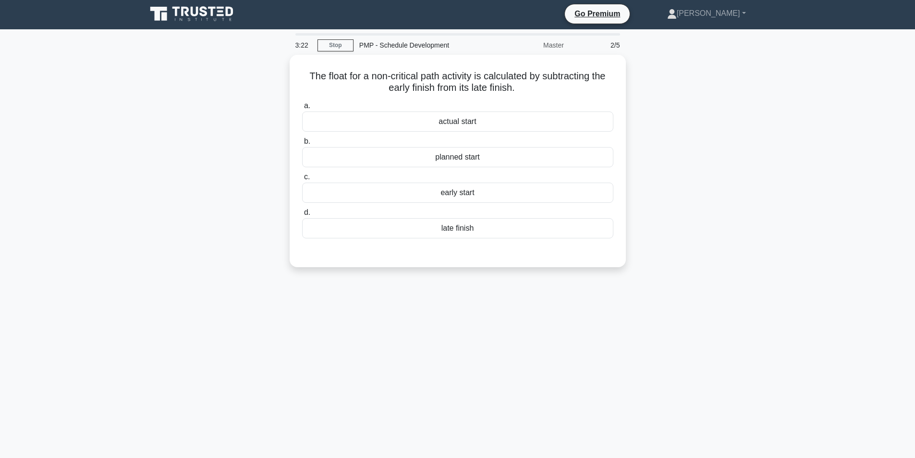
scroll to position [0, 0]
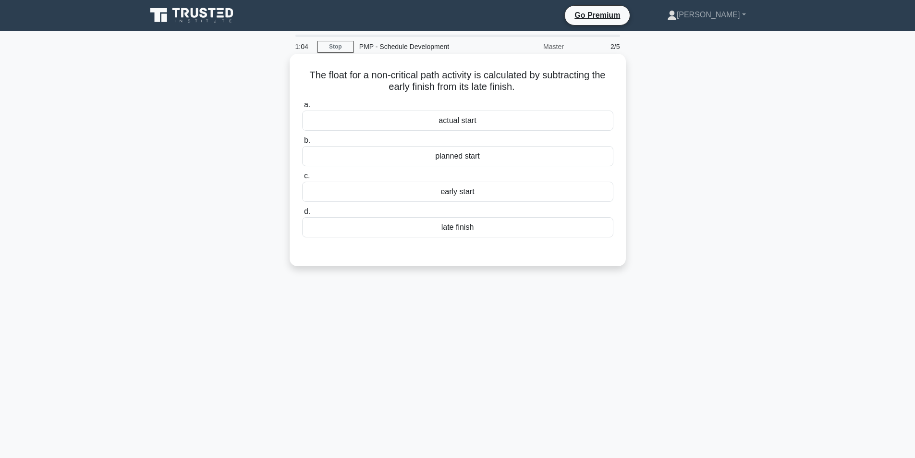
drag, startPoint x: 304, startPoint y: 73, endPoint x: 523, endPoint y: 85, distance: 220.3
click at [523, 85] on h5 "The float for a non-critical path activity is calculated by subtracting the ear…" at bounding box center [457, 81] width 313 height 24
copy h5 "The float for a non-critical path activity is calculated by subtracting the ear…"
click at [450, 157] on div "planned start" at bounding box center [457, 156] width 311 height 20
click at [302, 144] on input "b. planned start" at bounding box center [302, 140] width 0 height 6
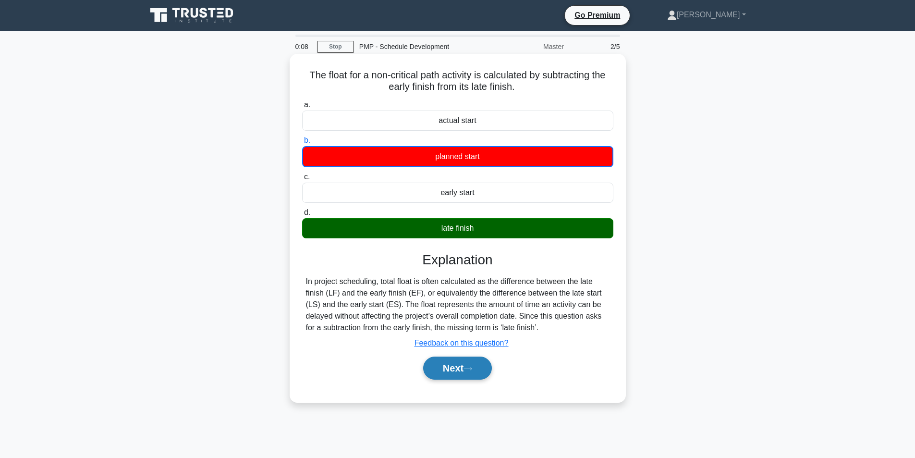
click at [451, 375] on button "Next" at bounding box center [457, 367] width 69 height 23
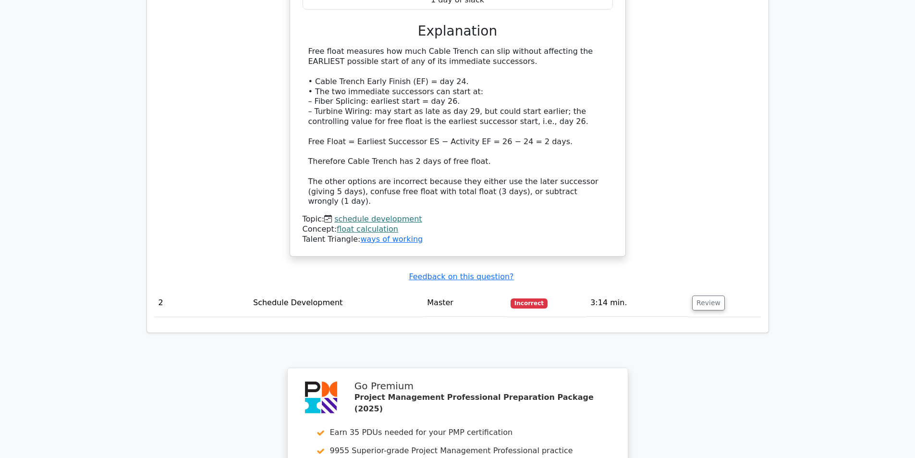
scroll to position [1031, 0]
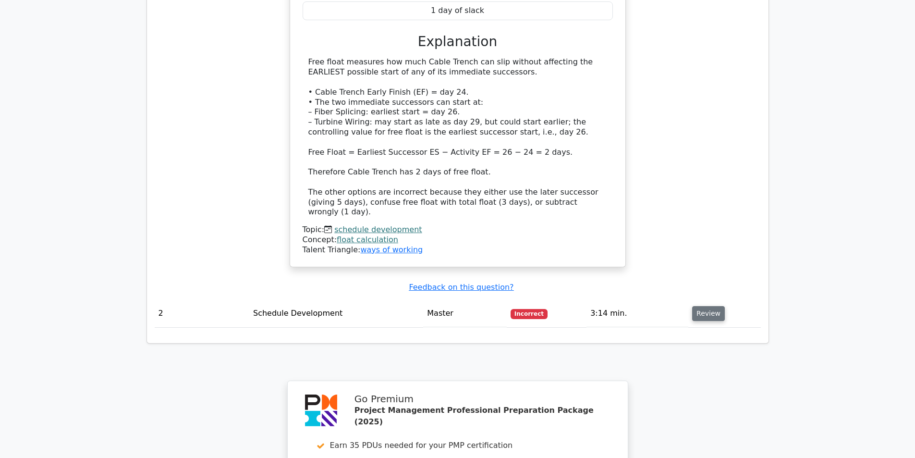
click at [706, 306] on button "Review" at bounding box center [708, 313] width 33 height 15
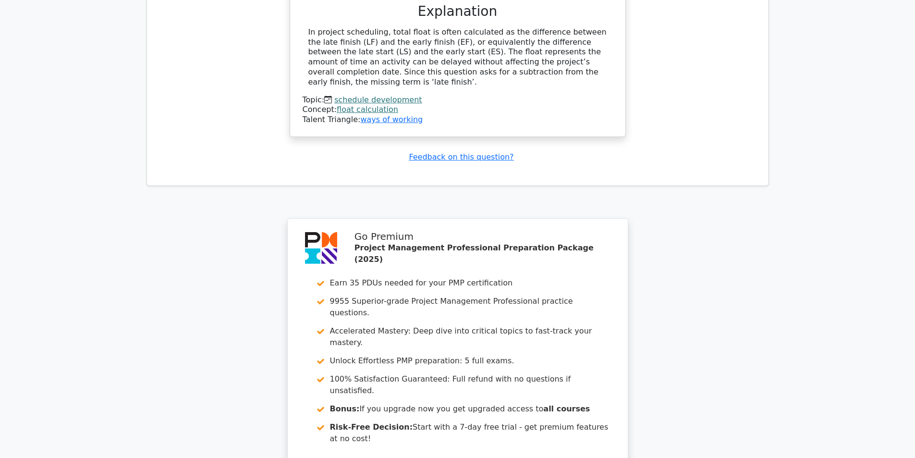
scroll to position [1659, 0]
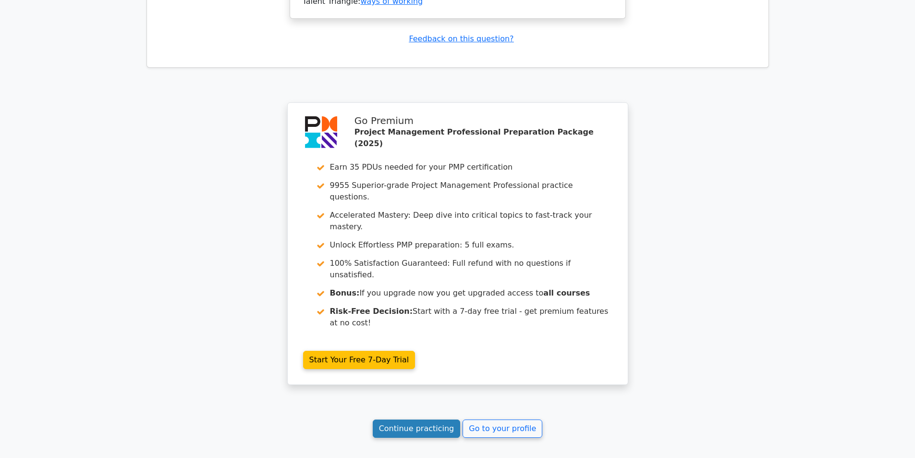
click at [426, 419] on link "Continue practicing" at bounding box center [417, 428] width 88 height 18
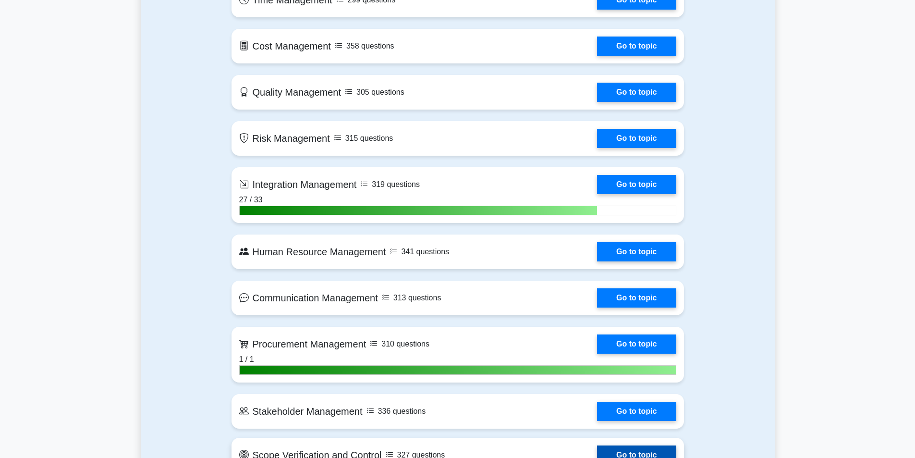
scroll to position [912, 0]
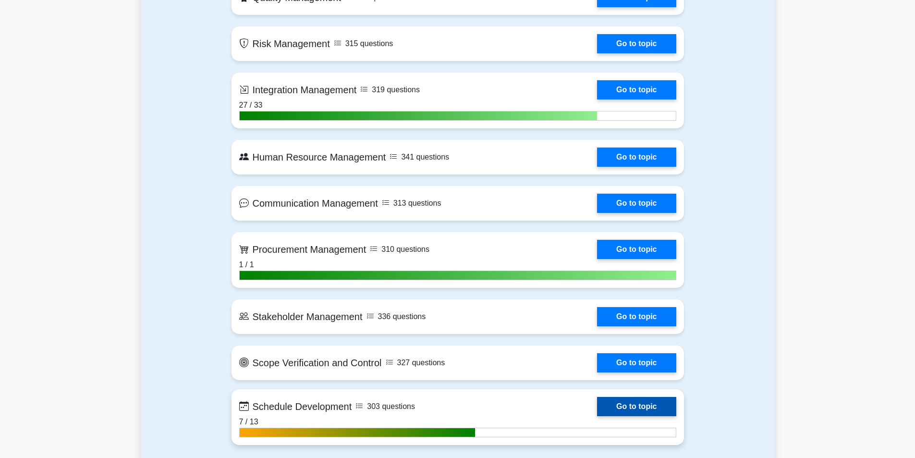
click at [631, 406] on link "Go to topic" at bounding box center [636, 406] width 79 height 19
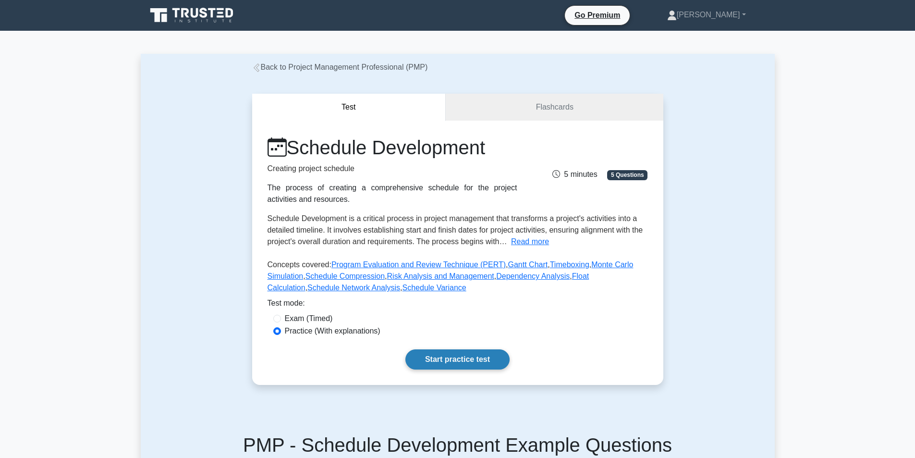
click at [469, 354] on link "Start practice test" at bounding box center [457, 359] width 104 height 20
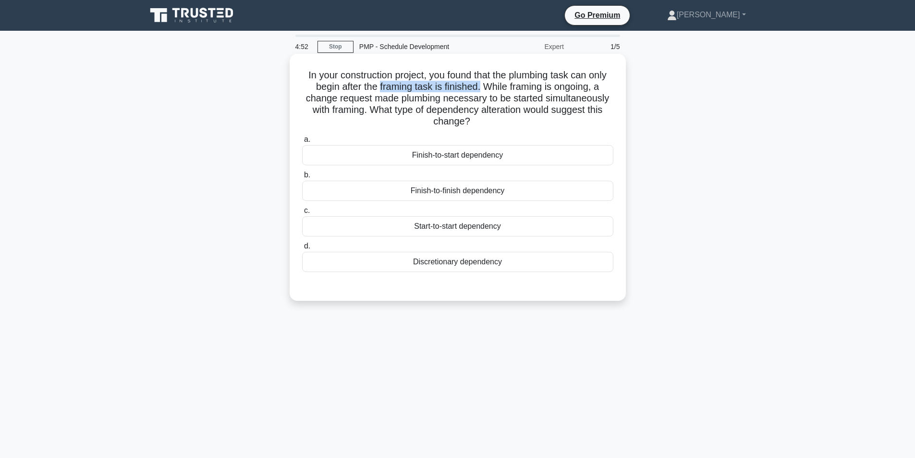
drag, startPoint x: 377, startPoint y: 87, endPoint x: 481, endPoint y: 85, distance: 103.3
click at [481, 85] on h5 "In your construction project, you found that the plumbing task can only begin a…" at bounding box center [457, 98] width 313 height 59
click at [430, 265] on div "Discretionary dependency" at bounding box center [457, 262] width 311 height 20
click at [302, 249] on input "d. Discretionary dependency" at bounding box center [302, 246] width 0 height 6
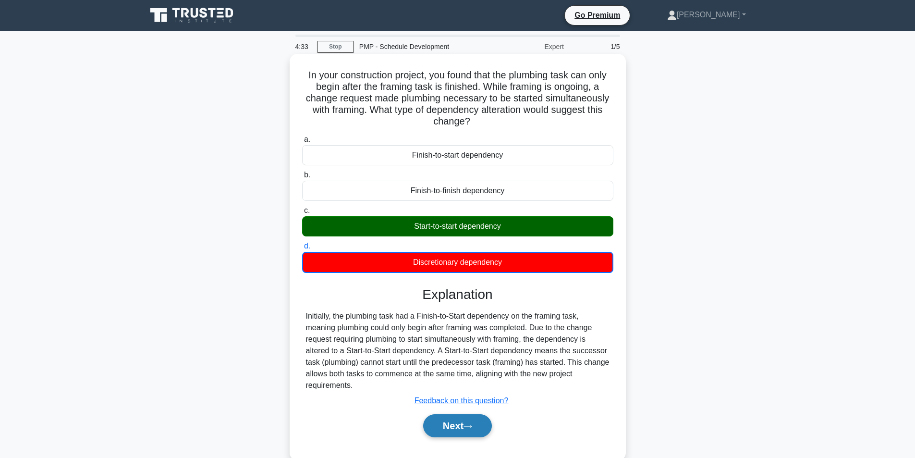
click at [459, 432] on button "Next" at bounding box center [457, 425] width 69 height 23
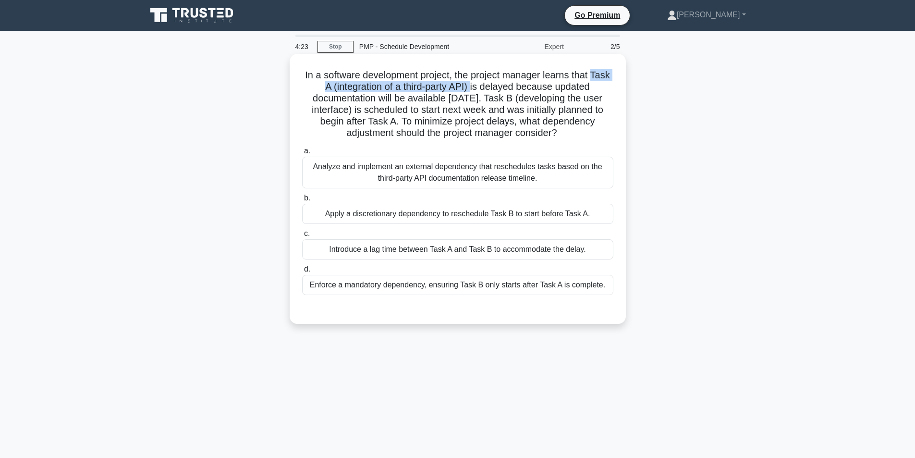
drag, startPoint x: 309, startPoint y: 85, endPoint x: 485, endPoint y: 85, distance: 175.8
click at [485, 85] on h5 "In a software development project, the project manager learns that Task A (inte…" at bounding box center [457, 104] width 313 height 70
click at [437, 220] on div "Apply a discretionary dependency to reschedule Task B to start before Task A." at bounding box center [457, 214] width 311 height 20
click at [302, 201] on input "b. Apply a discretionary dependency to reschedule Task B to start before Task A." at bounding box center [302, 198] width 0 height 6
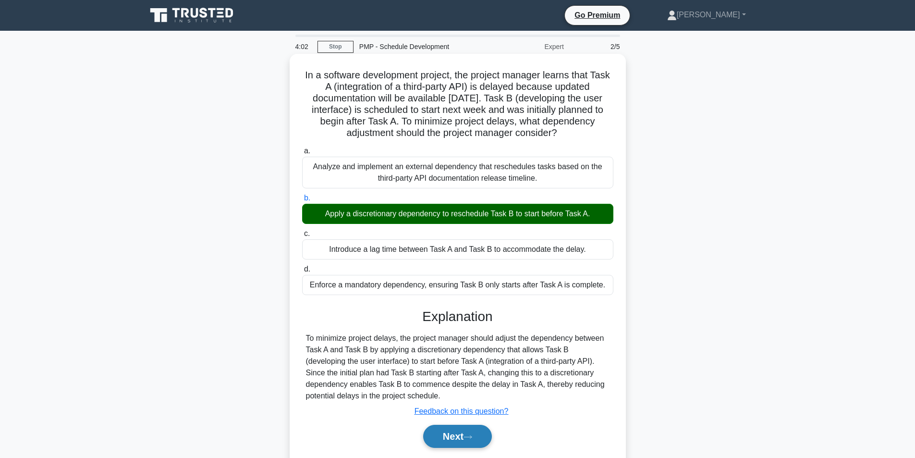
click at [437, 435] on button "Next" at bounding box center [457, 436] width 69 height 23
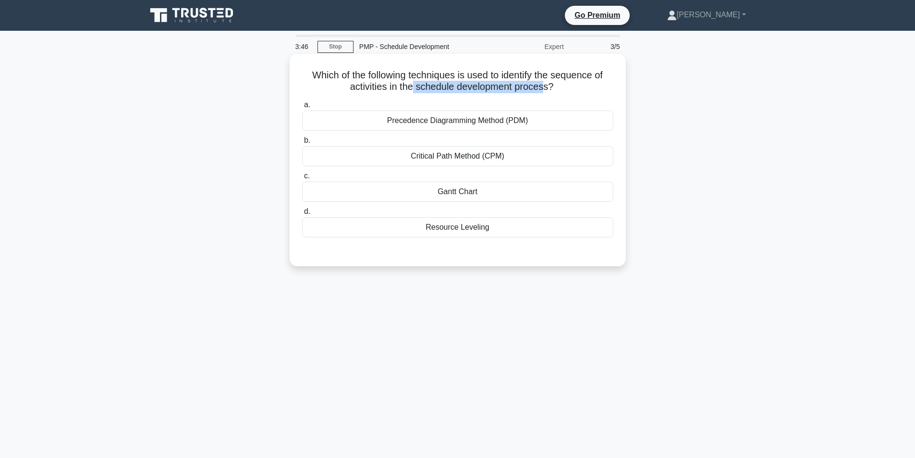
drag, startPoint x: 413, startPoint y: 86, endPoint x: 546, endPoint y: 89, distance: 133.0
click at [546, 89] on h5 "Which of the following techniques is used to identify the sequence of activitie…" at bounding box center [457, 81] width 313 height 24
click at [469, 158] on div "Critical Path Method (CPM)" at bounding box center [457, 156] width 311 height 20
click at [302, 144] on input "b. Critical Path Method (CPM)" at bounding box center [302, 140] width 0 height 6
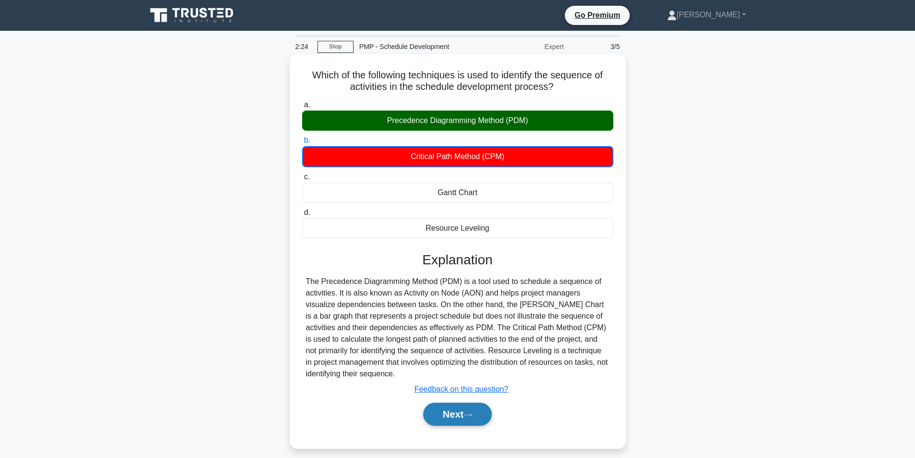
click at [457, 414] on button "Next" at bounding box center [457, 413] width 69 height 23
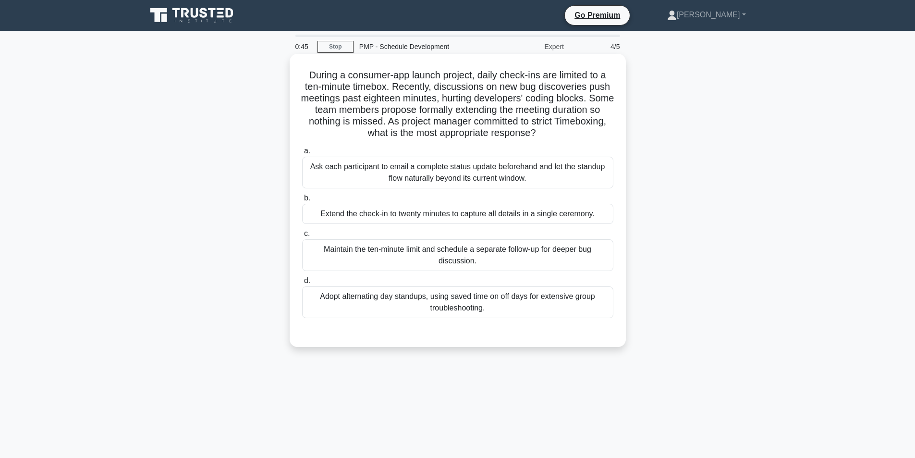
click at [448, 262] on div "Maintain the ten-minute limit and schedule a separate follow-up for deeper bug …" at bounding box center [457, 255] width 311 height 32
click at [302, 237] on input "c. Maintain the ten-minute limit and schedule a separate follow-up for deeper b…" at bounding box center [302, 234] width 0 height 6
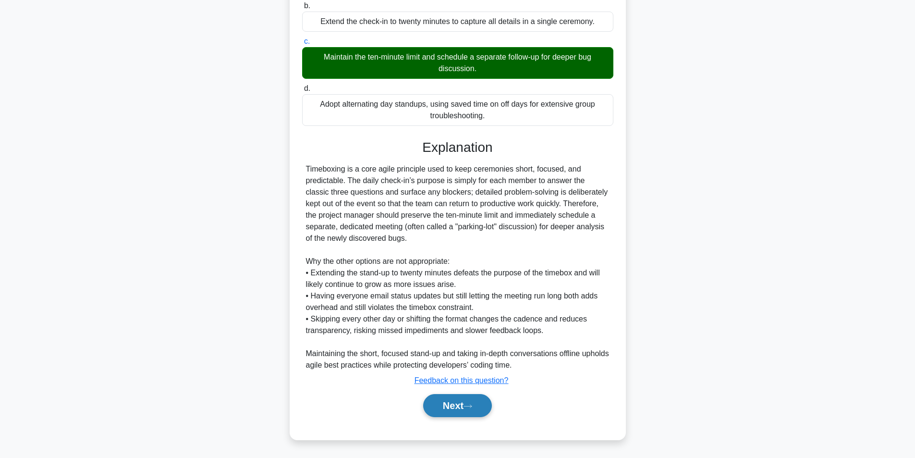
click at [449, 402] on button "Next" at bounding box center [457, 405] width 69 height 23
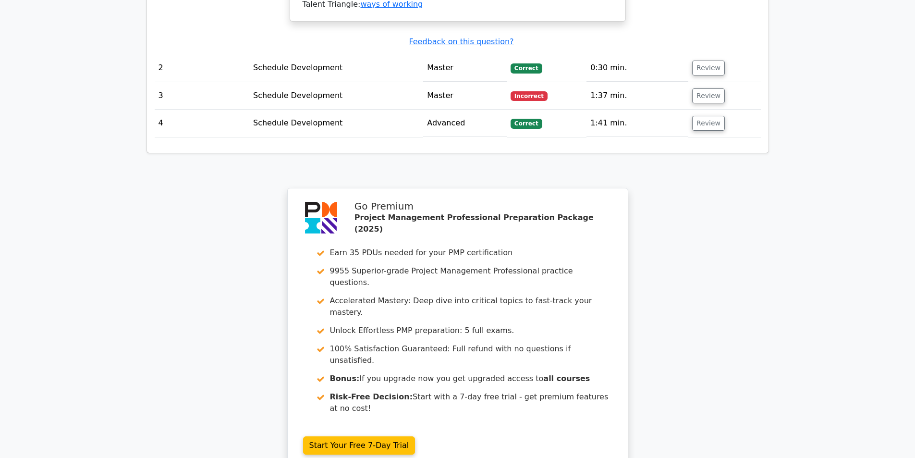
scroll to position [1273, 0]
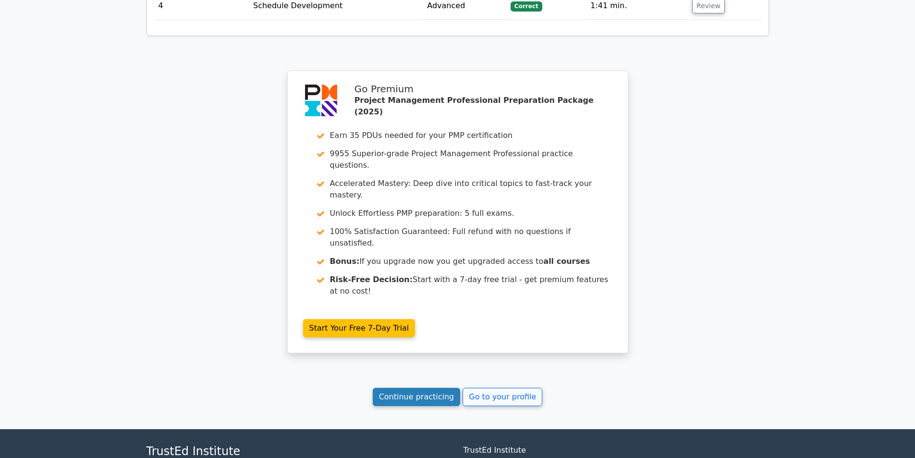
click at [395, 388] on link "Continue practicing" at bounding box center [417, 397] width 88 height 18
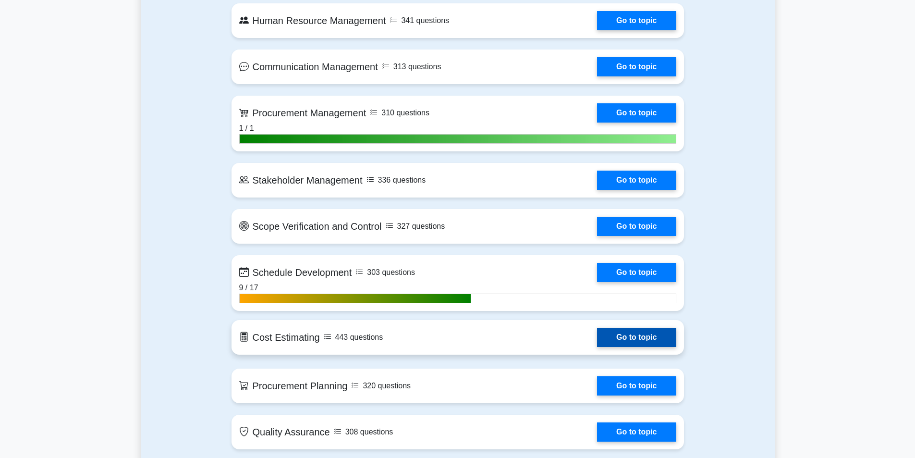
scroll to position [1056, 0]
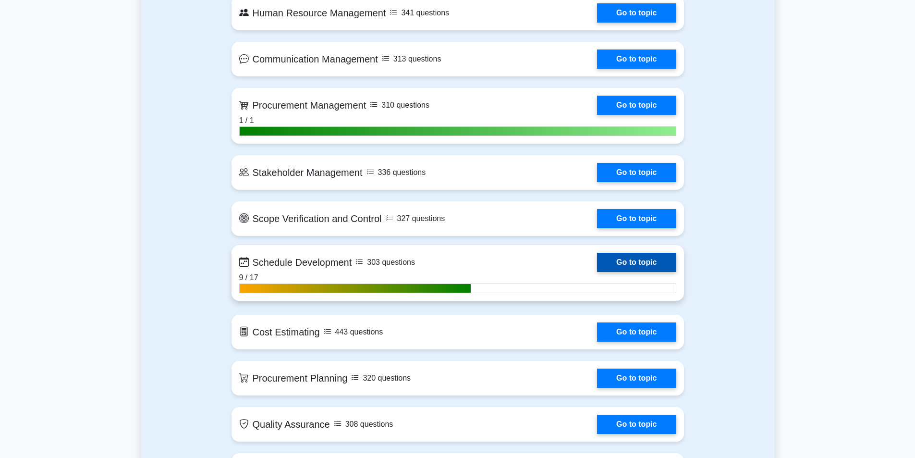
click at [624, 261] on link "Go to topic" at bounding box center [636, 262] width 79 height 19
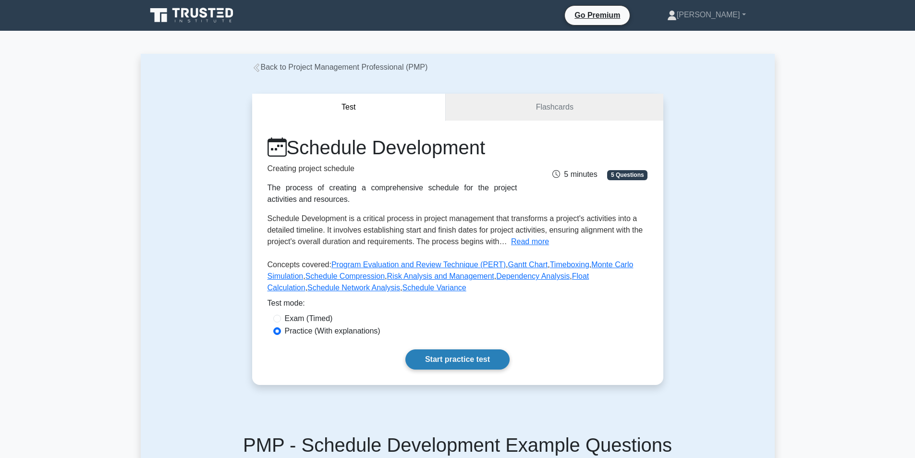
click at [438, 356] on link "Start practice test" at bounding box center [457, 359] width 104 height 20
click at [445, 356] on link "Start practice test" at bounding box center [457, 359] width 104 height 20
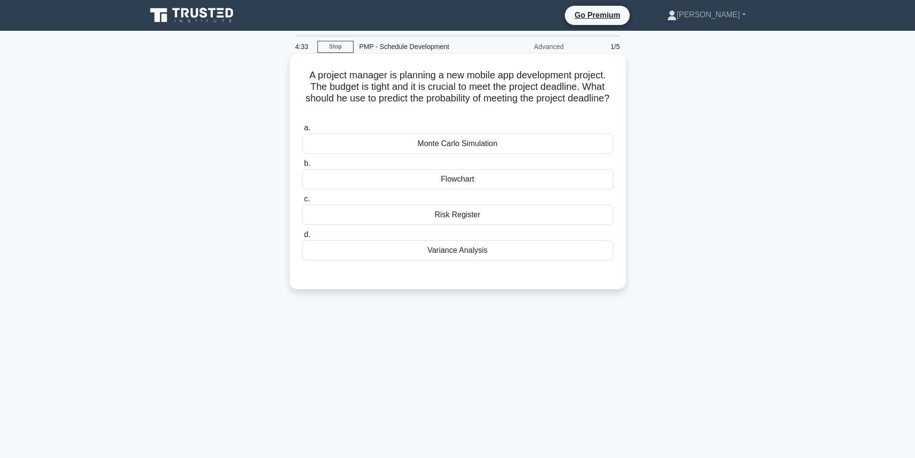
click at [429, 143] on div "Monte Carlo Simulation" at bounding box center [457, 144] width 311 height 20
click at [302, 131] on input "a. Monte Carlo Simulation" at bounding box center [302, 128] width 0 height 6
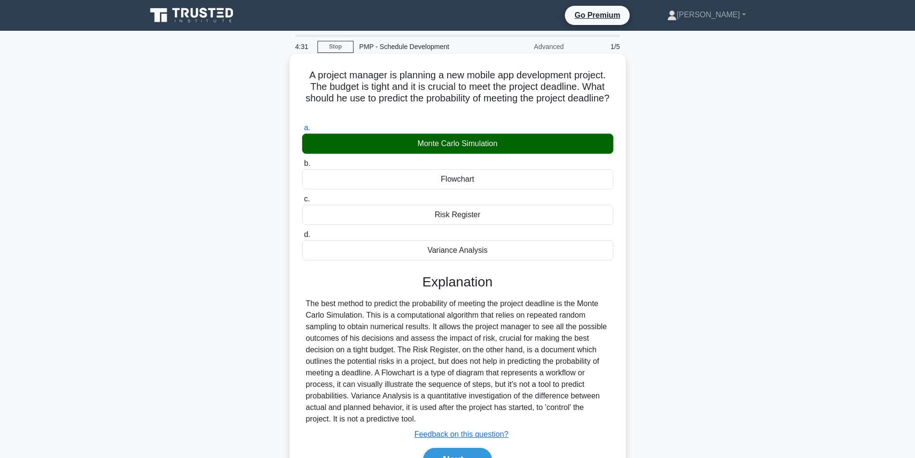
scroll to position [48, 0]
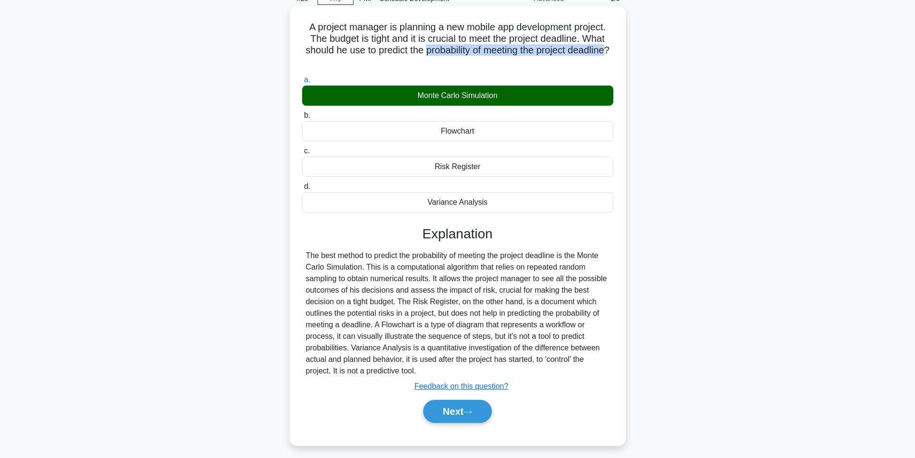
drag, startPoint x: 447, startPoint y: 53, endPoint x: 465, endPoint y: 65, distance: 22.2
click at [465, 65] on h5 "A project manager is planning a new mobile app development project. The budget …" at bounding box center [457, 44] width 313 height 47
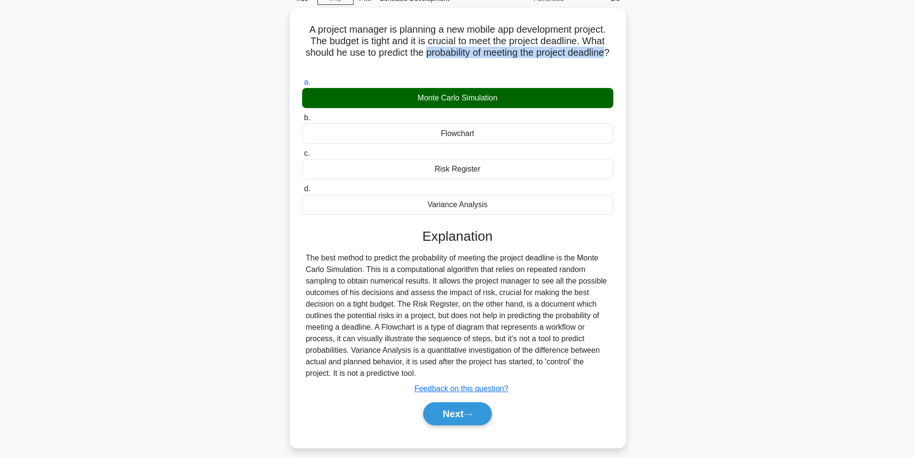
copy h5 "probability of meeting the project deadline"
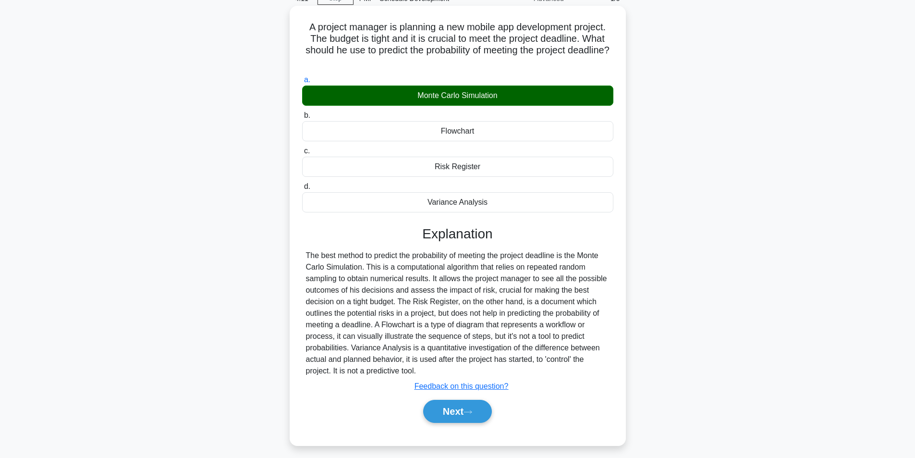
click at [385, 269] on div "The best method to predict the probability of meeting the project deadline is t…" at bounding box center [458, 313] width 304 height 127
drag, startPoint x: 582, startPoint y: 257, endPoint x: 361, endPoint y: 268, distance: 221.2
click at [361, 268] on div "The best method to predict the probability of meeting the project deadline is t…" at bounding box center [458, 313] width 304 height 127
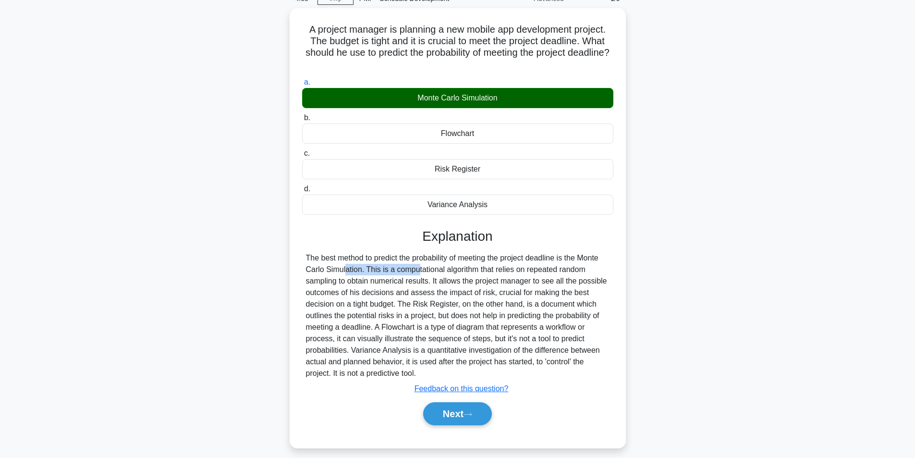
copy div "Monte Carlo Simulation"
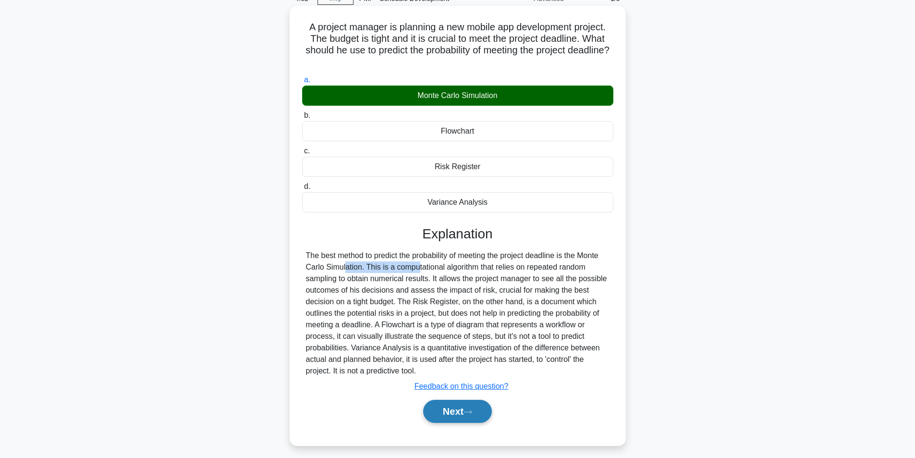
click at [454, 411] on button "Next" at bounding box center [457, 411] width 69 height 23
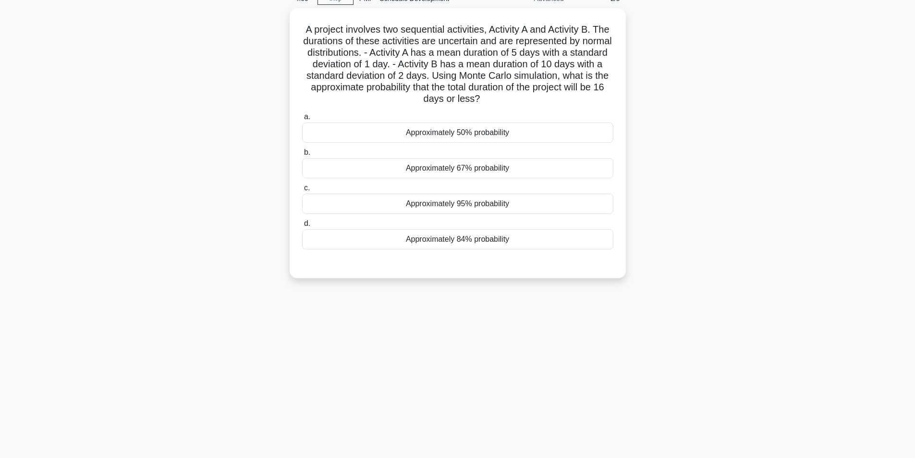
scroll to position [0, 0]
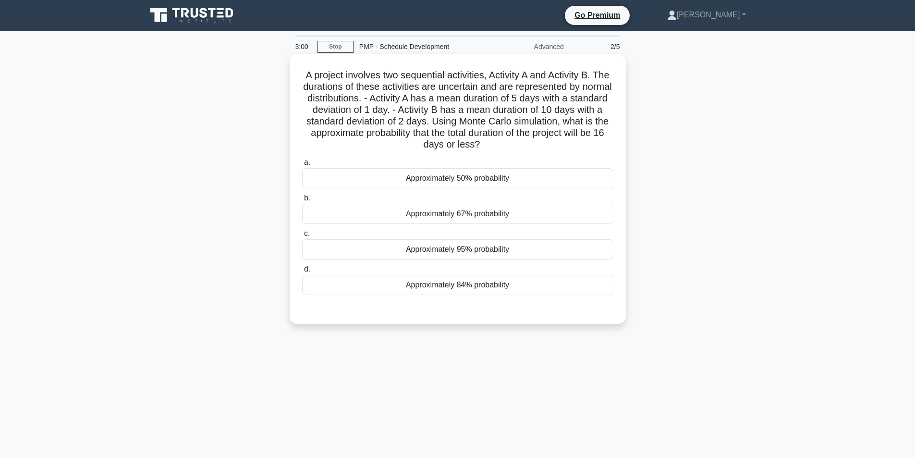
click at [491, 181] on div "Approximately 50% probability" at bounding box center [457, 178] width 311 height 20
click at [302, 166] on input "a. Approximately 50% probability" at bounding box center [302, 162] width 0 height 6
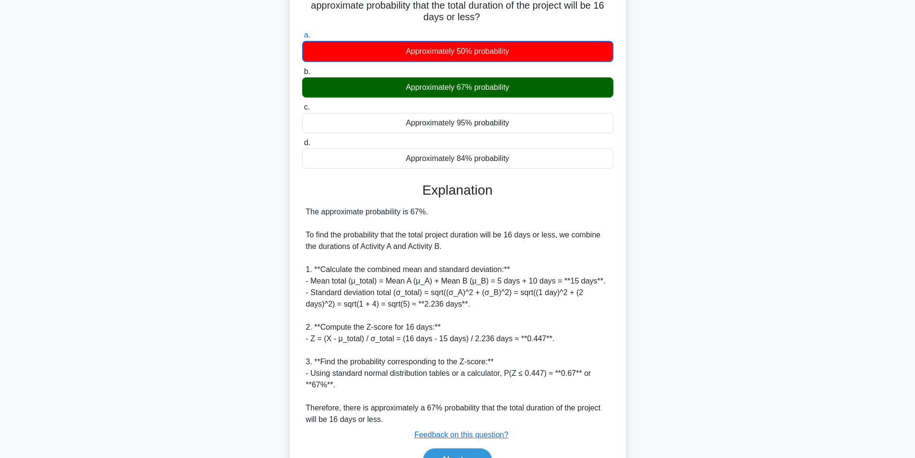
scroll to position [144, 0]
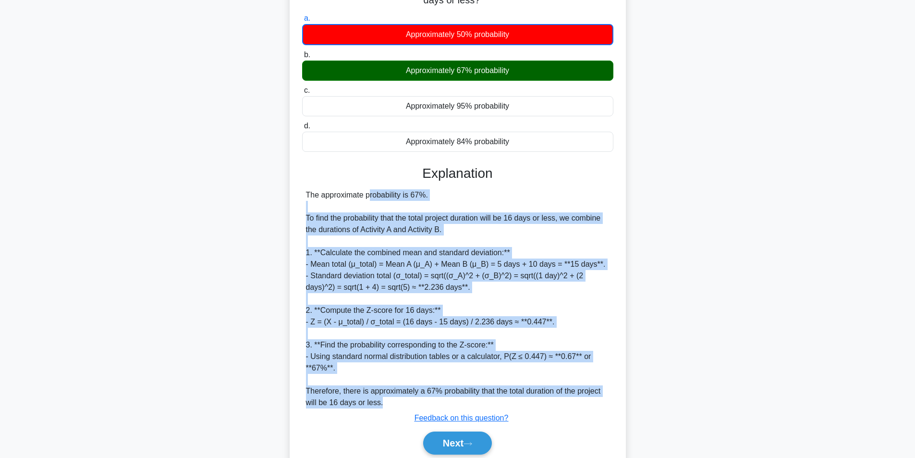
drag, startPoint x: 391, startPoint y: 405, endPoint x: 292, endPoint y: 194, distance: 233.3
click at [292, 194] on div "A project involves two sequential activities, Activity A and Activity B. The du…" at bounding box center [458, 193] width 336 height 567
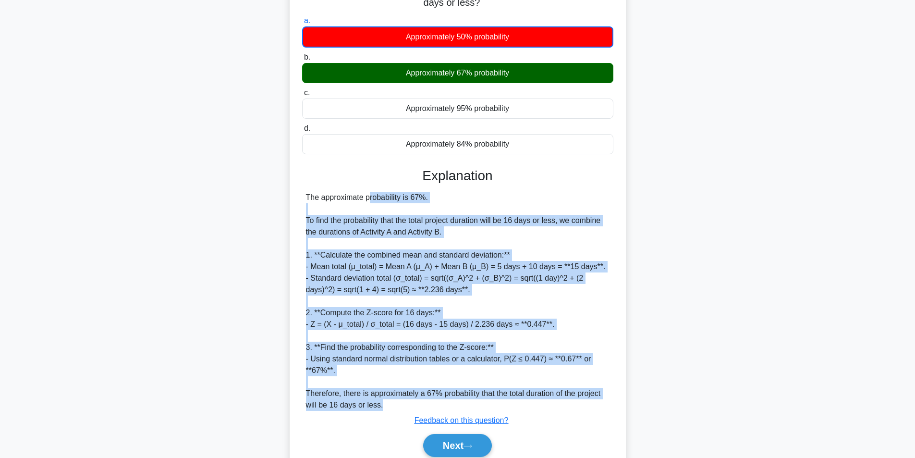
copy div "The approximate probability is 67%. To find the probability that the total proj…"
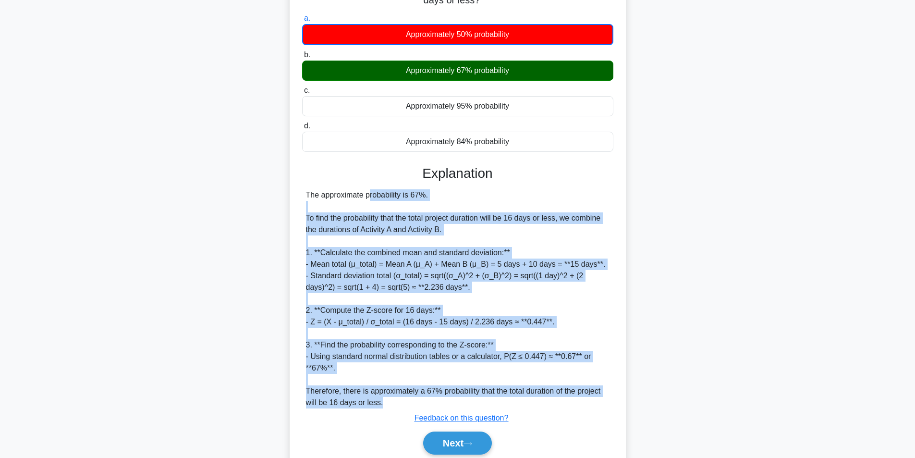
click at [512, 299] on div "The approximate probability is 67%. To find the probability that the total proj…" at bounding box center [458, 298] width 304 height 219
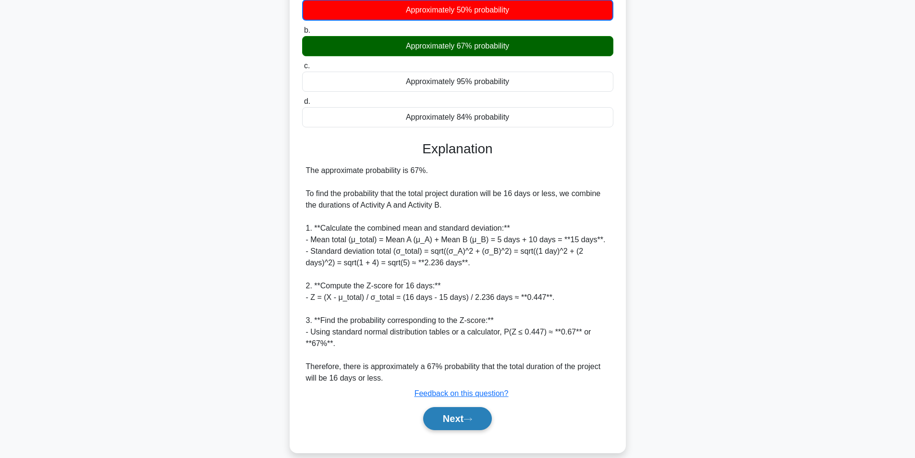
scroll to position [182, 0]
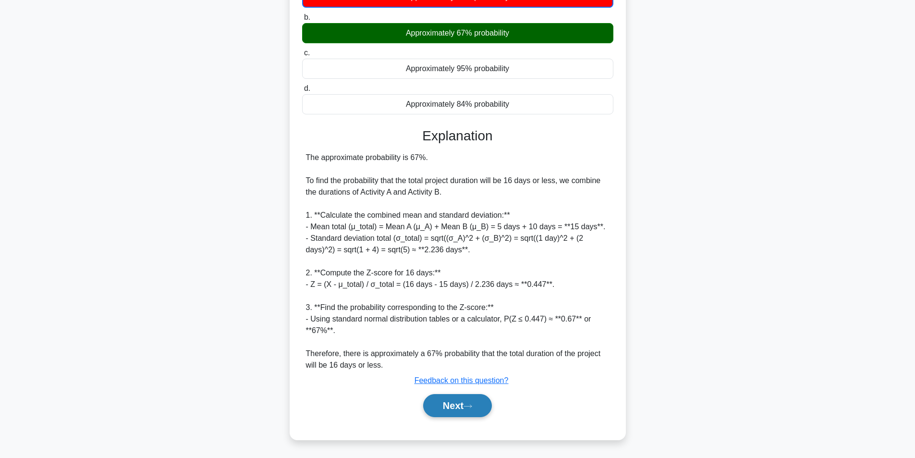
click at [451, 410] on button "Next" at bounding box center [457, 405] width 69 height 23
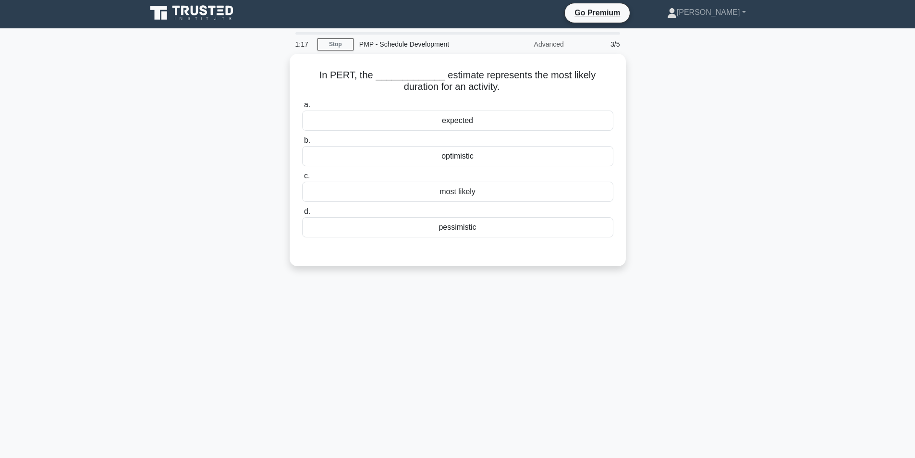
scroll to position [0, 0]
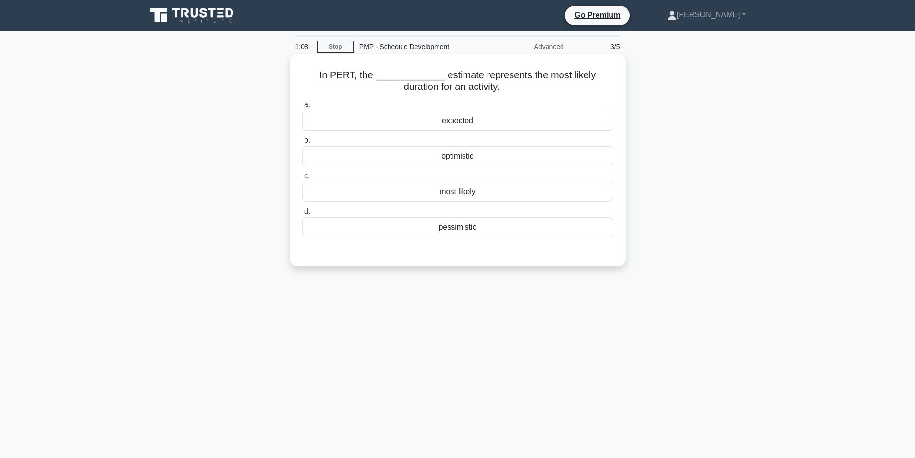
click at [458, 161] on div "optimistic" at bounding box center [457, 156] width 311 height 20
click at [302, 144] on input "b. optimistic" at bounding box center [302, 140] width 0 height 6
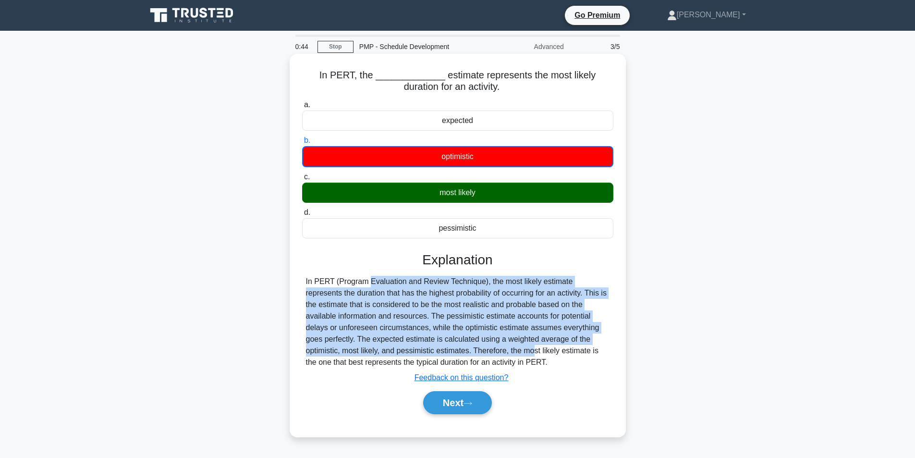
drag, startPoint x: 303, startPoint y: 279, endPoint x: 435, endPoint y: 349, distance: 149.1
click at [435, 349] on div "In PERT (Program Evaluation and Review Technique), the most likely estimate rep…" at bounding box center [457, 322] width 311 height 92
copy div "In PERT (Program Evaluation and Review Technique), the most likely estimate rep…"
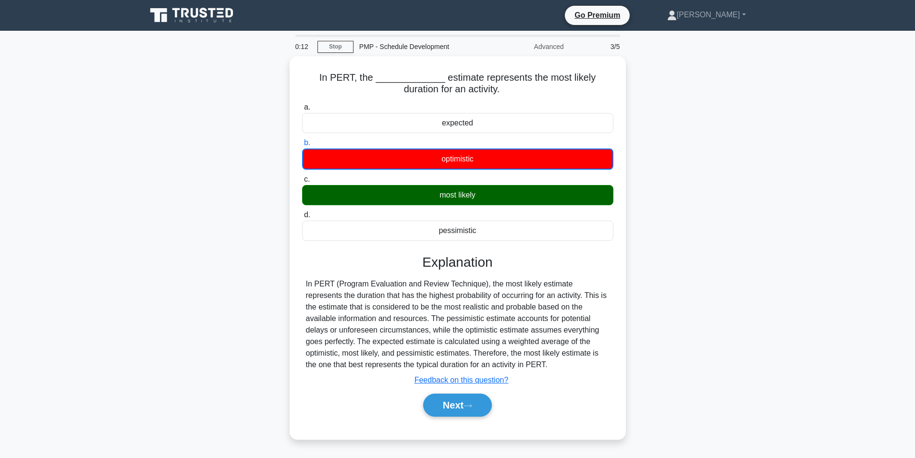
click at [168, 235] on div "In PERT, the _____________ estimate represents the most likely duration for an …" at bounding box center [458, 253] width 634 height 394
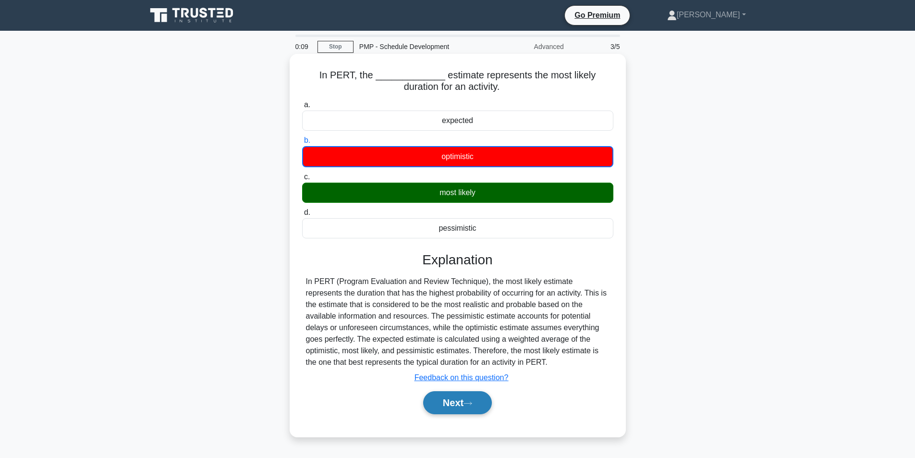
click at [459, 407] on button "Next" at bounding box center [457, 402] width 69 height 23
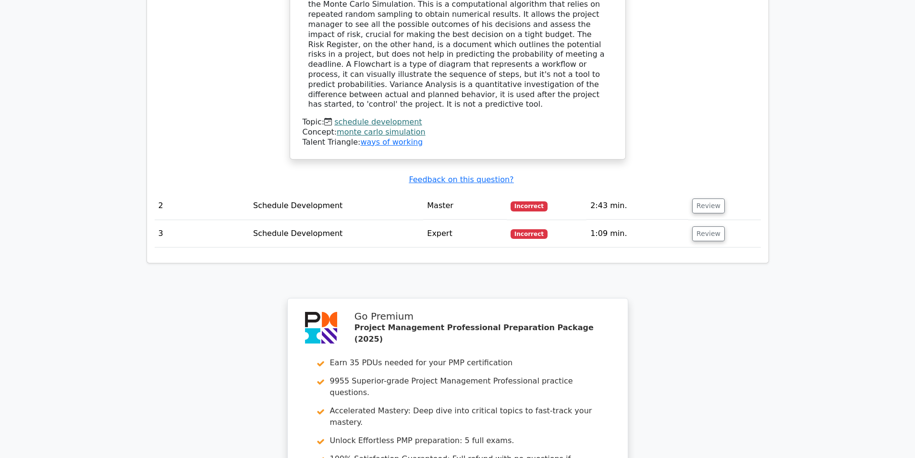
scroll to position [1056, 0]
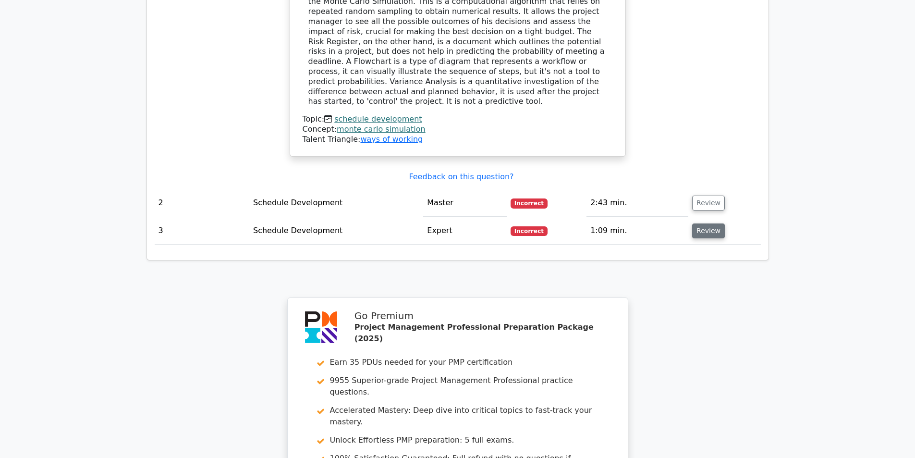
click at [711, 223] on button "Review" at bounding box center [708, 230] width 33 height 15
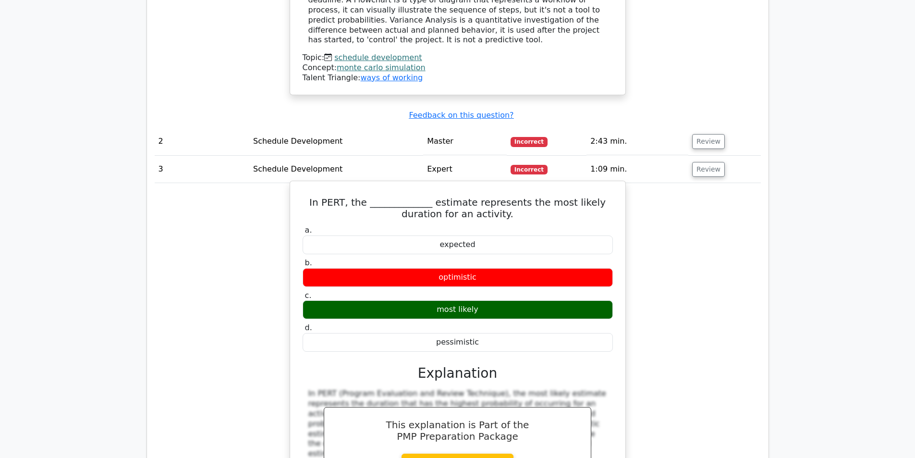
scroll to position [1249, 0]
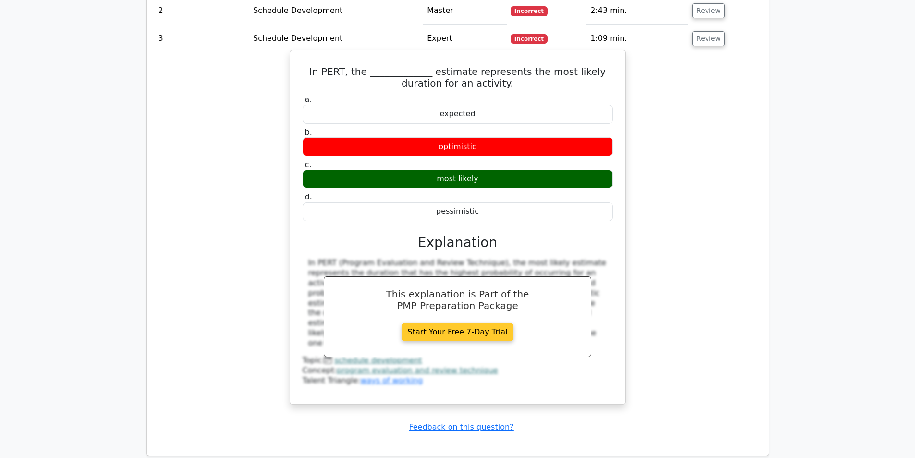
click at [449, 323] on link "Start Your Free 7-Day Trial" at bounding box center [457, 332] width 112 height 18
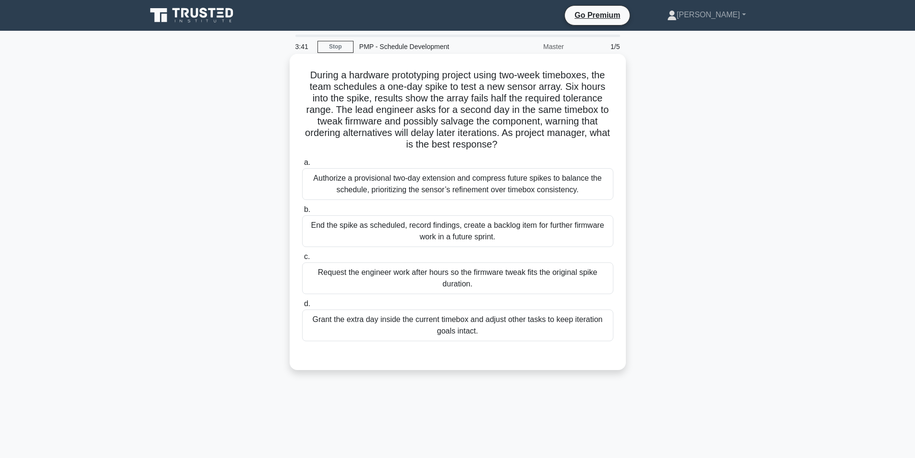
click at [408, 232] on div "End the spike as scheduled, record findings, create a backlog item for further …" at bounding box center [457, 231] width 311 height 32
click at [302, 213] on input "b. End the spike as scheduled, record findings, create a backlog item for furth…" at bounding box center [302, 209] width 0 height 6
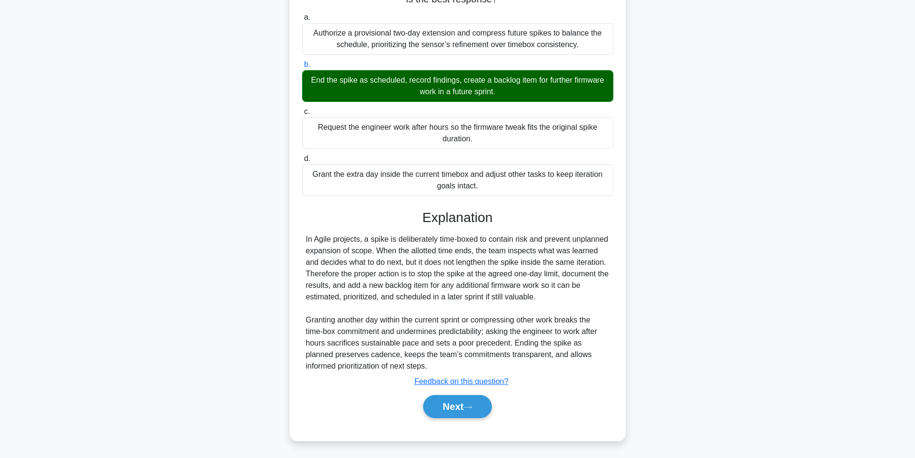
scroll to position [146, 0]
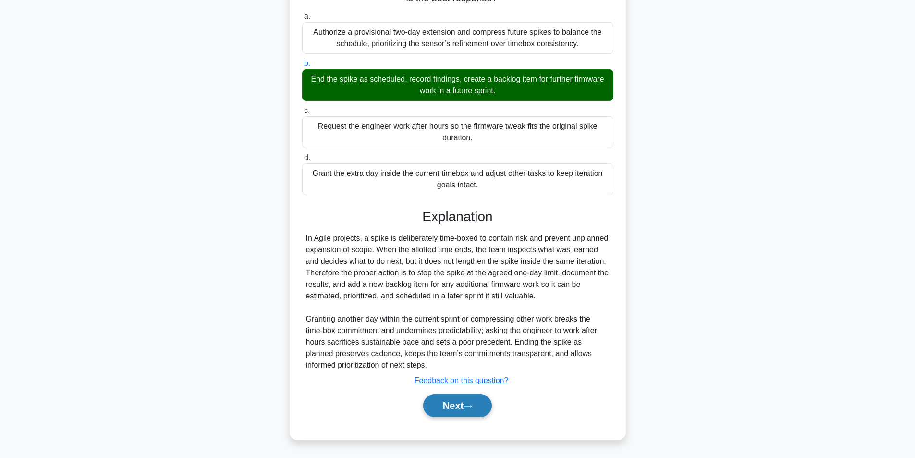
click at [477, 402] on button "Next" at bounding box center [457, 405] width 69 height 23
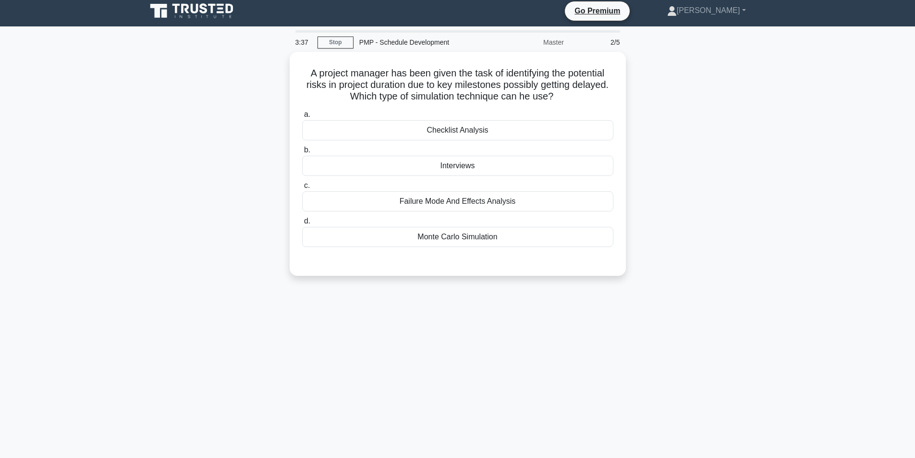
scroll to position [0, 0]
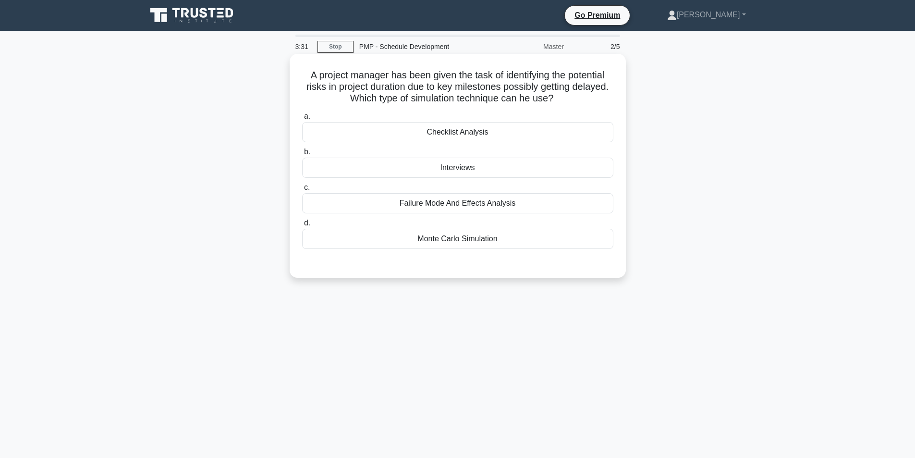
drag, startPoint x: 303, startPoint y: 75, endPoint x: 588, endPoint y: 102, distance: 286.6
click at [588, 102] on h5 "A project manager has been given the task of identifying the potential risks in…" at bounding box center [457, 87] width 313 height 36
click at [546, 91] on h5 "A project manager has been given the task of identifying the potential risks in…" at bounding box center [457, 87] width 313 height 36
click at [460, 245] on div "Monte Carlo Simulation" at bounding box center [457, 239] width 311 height 20
click at [302, 226] on input "d. Monte Carlo Simulation" at bounding box center [302, 223] width 0 height 6
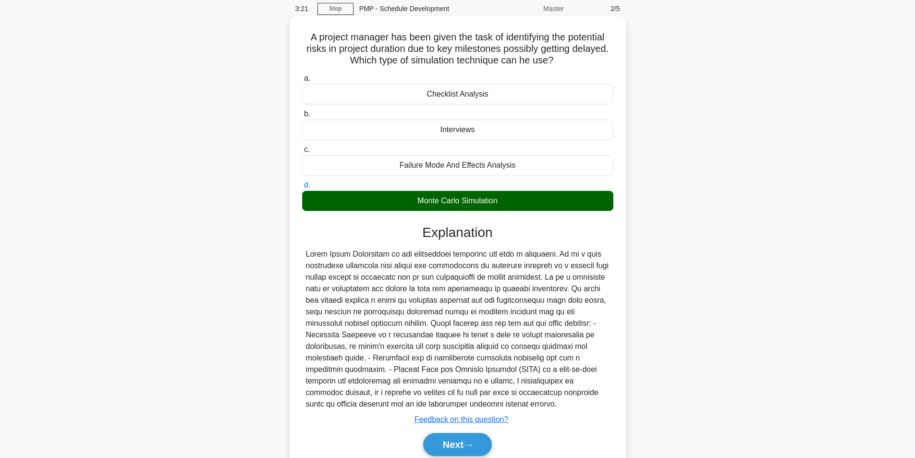
scroll to position [77, 0]
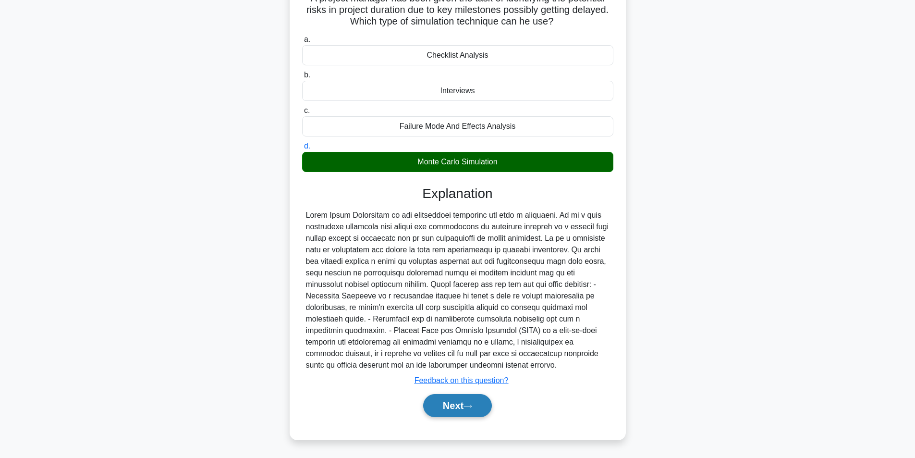
click at [488, 403] on button "Next" at bounding box center [457, 405] width 69 height 23
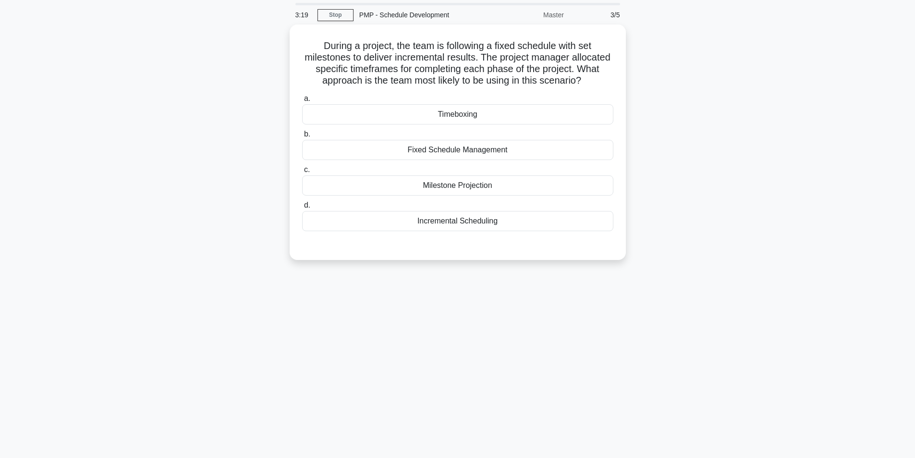
scroll to position [0, 0]
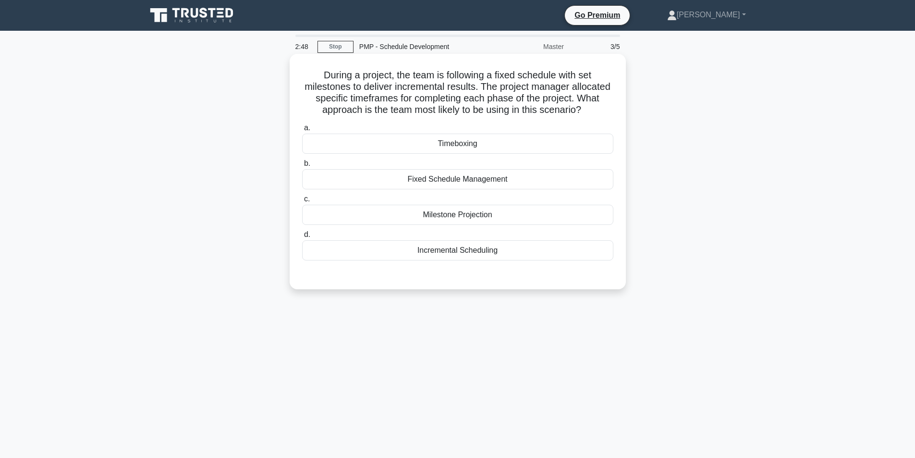
click at [494, 219] on div "Milestone Projection" at bounding box center [457, 215] width 311 height 20
click at [302, 202] on input "c. Milestone Projection" at bounding box center [302, 199] width 0 height 6
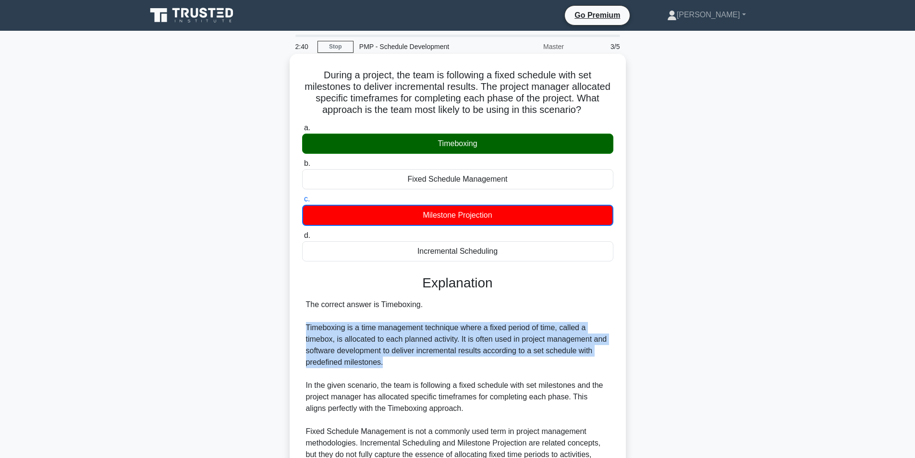
drag, startPoint x: 408, startPoint y: 363, endPoint x: 300, endPoint y: 328, distance: 113.9
click at [300, 328] on div "During a project, the team is following a fixed schedule with set milestones to…" at bounding box center [457, 297] width 328 height 479
copy div "Timeboxing is a time management technique where a fixed period of time, called …"
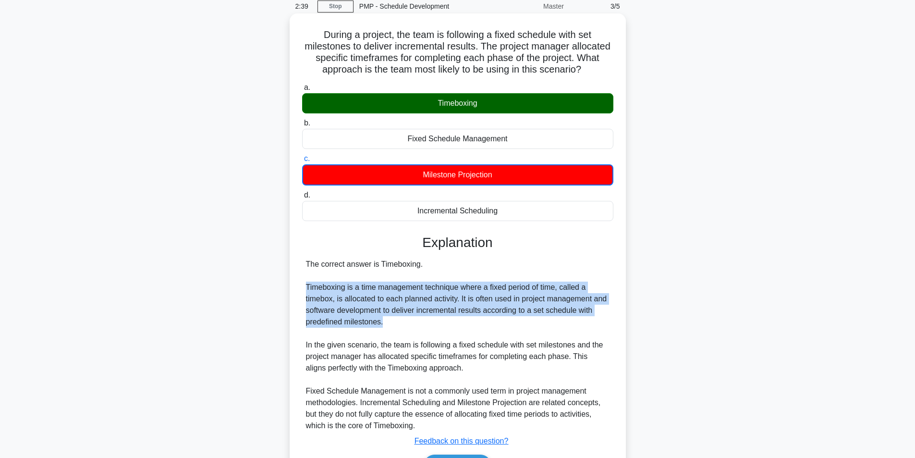
scroll to position [101, 0]
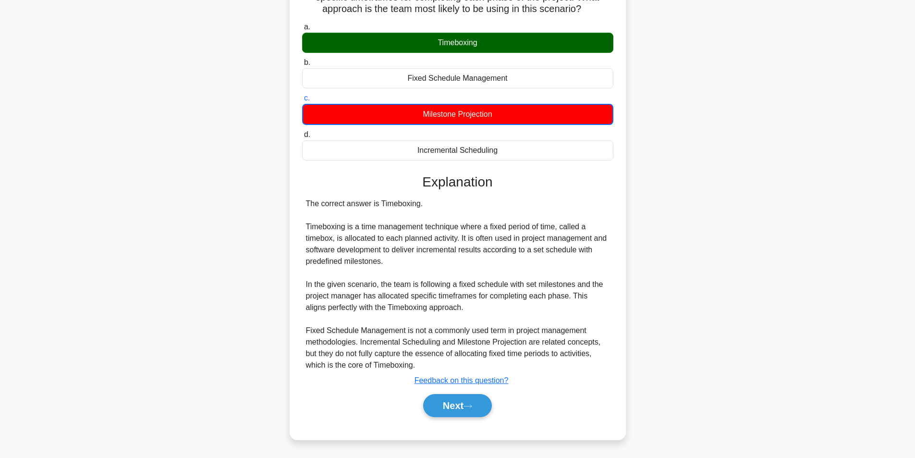
click at [395, 175] on h3 "Explanation" at bounding box center [458, 182] width 300 height 16
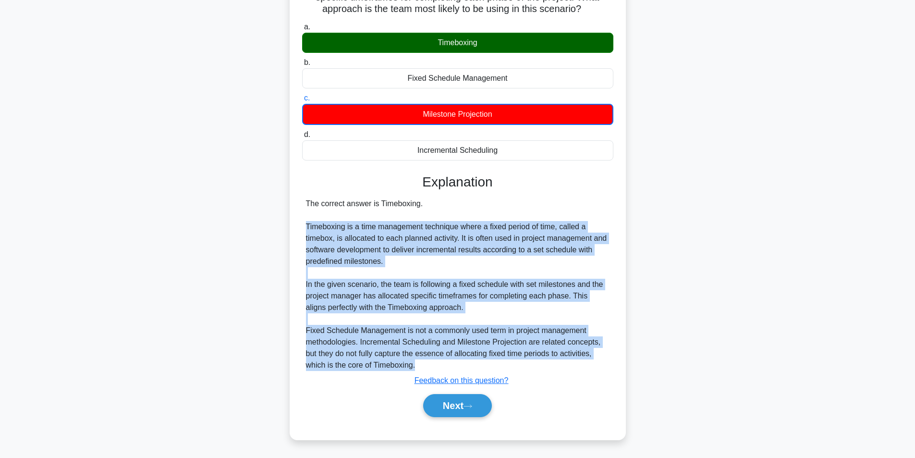
drag, startPoint x: 304, startPoint y: 228, endPoint x: 302, endPoint y: 423, distance: 195.0
click at [425, 368] on div "The correct answer is Timeboxing. Timeboxing is a time management technique whe…" at bounding box center [457, 284] width 311 height 173
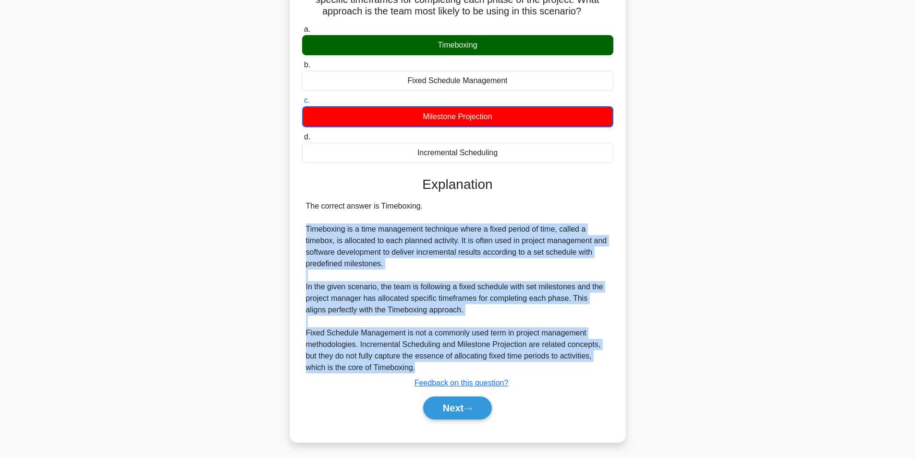
copy div "Timeboxing is a time management technique where a fixed period of time, called …"
click at [169, 224] on div "During a project, the team is following a fixed schedule with set milestones to…" at bounding box center [458, 204] width 634 height 498
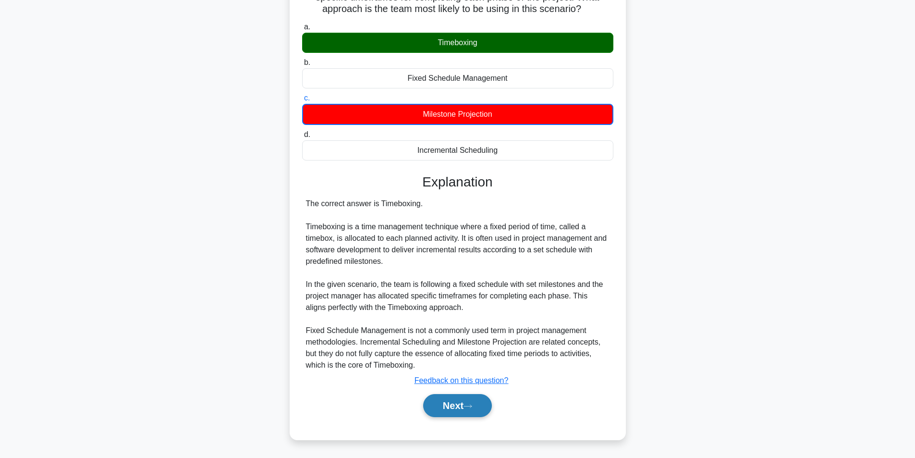
click at [446, 410] on button "Next" at bounding box center [457, 405] width 69 height 23
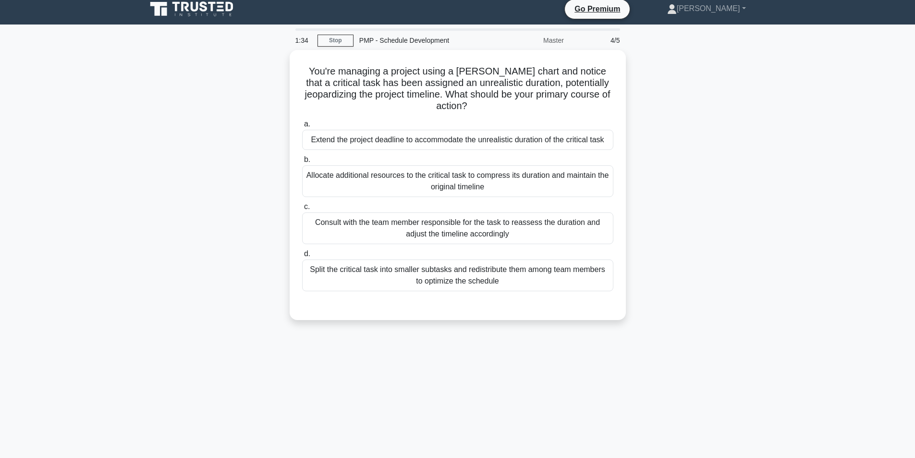
scroll to position [5, 0]
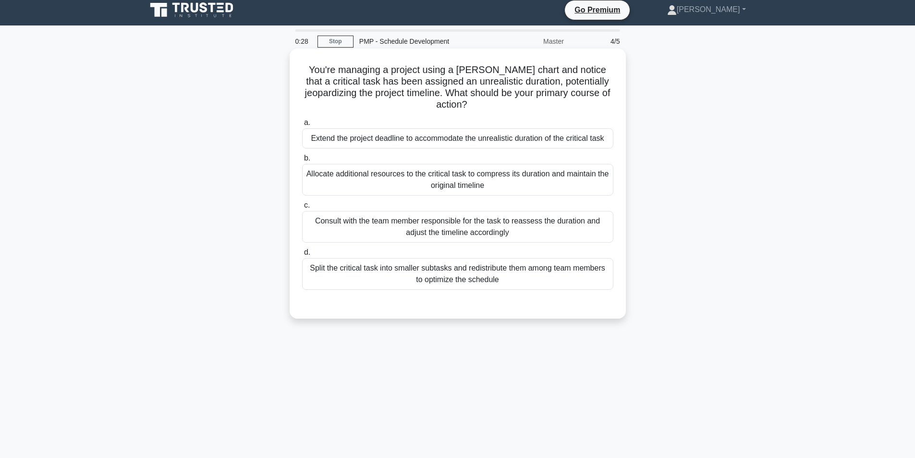
click at [452, 212] on div "Consult with the team member responsible for the task to reassess the duration …" at bounding box center [457, 227] width 311 height 32
click at [302, 208] on input "c. Consult with the team member responsible for the task to reassess the durati…" at bounding box center [302, 205] width 0 height 6
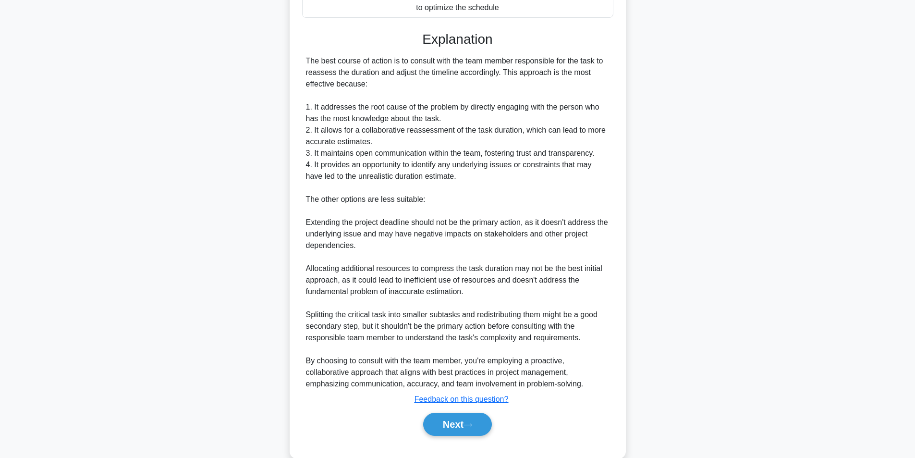
scroll to position [285, 0]
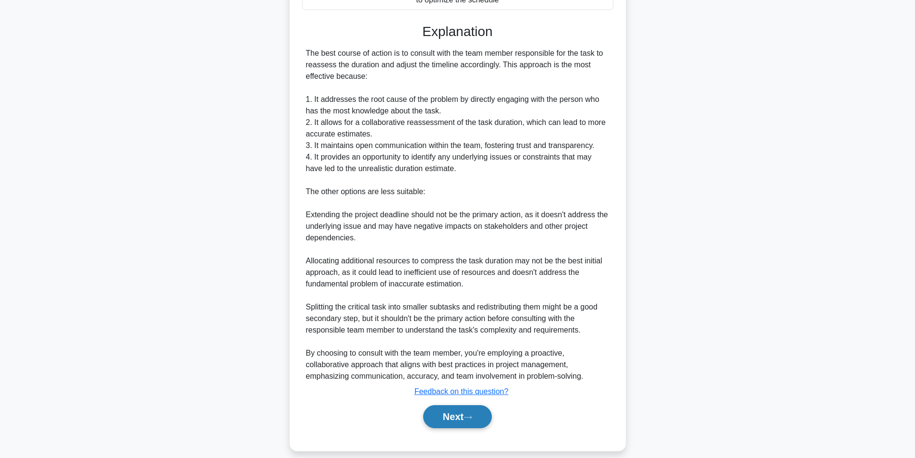
click at [457, 405] on button "Next" at bounding box center [457, 416] width 69 height 23
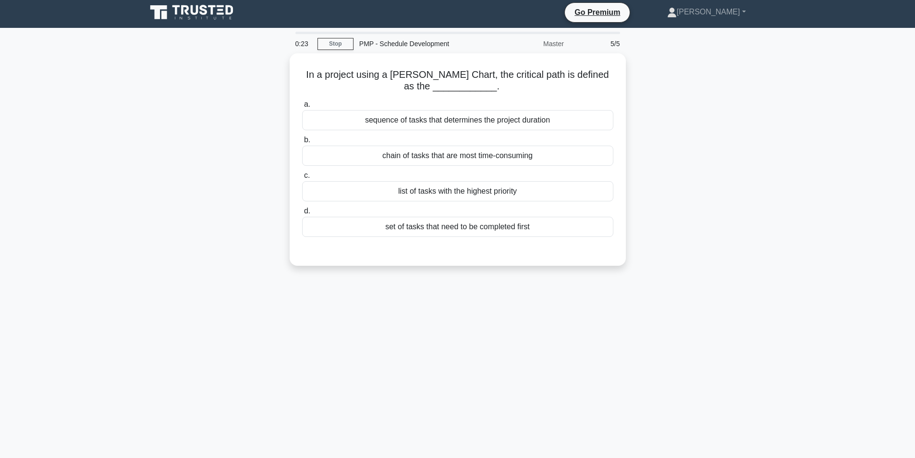
scroll to position [0, 0]
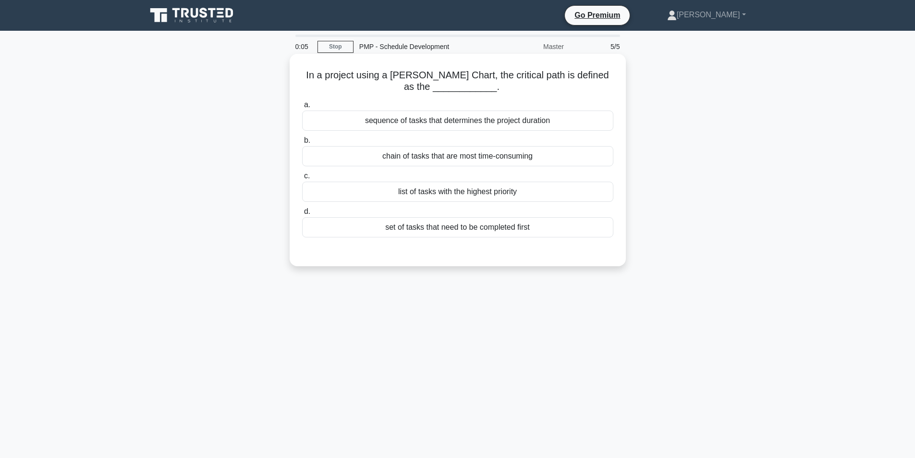
click at [425, 116] on div "sequence of tasks that determines the project duration" at bounding box center [457, 120] width 311 height 20
click at [302, 108] on input "a. sequence of tasks that determines the project duration" at bounding box center [302, 105] width 0 height 6
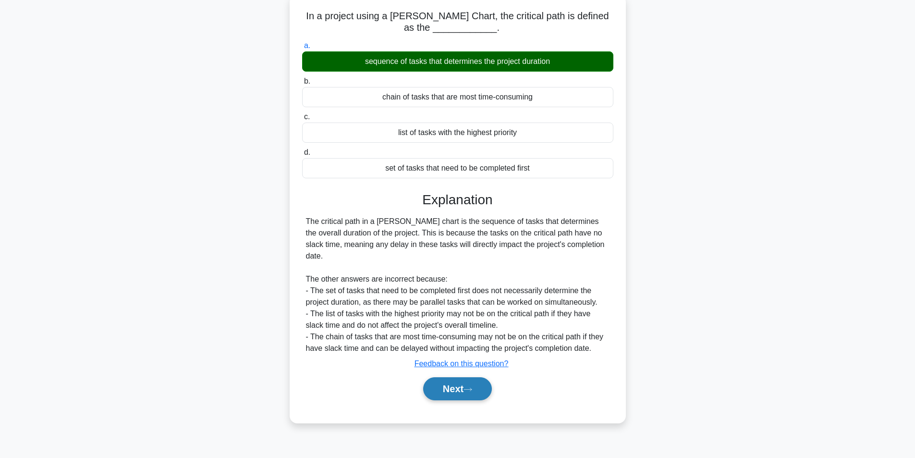
scroll to position [61, 0]
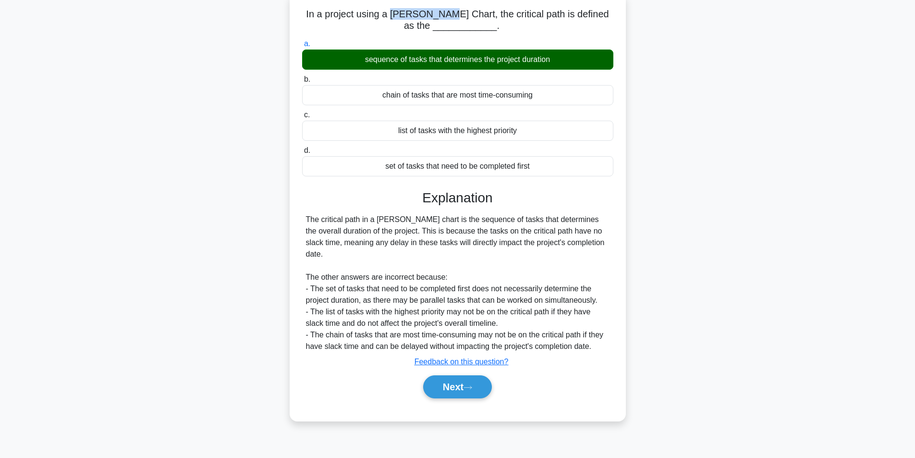
drag, startPoint x: 401, startPoint y: 14, endPoint x: 451, endPoint y: 18, distance: 49.7
click at [451, 18] on h5 "In a project using a Gantt Chart, the critical path is defined as the _________…" at bounding box center [457, 20] width 313 height 24
copy h5 "Gantt Chart"
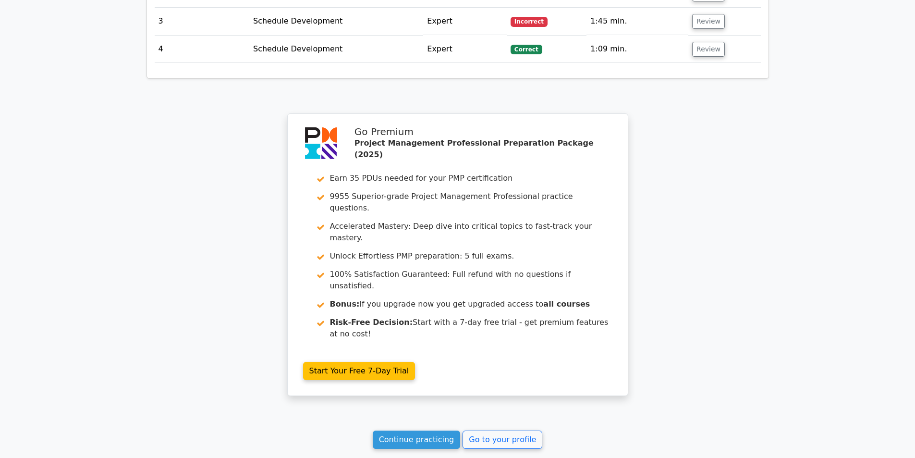
scroll to position [1385, 0]
